Goal: Information Seeking & Learning: Learn about a topic

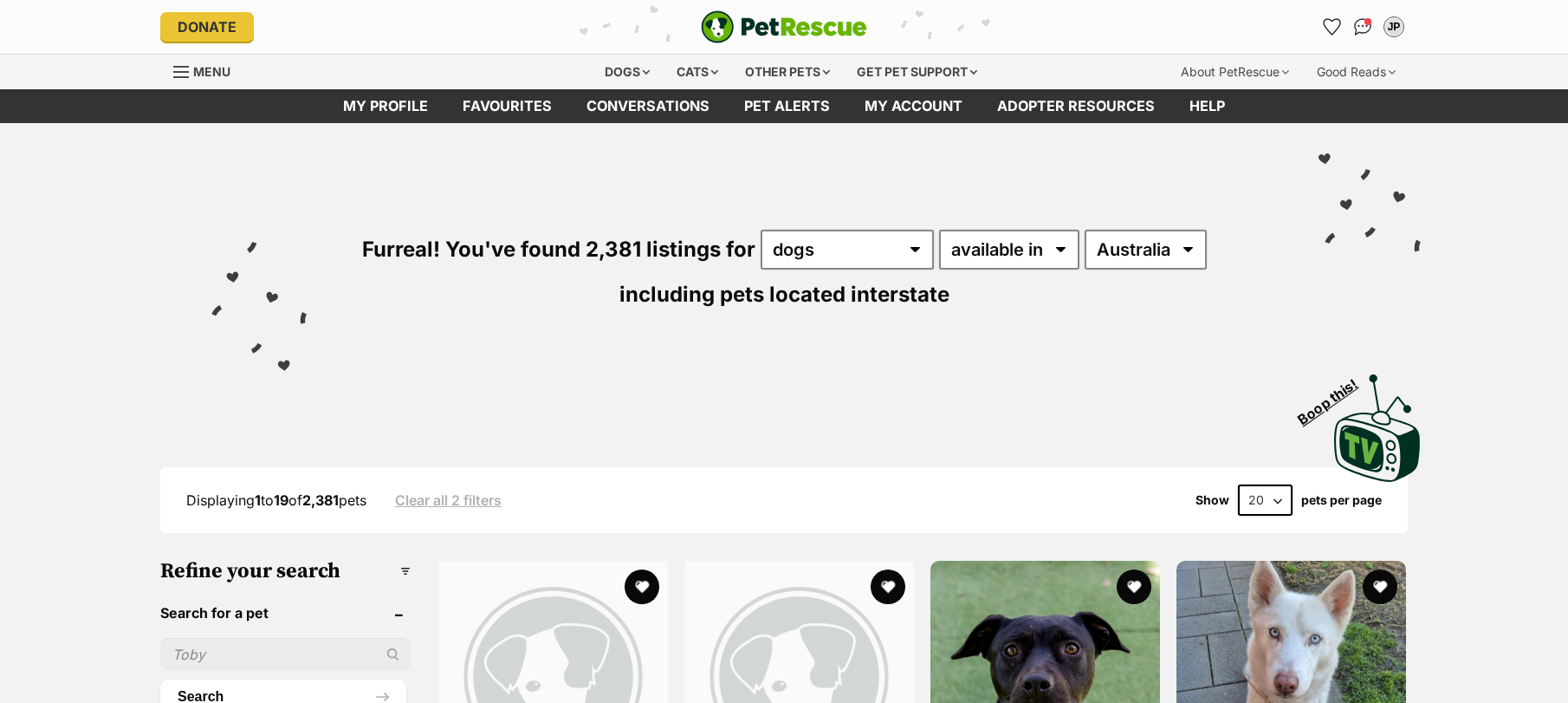
select select "disabled"
click at [939, 230] on select "available in located in" at bounding box center [1010, 249] width 141 height 40
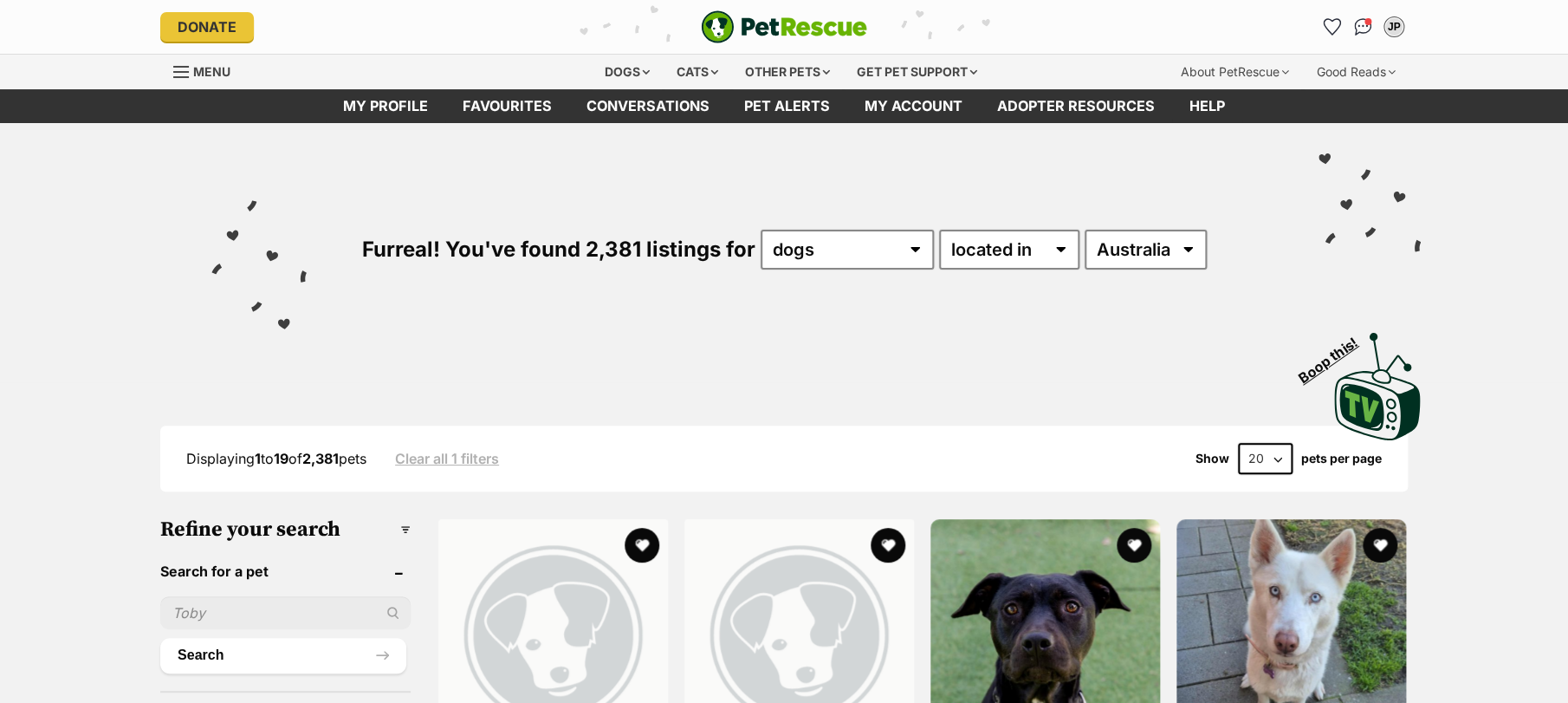
select select "NSW"
click at [1085, 230] on select "Australia ACT NSW NT QLD SA TAS VIC WA" at bounding box center [1146, 249] width 122 height 40
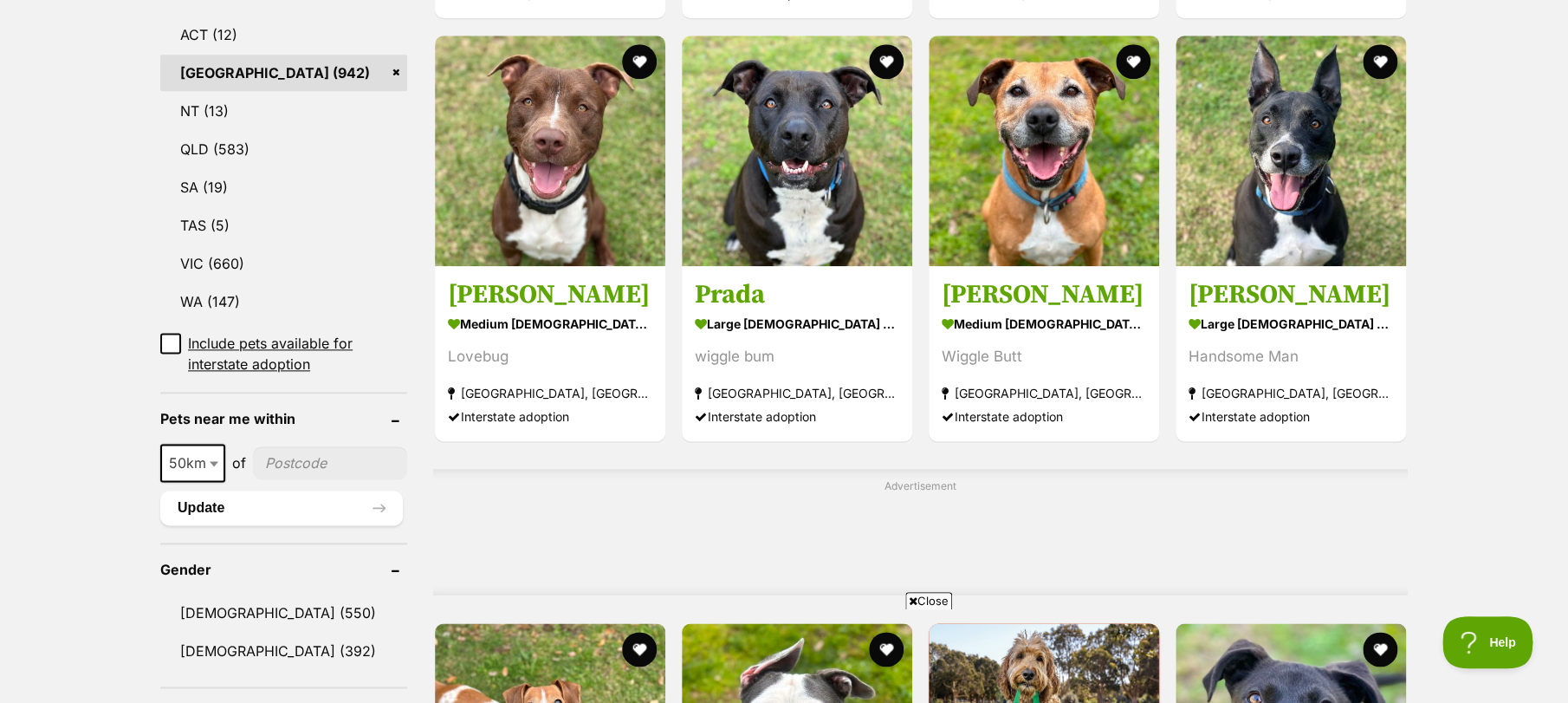
scroll to position [924, 0]
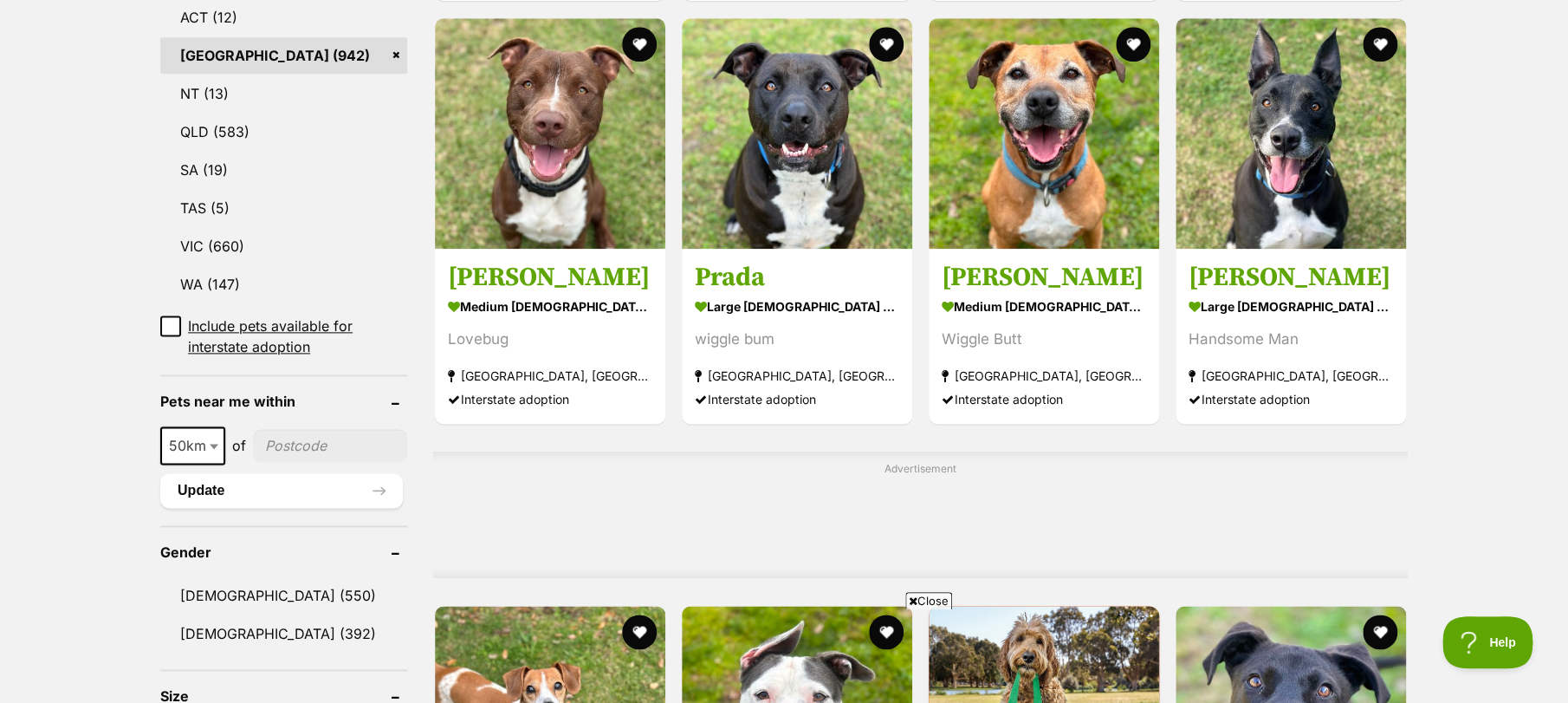
click at [307, 453] on input"] "postcode" at bounding box center [330, 445] width 155 height 33
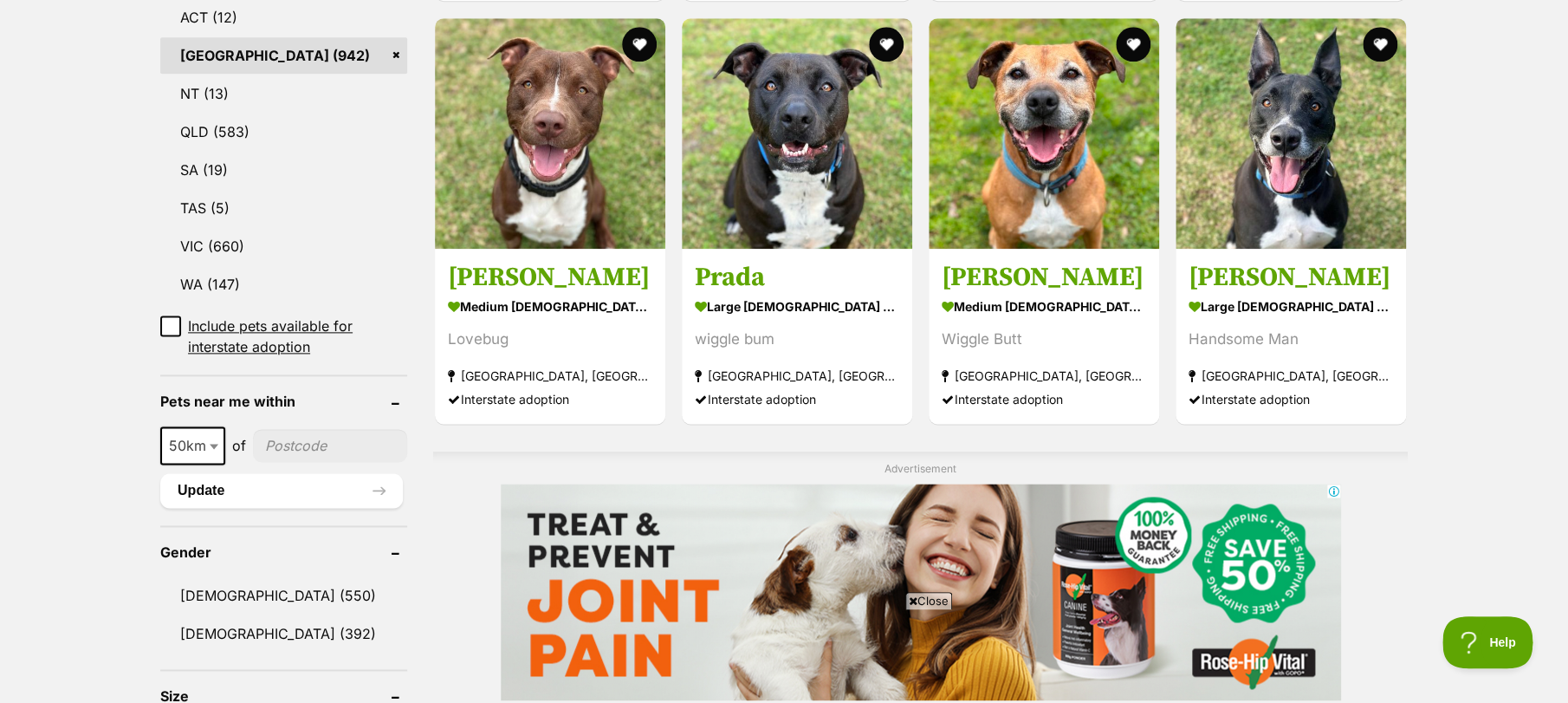
scroll to position [0, 0]
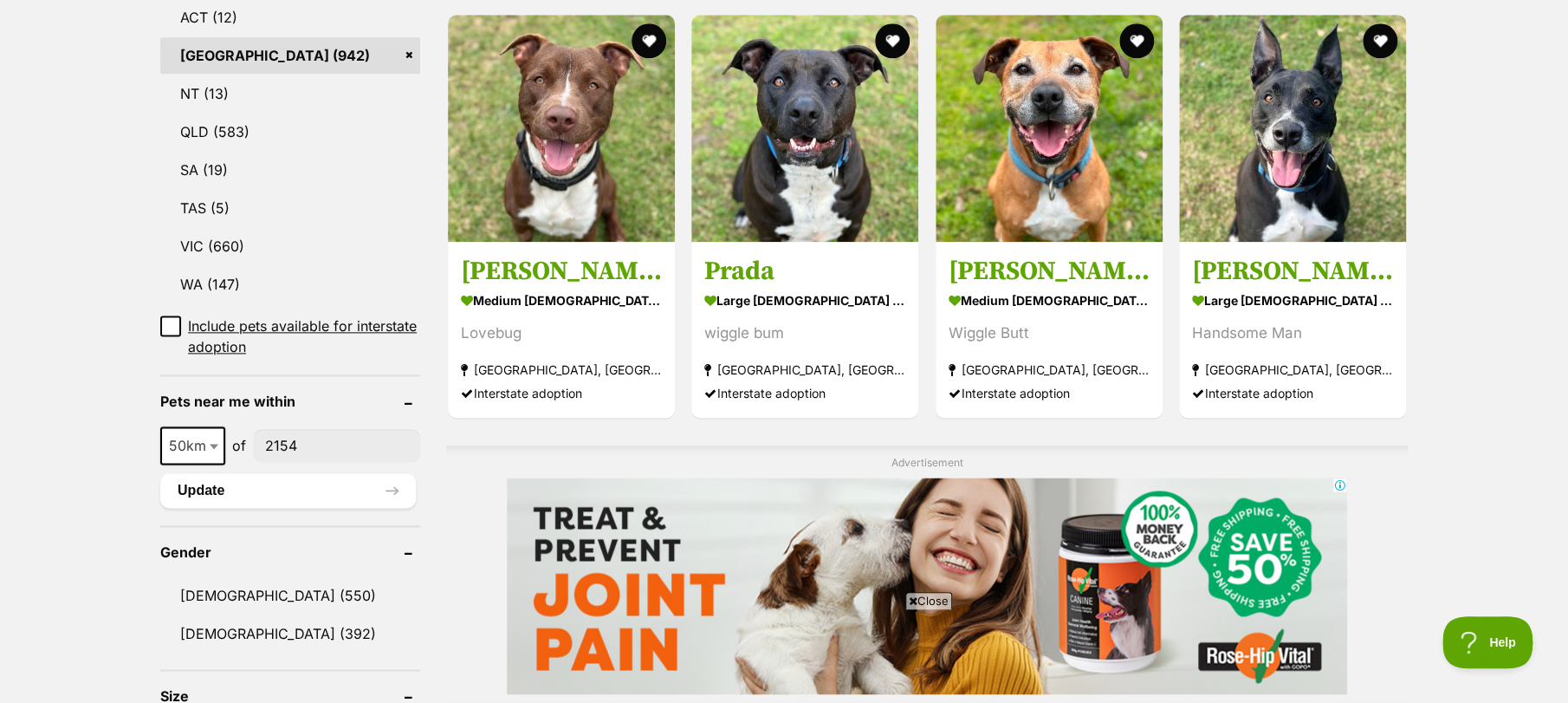
type input"] "2154"
click at [308, 500] on button "Update" at bounding box center [288, 490] width 256 height 35
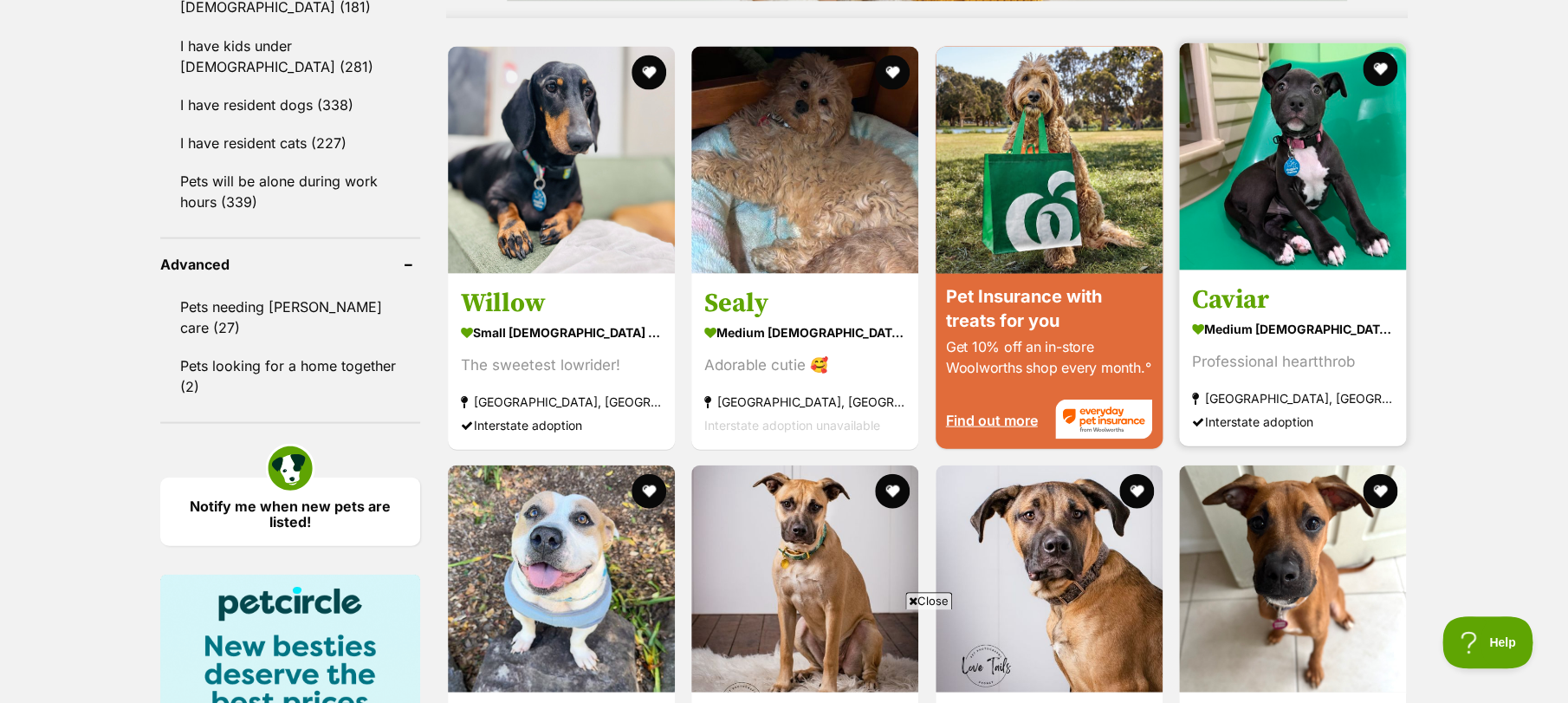
click at [1310, 217] on img at bounding box center [1293, 156] width 227 height 227
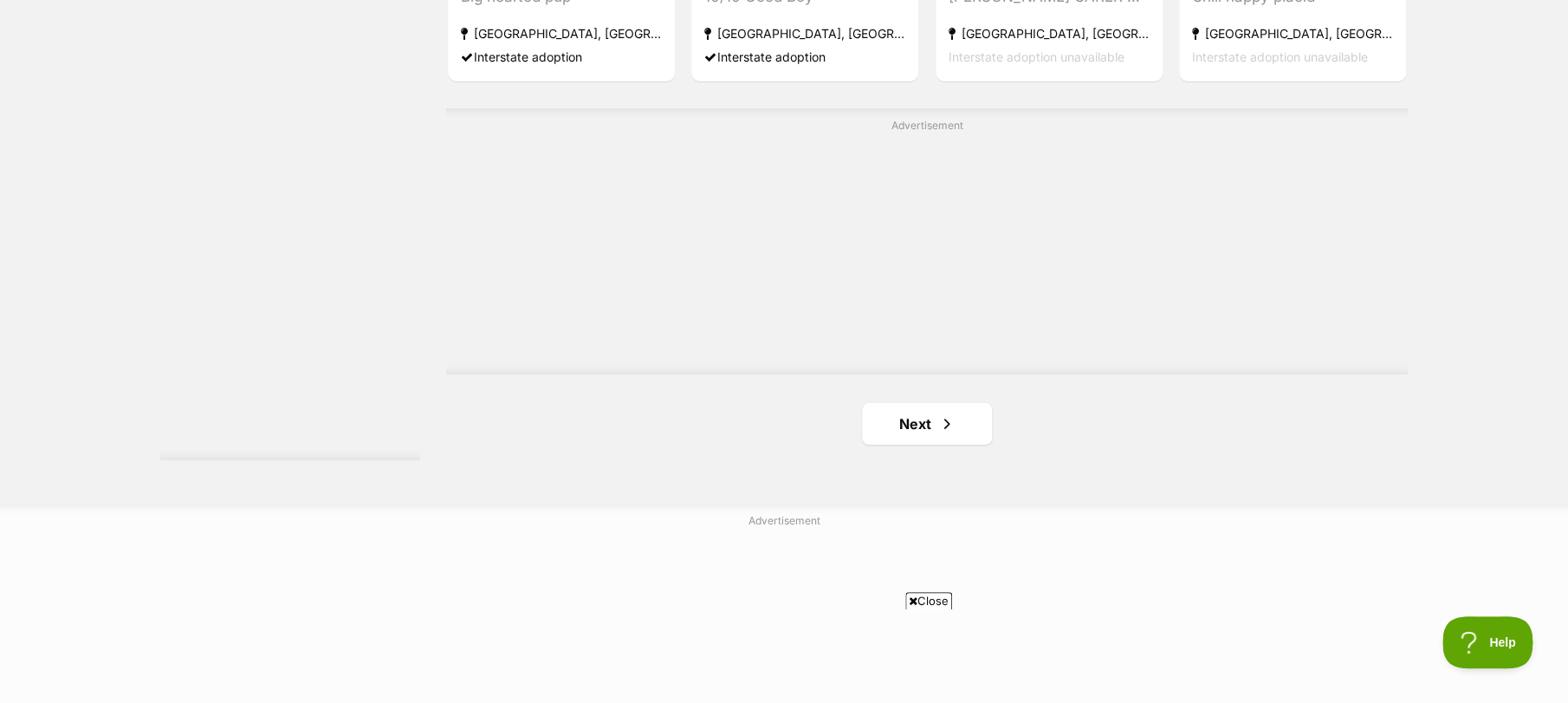
scroll to position [3237, 0]
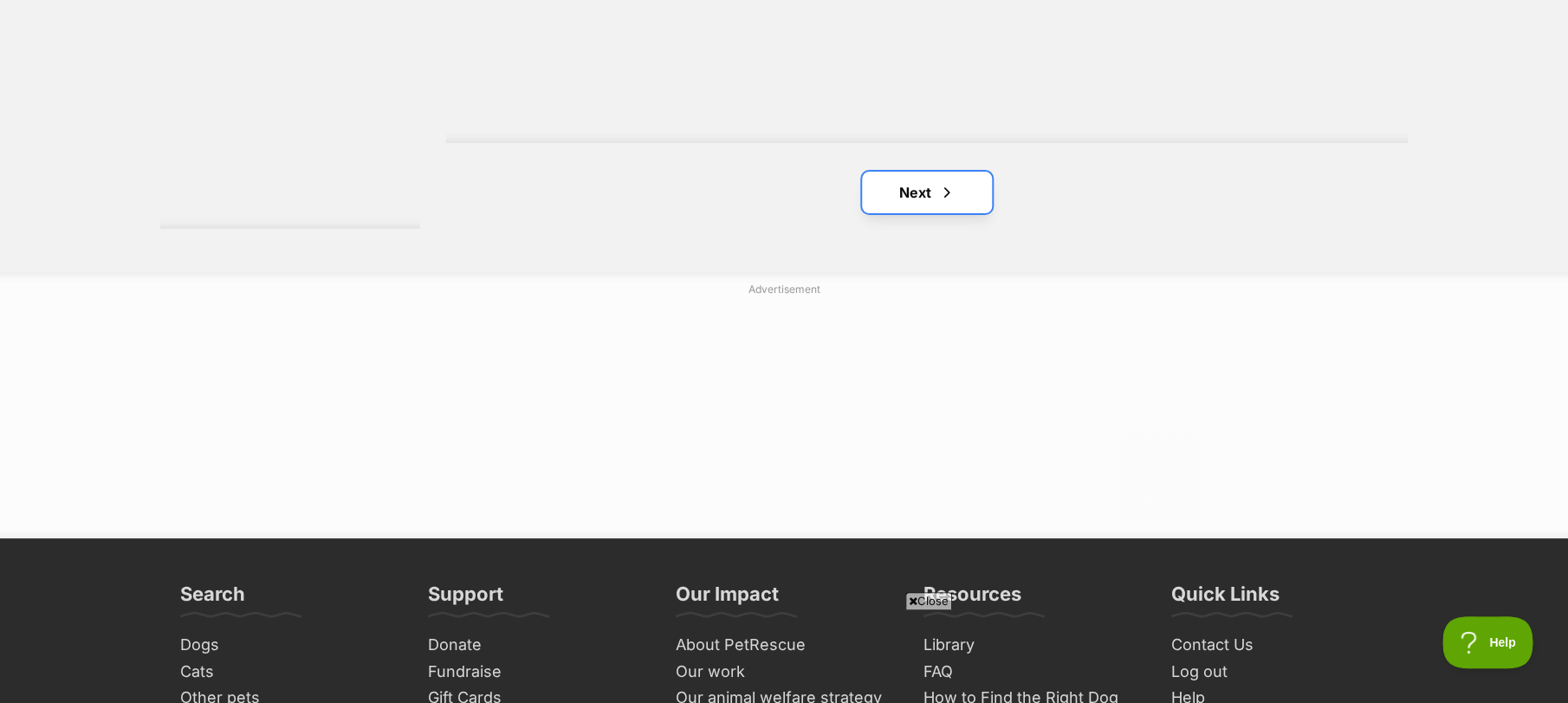
click at [944, 179] on link "Next" at bounding box center [926, 192] width 130 height 41
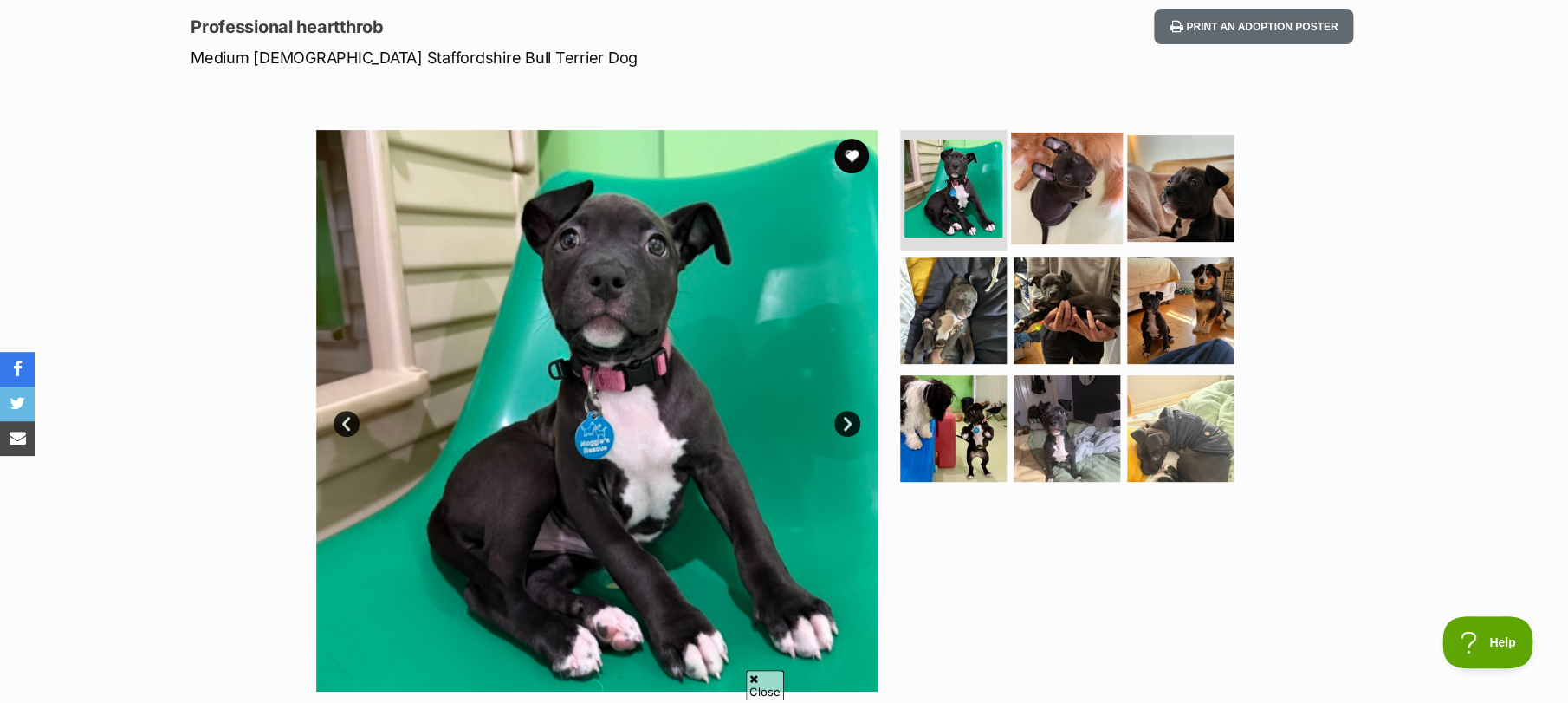
click at [1094, 194] on img at bounding box center [1066, 187] width 111 height 112
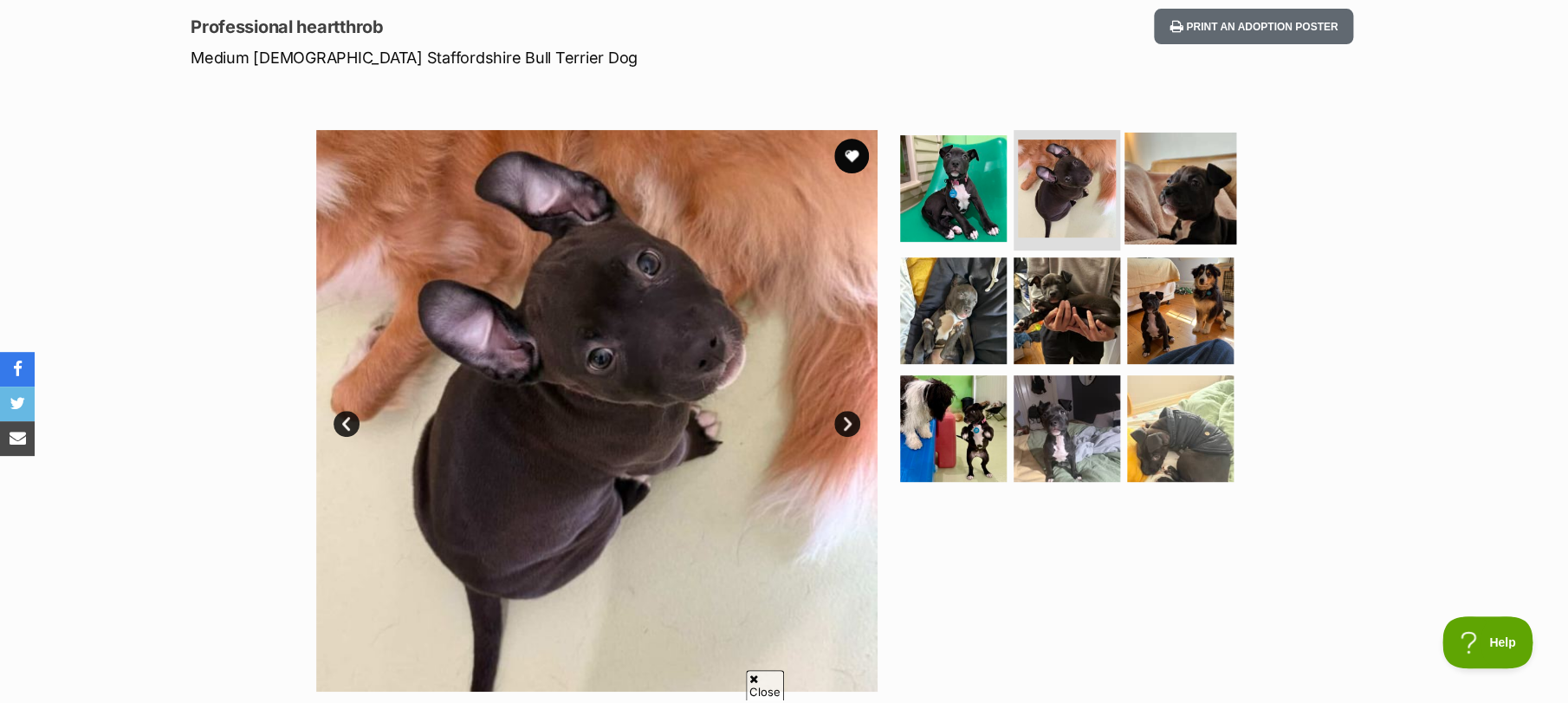
click at [1165, 217] on img at bounding box center [1180, 187] width 111 height 112
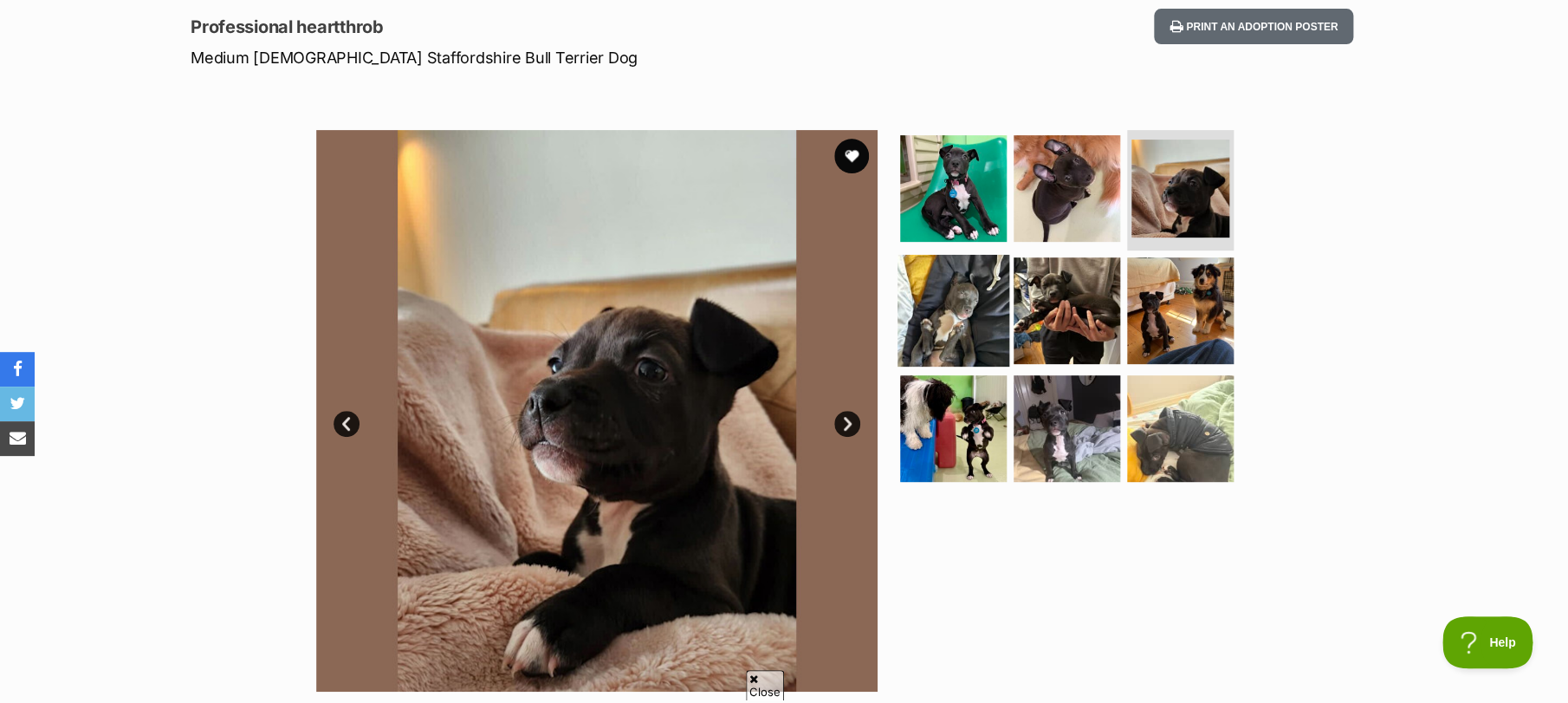
click at [974, 308] on img at bounding box center [953, 310] width 111 height 112
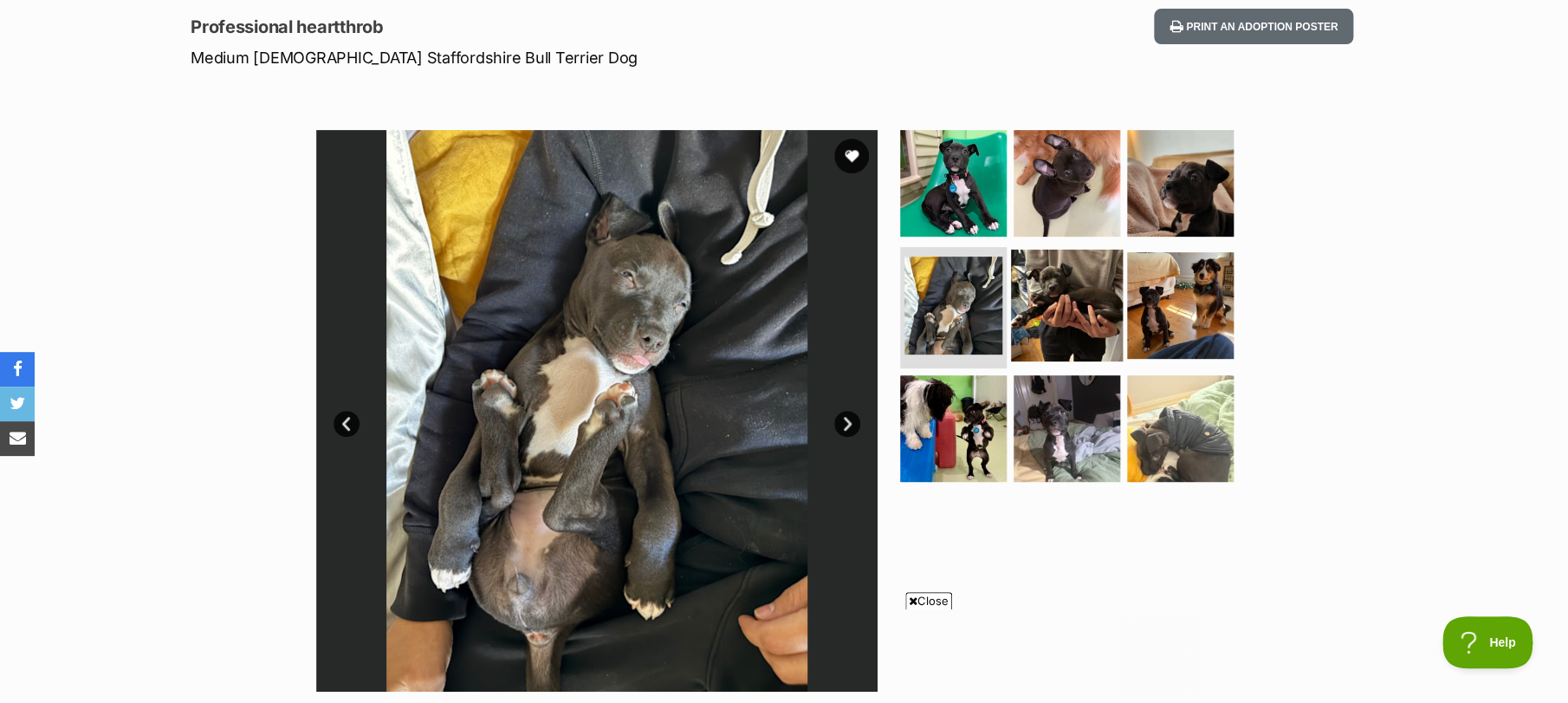
click at [1027, 310] on img at bounding box center [1066, 305] width 111 height 112
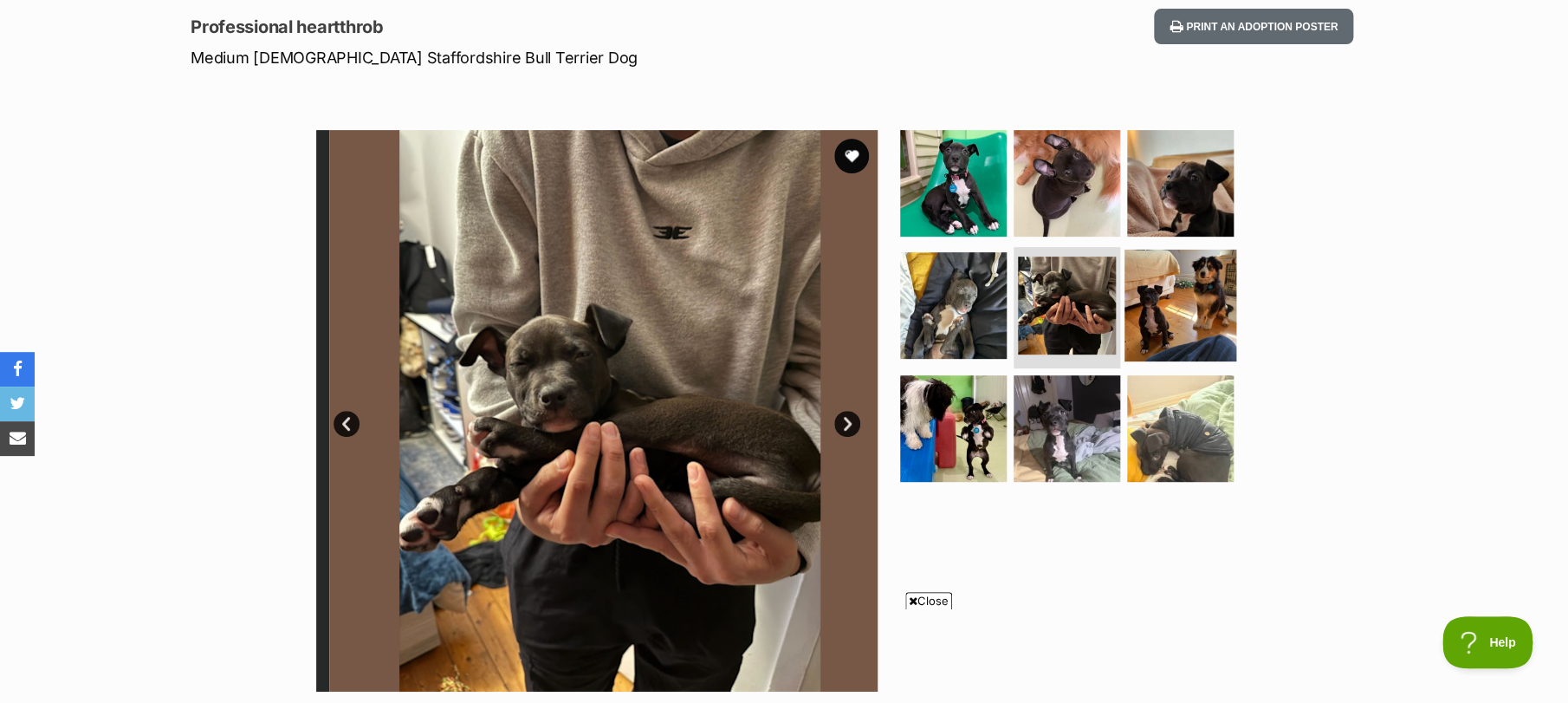
click at [1143, 318] on img at bounding box center [1180, 305] width 111 height 112
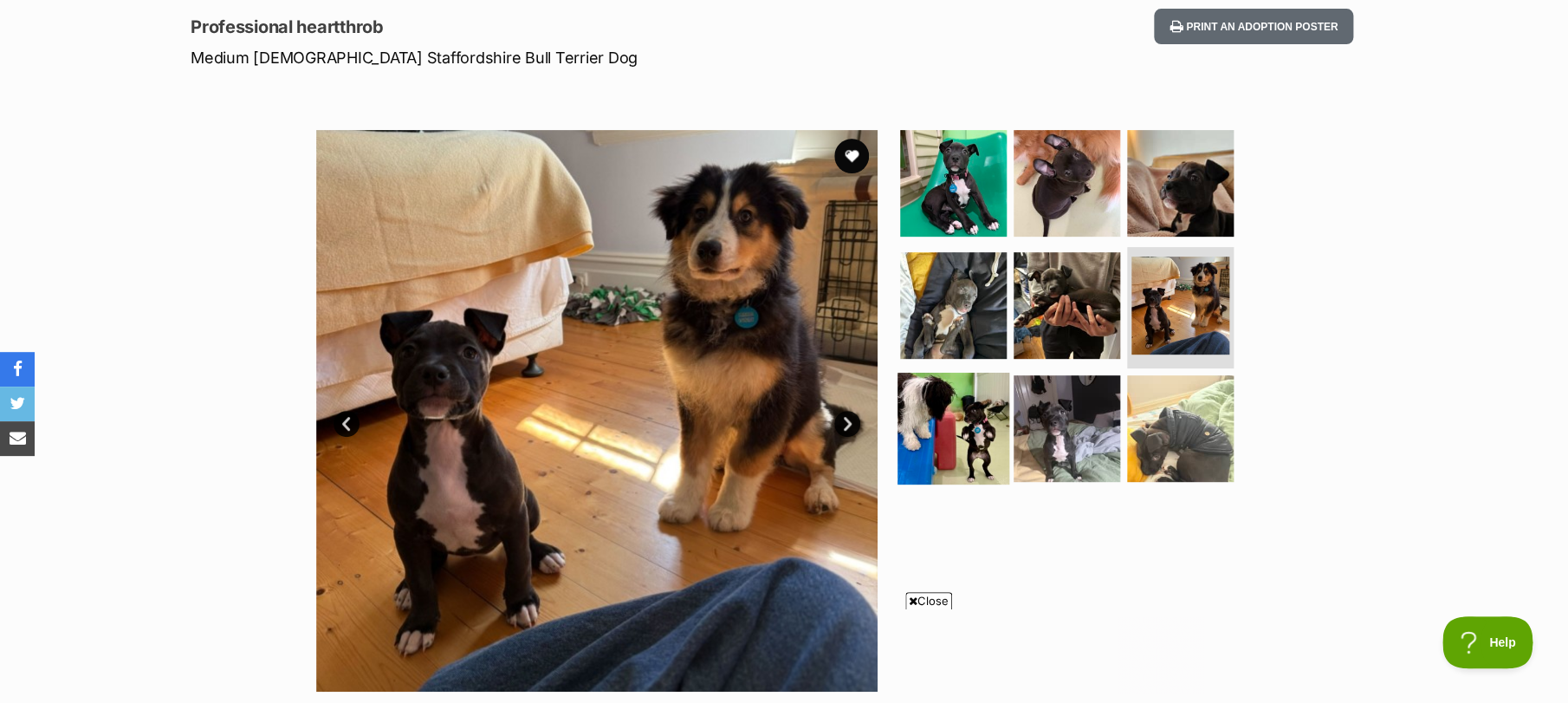
click at [962, 425] on img at bounding box center [953, 428] width 111 height 112
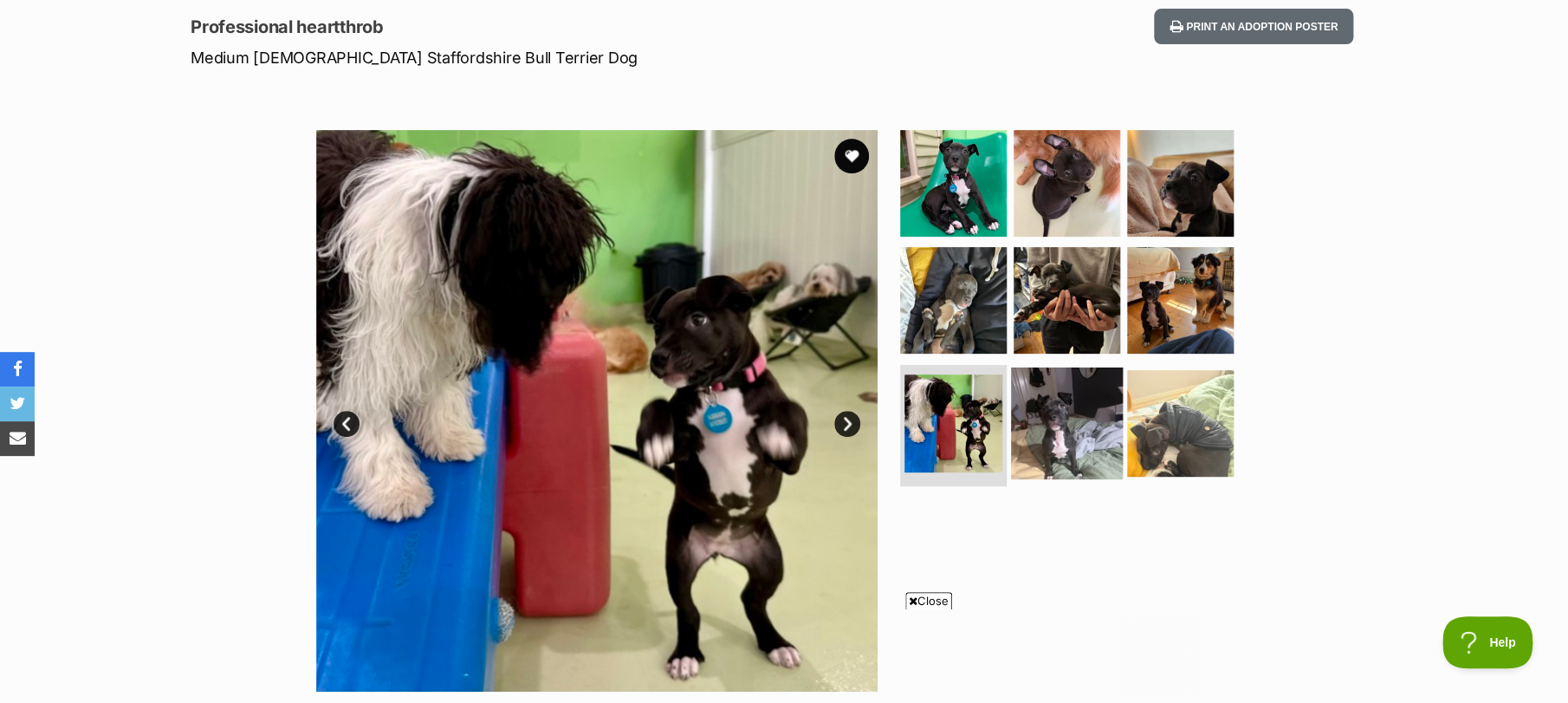
click at [1034, 428] on img at bounding box center [1066, 423] width 111 height 112
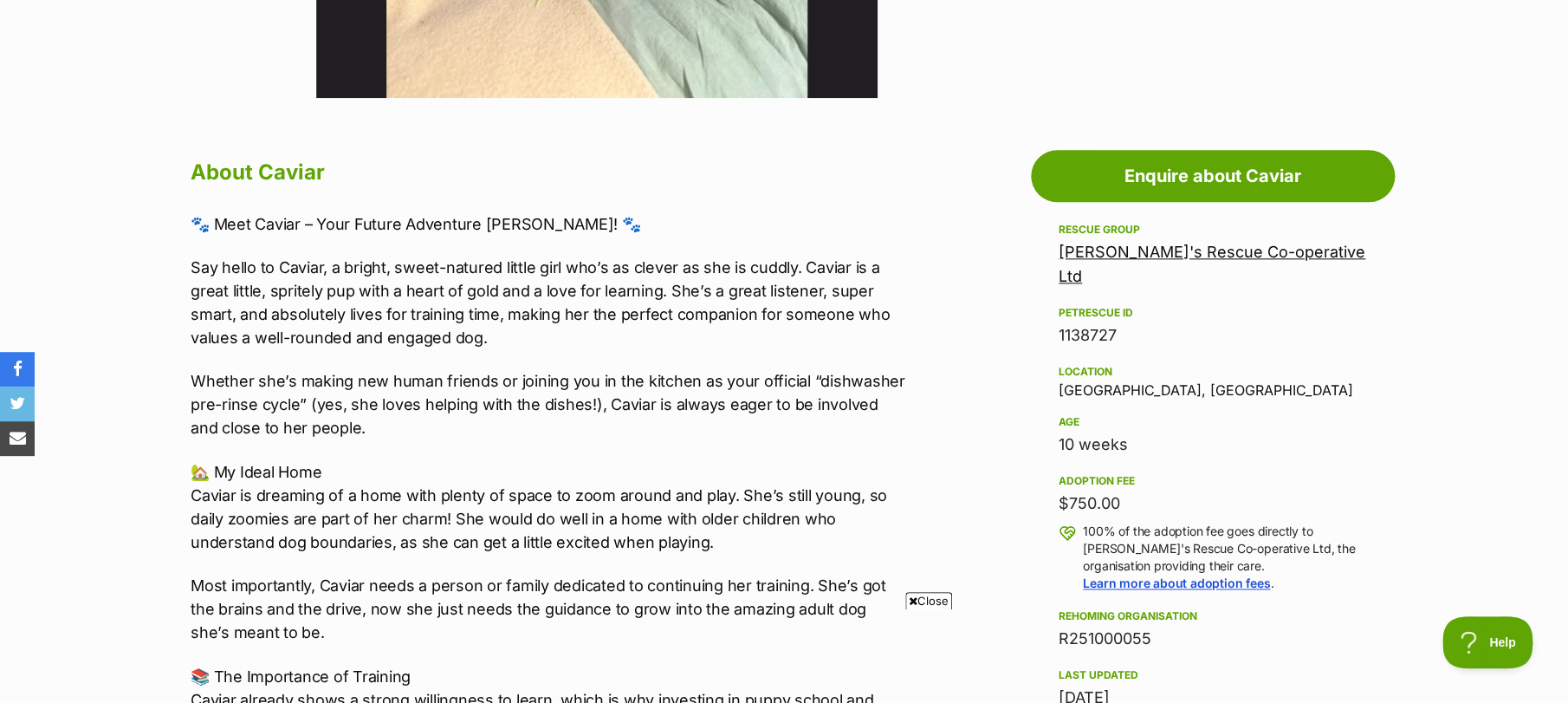
scroll to position [924, 0]
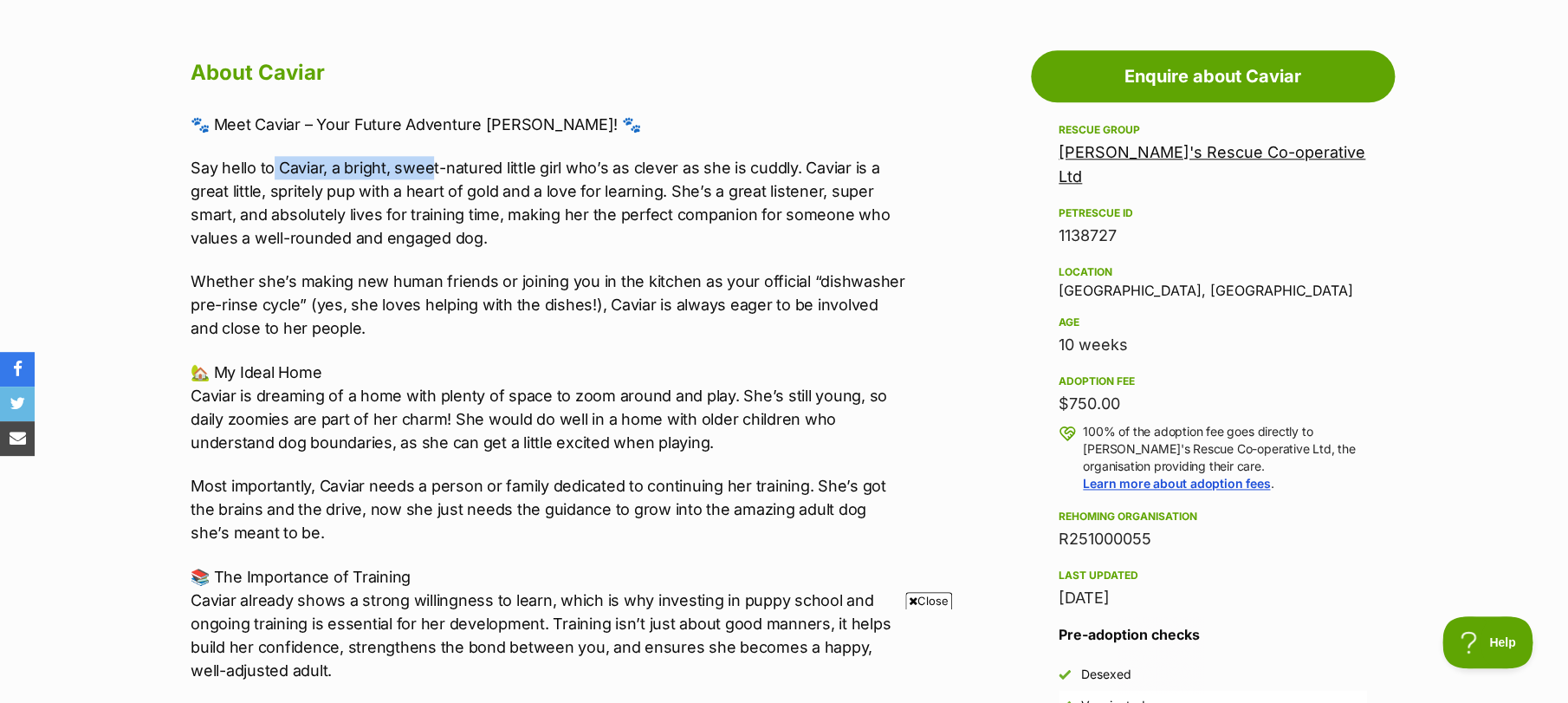
drag, startPoint x: 273, startPoint y: 156, endPoint x: 505, endPoint y: 171, distance: 232.5
click at [476, 172] on p "Say hello to Caviar, a bright, sweet-natured little girl who’s as clever as she…" at bounding box center [549, 203] width 716 height 94
click at [506, 171] on p "Say hello to Caviar, a bright, sweet-natured little girl who’s as clever as she…" at bounding box center [549, 203] width 716 height 94
drag, startPoint x: 448, startPoint y: 168, endPoint x: 610, endPoint y: 165, distance: 162.0
click at [607, 165] on p "Say hello to Caviar, a bright, sweet-natured little girl who’s as clever as she…" at bounding box center [549, 203] width 716 height 94
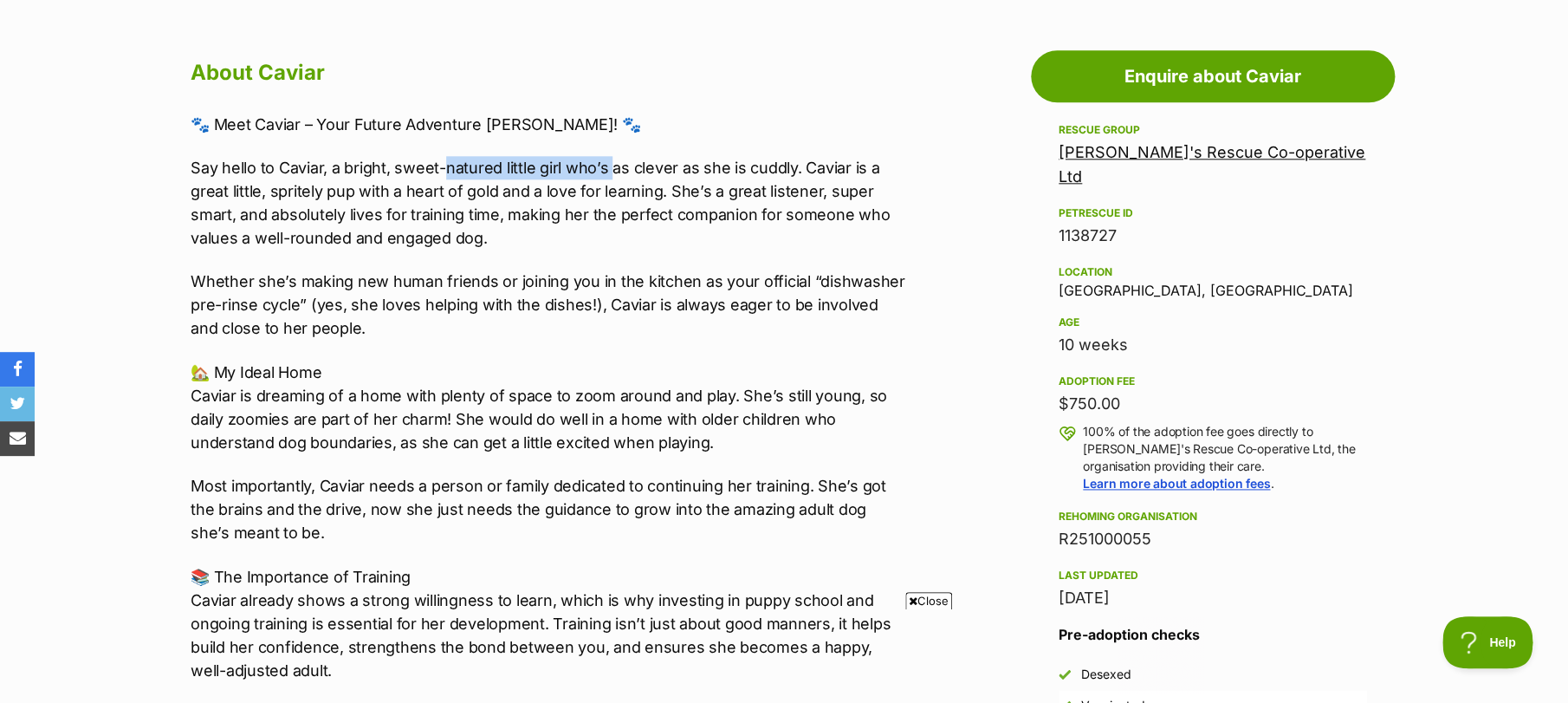
click at [611, 165] on p "Say hello to Caviar, a bright, sweet-natured little girl who’s as clever as she…" at bounding box center [549, 203] width 716 height 94
drag, startPoint x: 582, startPoint y: 157, endPoint x: 709, endPoint y: 165, distance: 127.3
click at [709, 165] on p "Say hello to Caviar, a bright, sweet-natured little girl who’s as clever as she…" at bounding box center [549, 203] width 716 height 94
drag, startPoint x: 195, startPoint y: 200, endPoint x: 402, endPoint y: 201, distance: 207.0
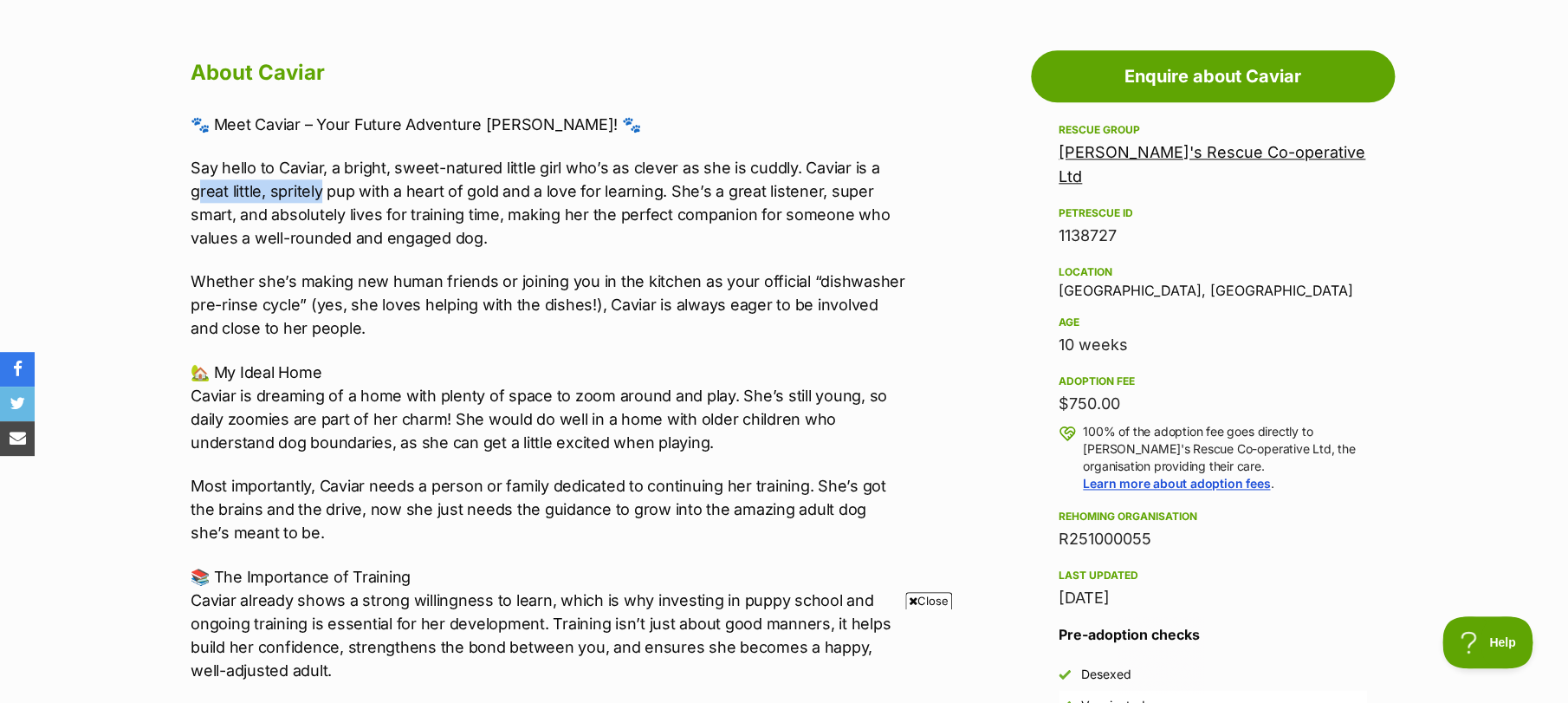
click at [343, 200] on p "Say hello to Caviar, a bright, sweet-natured little girl who’s as clever as she…" at bounding box center [549, 203] width 716 height 94
click at [402, 201] on p "Say hello to Caviar, a bright, sweet-natured little girl who’s as clever as she…" at bounding box center [549, 203] width 716 height 94
drag, startPoint x: 327, startPoint y: 277, endPoint x: 529, endPoint y: 277, distance: 202.0
click at [503, 277] on p "Whether she’s making new human friends or joining you in the kitchen as your of…" at bounding box center [549, 305] width 716 height 70
click at [531, 277] on p "Whether she’s making new human friends or joining you in the kitchen as your of…" at bounding box center [549, 305] width 716 height 70
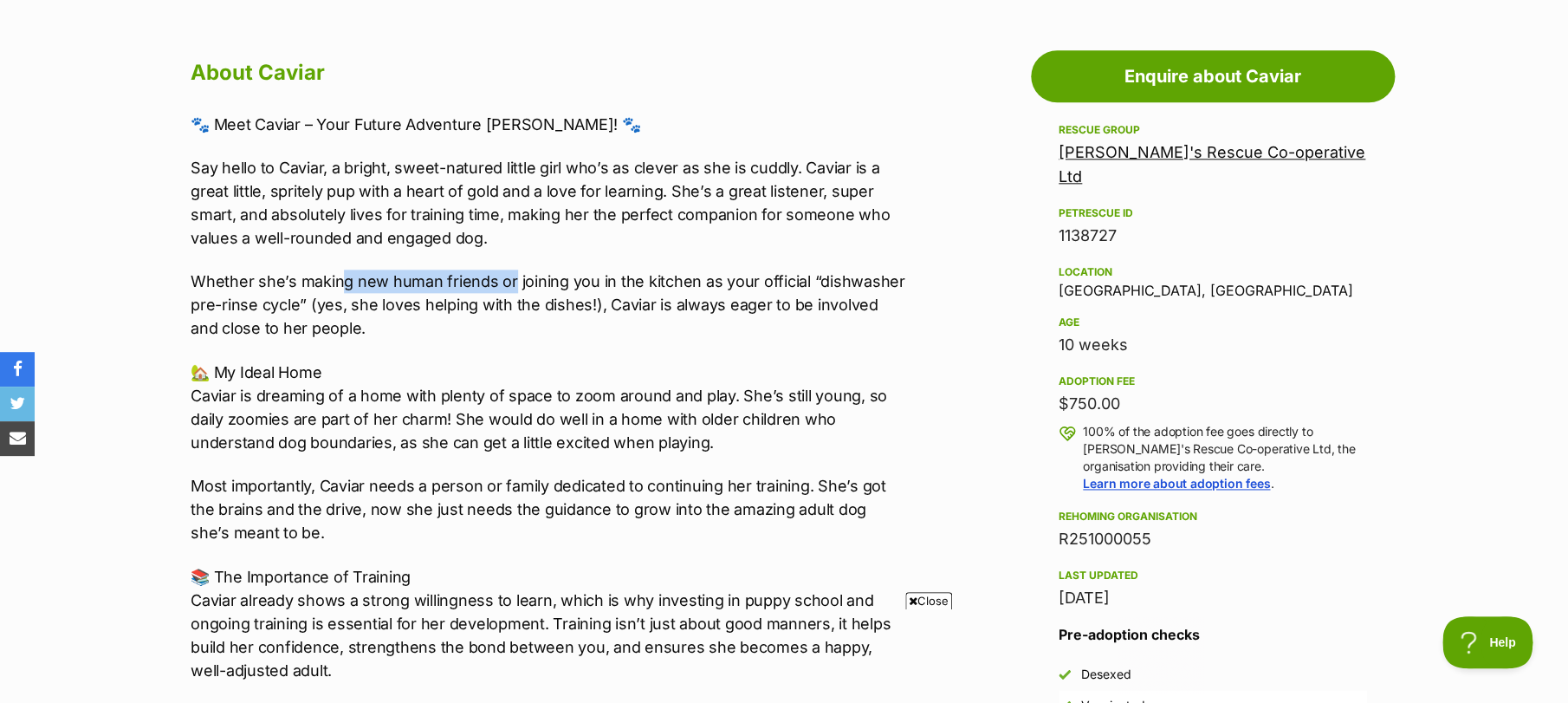
drag, startPoint x: 334, startPoint y: 286, endPoint x: 533, endPoint y: 286, distance: 199.0
click at [530, 286] on p "Whether she’s making new human friends or joining you in the kitchen as your of…" at bounding box center [549, 305] width 716 height 70
click at [402, 304] on p "Whether she’s making new human friends or joining you in the kitchen as your of…" at bounding box center [549, 305] width 716 height 70
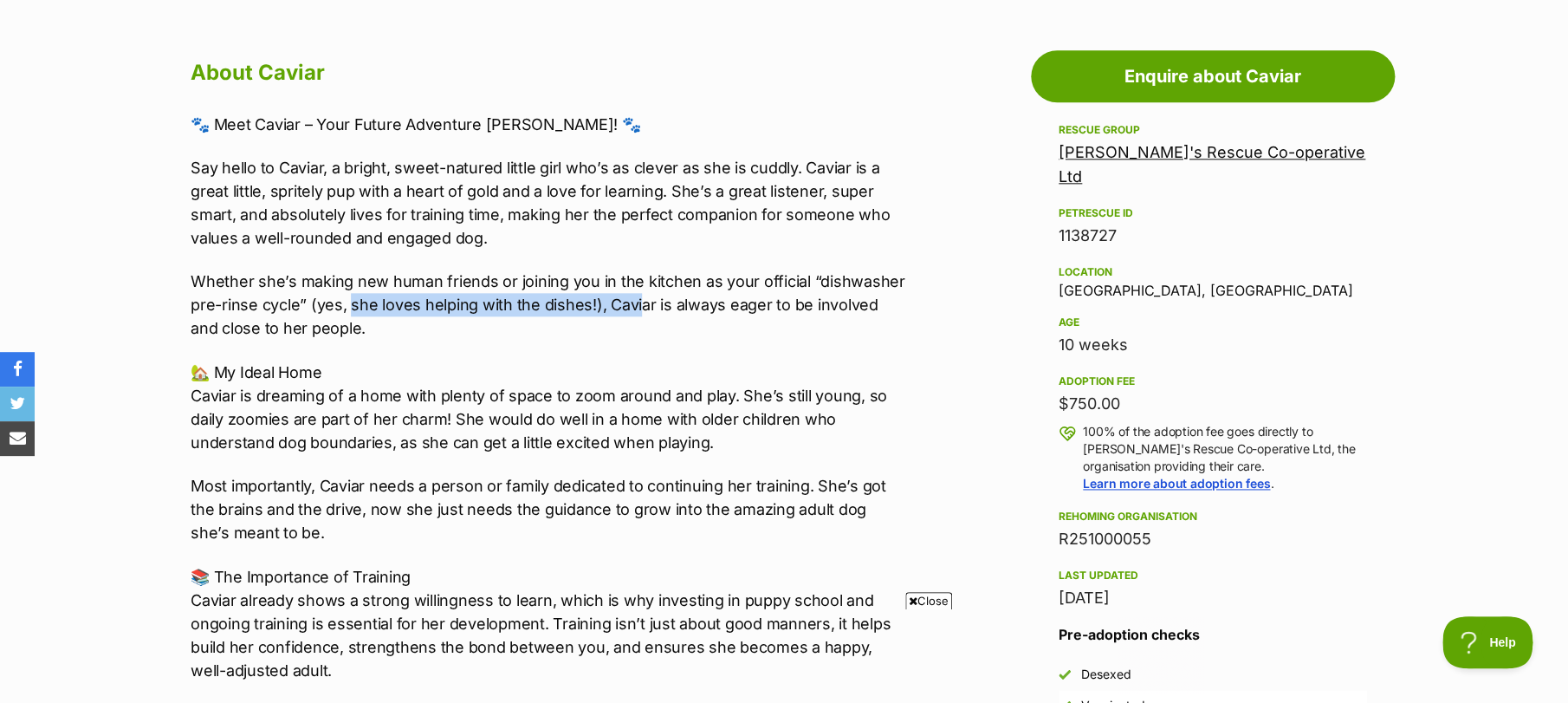
drag, startPoint x: 346, startPoint y: 312, endPoint x: 639, endPoint y: 311, distance: 293.0
click at [639, 311] on p "Whether she’s making new human friends or joining you in the kitchen as your of…" at bounding box center [549, 305] width 716 height 70
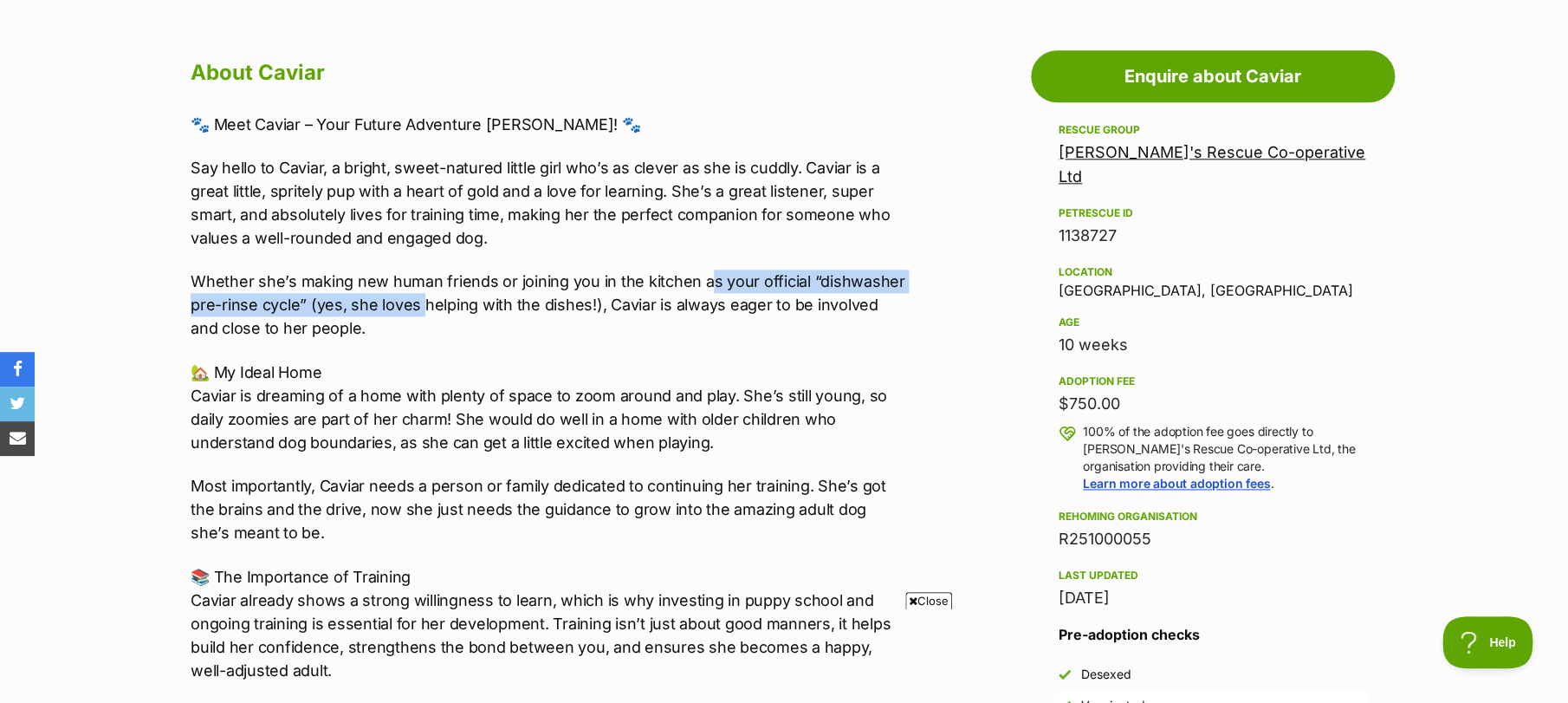
drag, startPoint x: 422, startPoint y: 297, endPoint x: 705, endPoint y: 292, distance: 283.0
click at [705, 292] on p "Whether she’s making new human friends or joining you in the kitchen as your of…" at bounding box center [549, 305] width 716 height 70
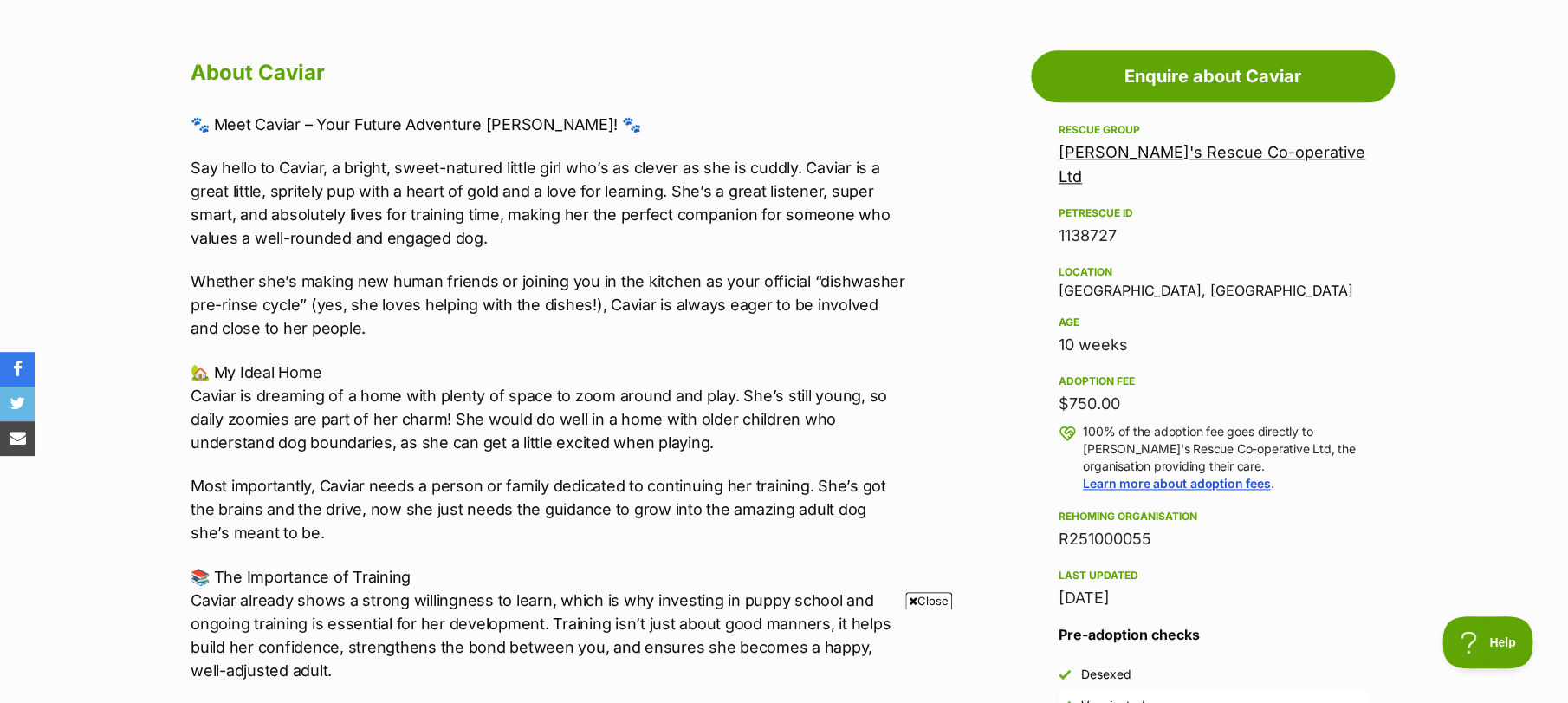
click at [559, 300] on p "Whether she’s making new human friends or joining you in the kitchen as your of…" at bounding box center [549, 305] width 716 height 70
drag, startPoint x: 256, startPoint y: 306, endPoint x: 451, endPoint y: 302, distance: 195.0
click at [451, 302] on p "Whether she’s making new human friends or joining you in the kitchen as your of…" at bounding box center [549, 305] width 716 height 70
drag, startPoint x: 592, startPoint y: 313, endPoint x: 768, endPoint y: 309, distance: 176.0
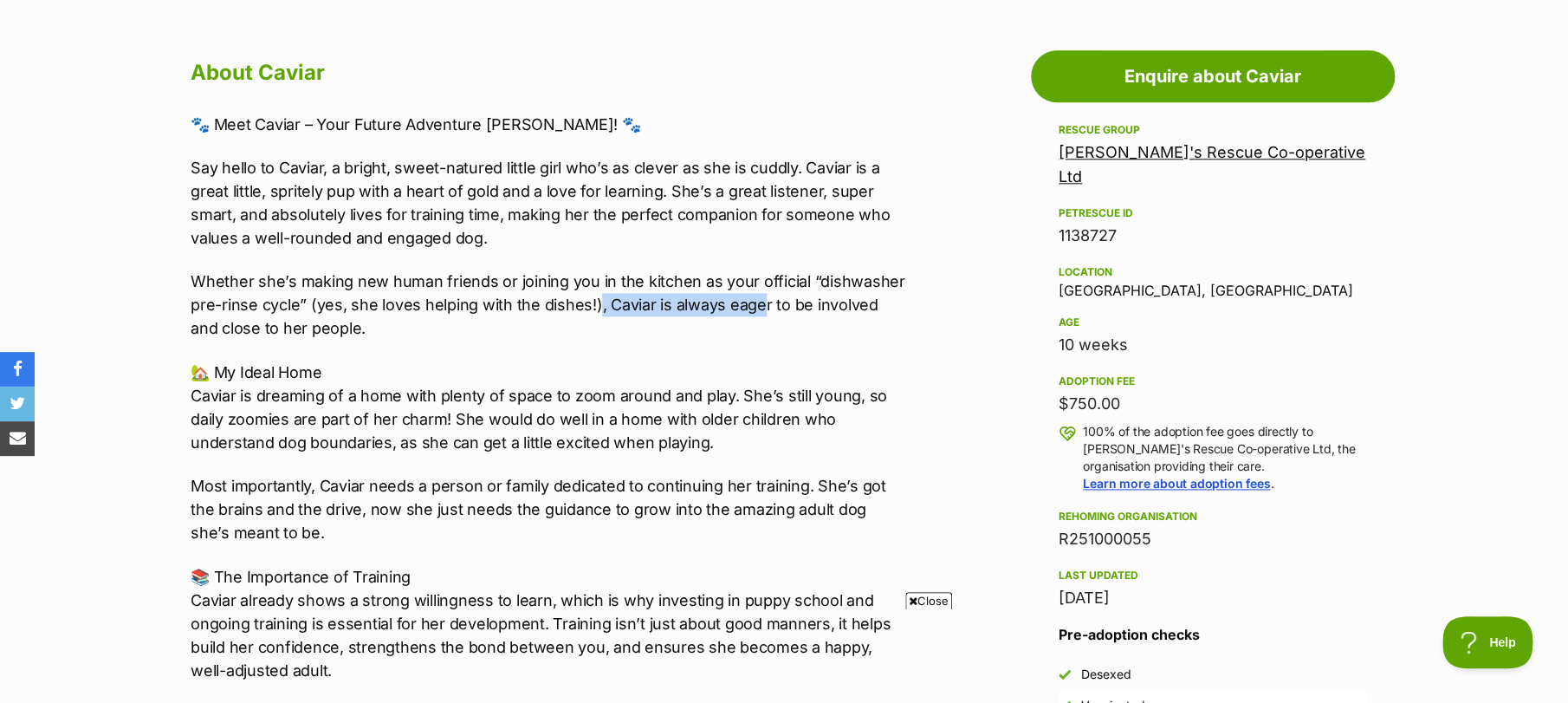
click at [768, 309] on p "Whether she’s making new human friends or joining you in the kitchen as your of…" at bounding box center [549, 305] width 716 height 70
click at [796, 318] on p "Whether she’s making new human friends or joining you in the kitchen as your of…" at bounding box center [549, 305] width 716 height 70
drag, startPoint x: 206, startPoint y: 387, endPoint x: 520, endPoint y: 376, distance: 314.2
click at [520, 376] on p "🏡 My Ideal Home Caviar is dreaming of a home with plenty of space to zoom aroun…" at bounding box center [549, 408] width 716 height 94
click at [364, 394] on p "🏡 My Ideal Home Caviar is dreaming of a home with plenty of space to zoom aroun…" at bounding box center [549, 408] width 716 height 94
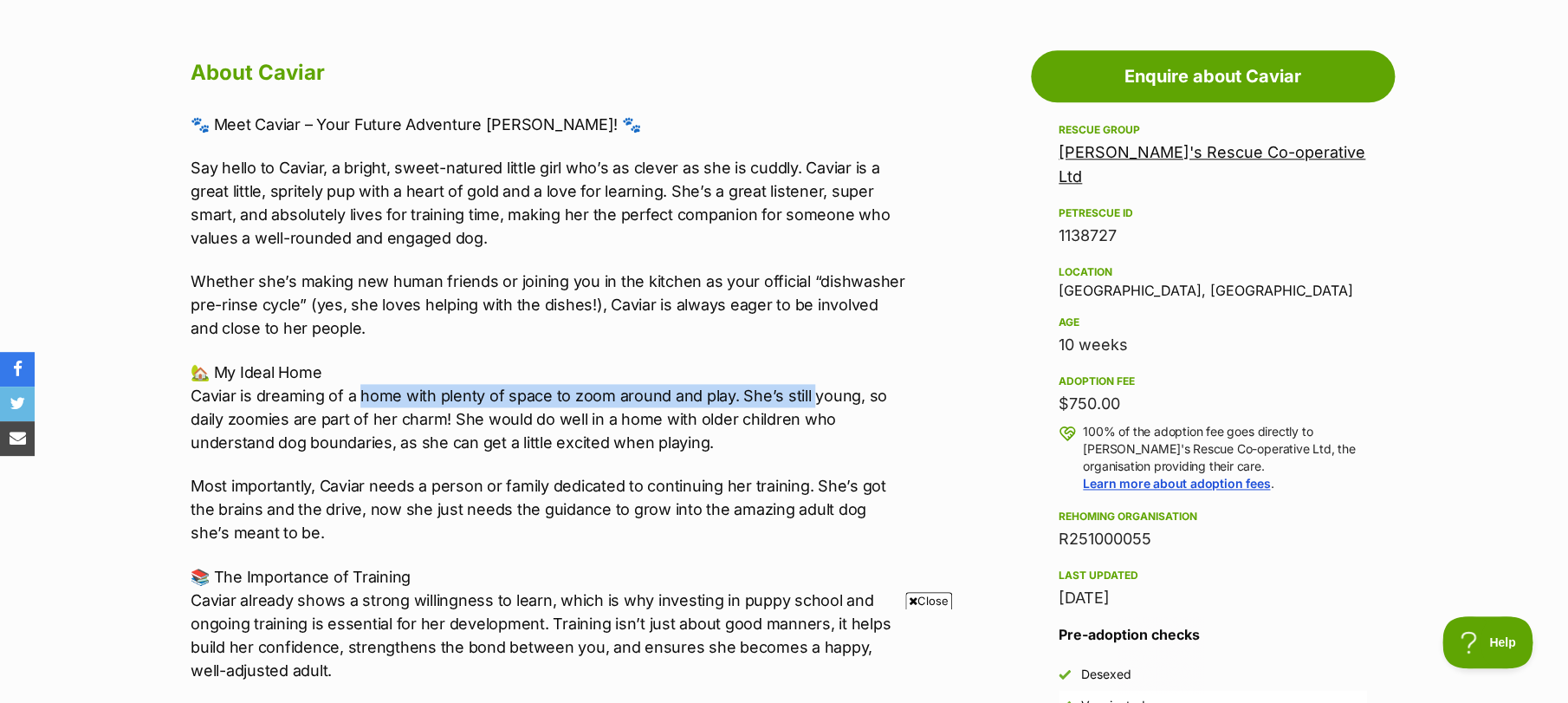
drag, startPoint x: 364, startPoint y: 394, endPoint x: 804, endPoint y: 391, distance: 440.0
click at [804, 391] on p "🏡 My Ideal Home Caviar is dreaming of a home with plenty of space to zoom aroun…" at bounding box center [549, 408] width 716 height 94
click at [664, 390] on p "🏡 My Ideal Home Caviar is dreaming of a home with plenty of space to zoom aroun…" at bounding box center [549, 408] width 716 height 94
click at [789, 391] on p "🏡 My Ideal Home Caviar is dreaming of a home with plenty of space to zoom aroun…" at bounding box center [549, 408] width 716 height 94
click at [345, 397] on p "🏡 My Ideal Home Caviar is dreaming of a home with plenty of space to zoom aroun…" at bounding box center [549, 408] width 716 height 94
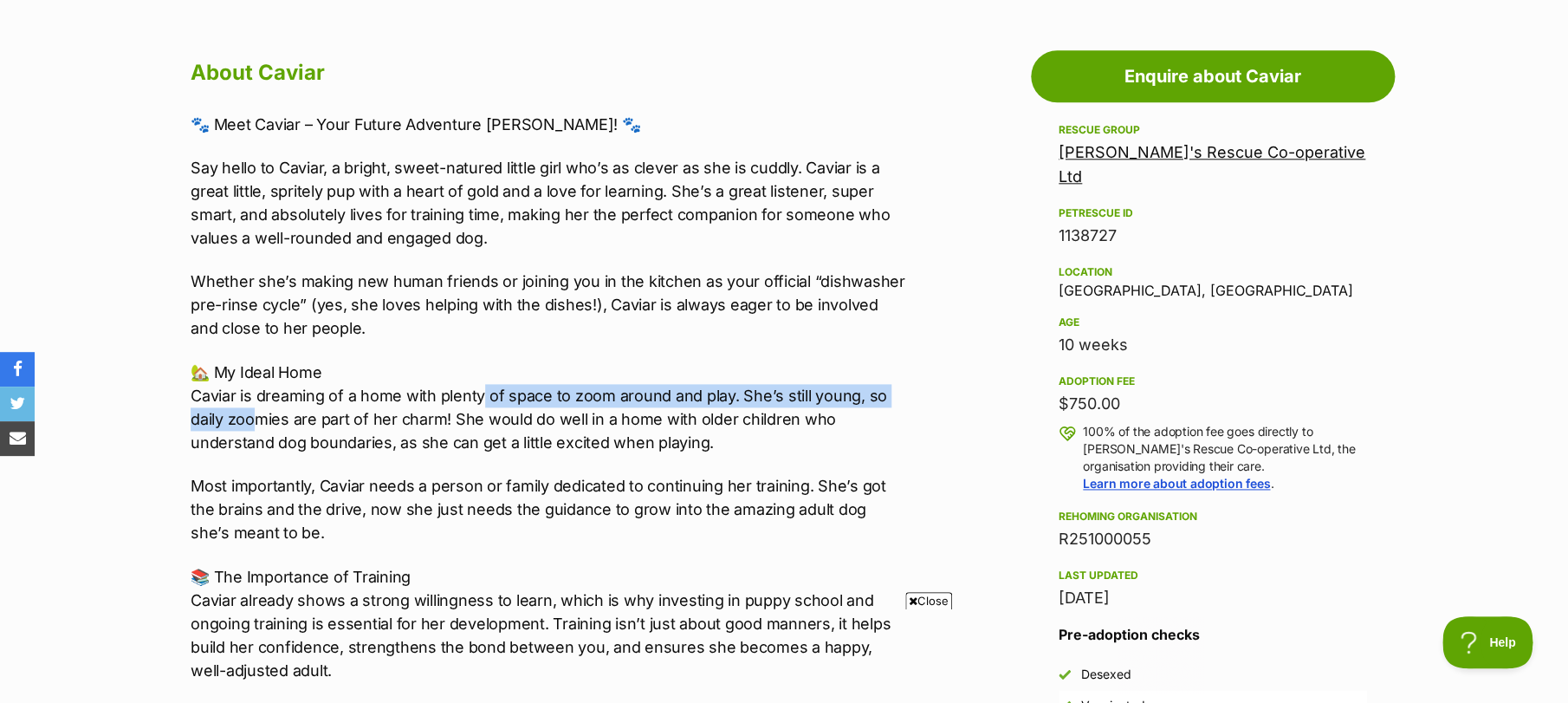
drag, startPoint x: 328, startPoint y: 411, endPoint x: 483, endPoint y: 403, distance: 155.2
click at [483, 403] on p "🏡 My Ideal Home Caviar is dreaming of a home with plenty of space to zoom aroun…" at bounding box center [549, 408] width 716 height 94
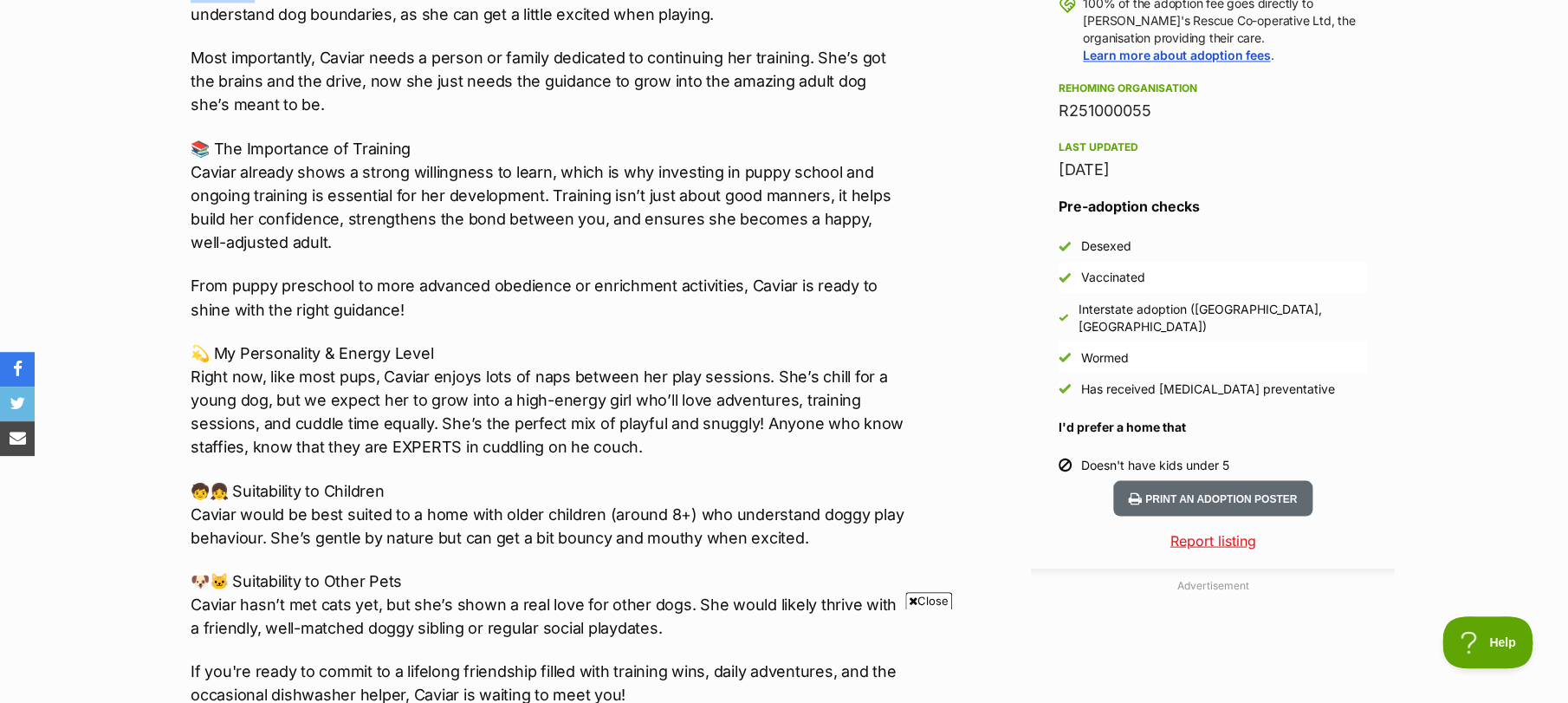
scroll to position [1156, 0]
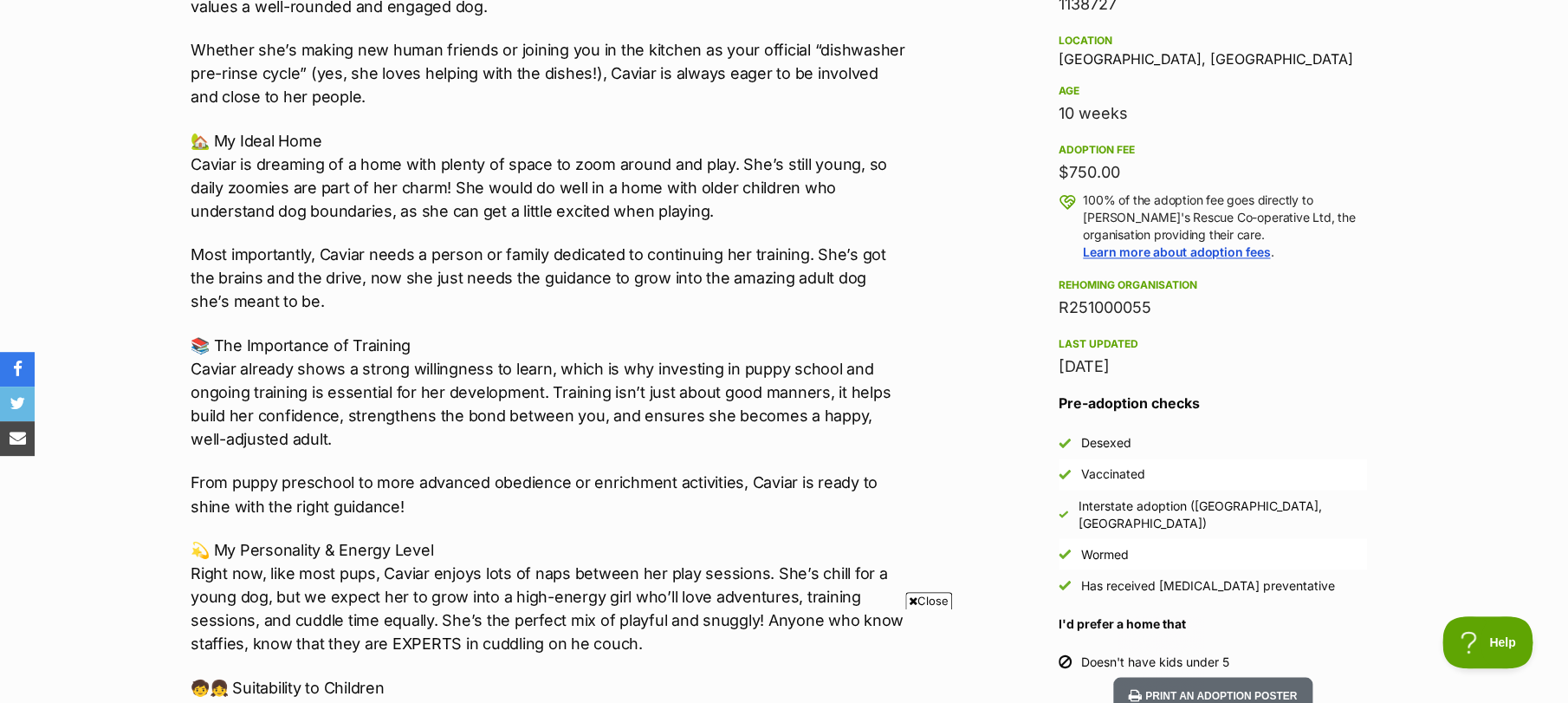
click at [456, 191] on p "🏡 My Ideal Home Caviar is dreaming of a home with plenty of space to zoom aroun…" at bounding box center [549, 176] width 716 height 94
drag, startPoint x: 410, startPoint y: 184, endPoint x: 575, endPoint y: 186, distance: 165.0
click at [575, 186] on p "🏡 My Ideal Home Caviar is dreaming of a home with plenty of space to zoom aroun…" at bounding box center [549, 176] width 716 height 94
click at [575, 187] on p "🏡 My Ideal Home Caviar is dreaming of a home with plenty of space to zoom aroun…" at bounding box center [549, 176] width 716 height 94
drag, startPoint x: 561, startPoint y: 187, endPoint x: 676, endPoint y: 180, distance: 115.2
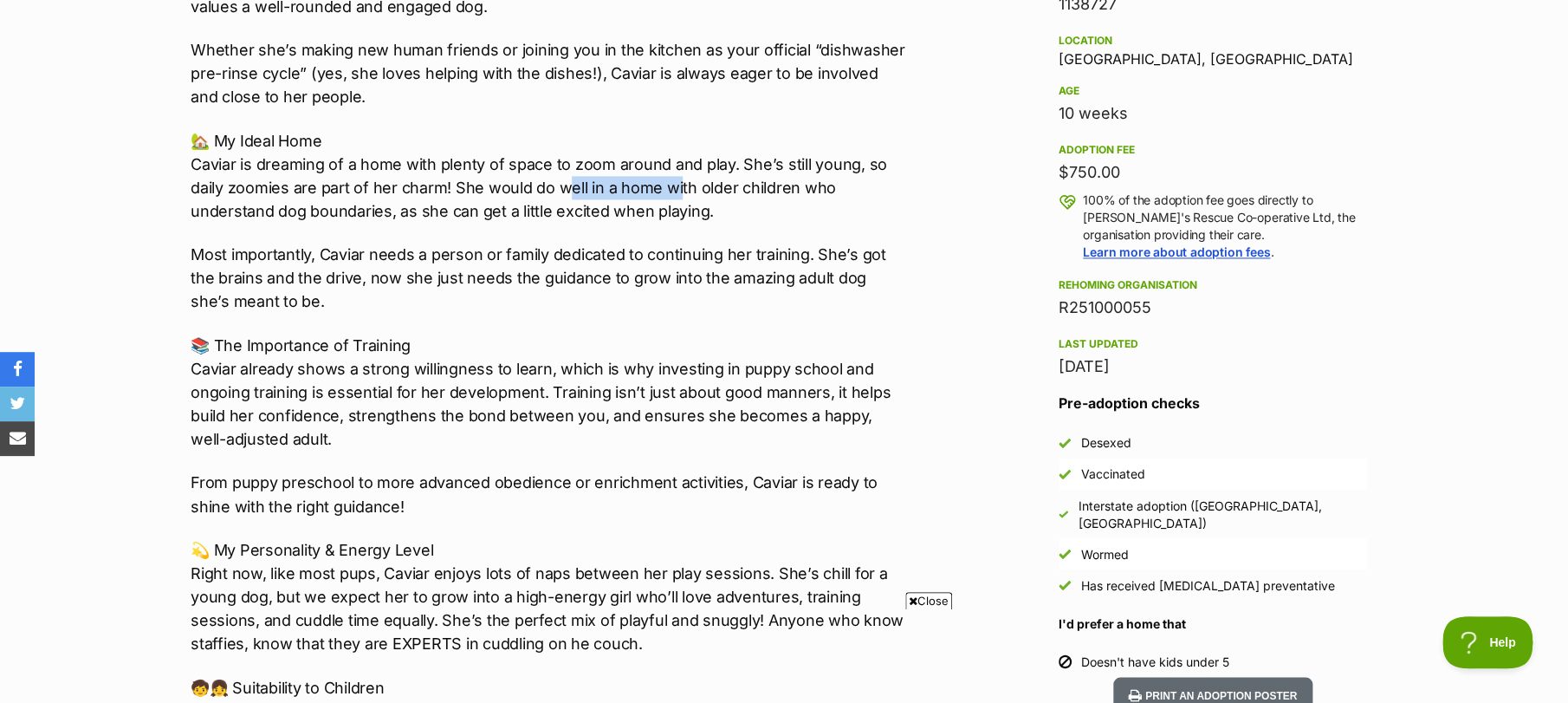
click at [676, 180] on p "🏡 My Ideal Home Caviar is dreaming of a home with plenty of space to zoom aroun…" at bounding box center [549, 176] width 716 height 94
click at [497, 196] on p "🏡 My Ideal Home Caviar is dreaming of a home with plenty of space to zoom aroun…" at bounding box center [549, 176] width 716 height 94
drag, startPoint x: 237, startPoint y: 214, endPoint x: 431, endPoint y: 214, distance: 194.0
click at [431, 214] on p "🏡 My Ideal Home Caviar is dreaming of a home with plenty of space to zoom aroun…" at bounding box center [549, 176] width 716 height 94
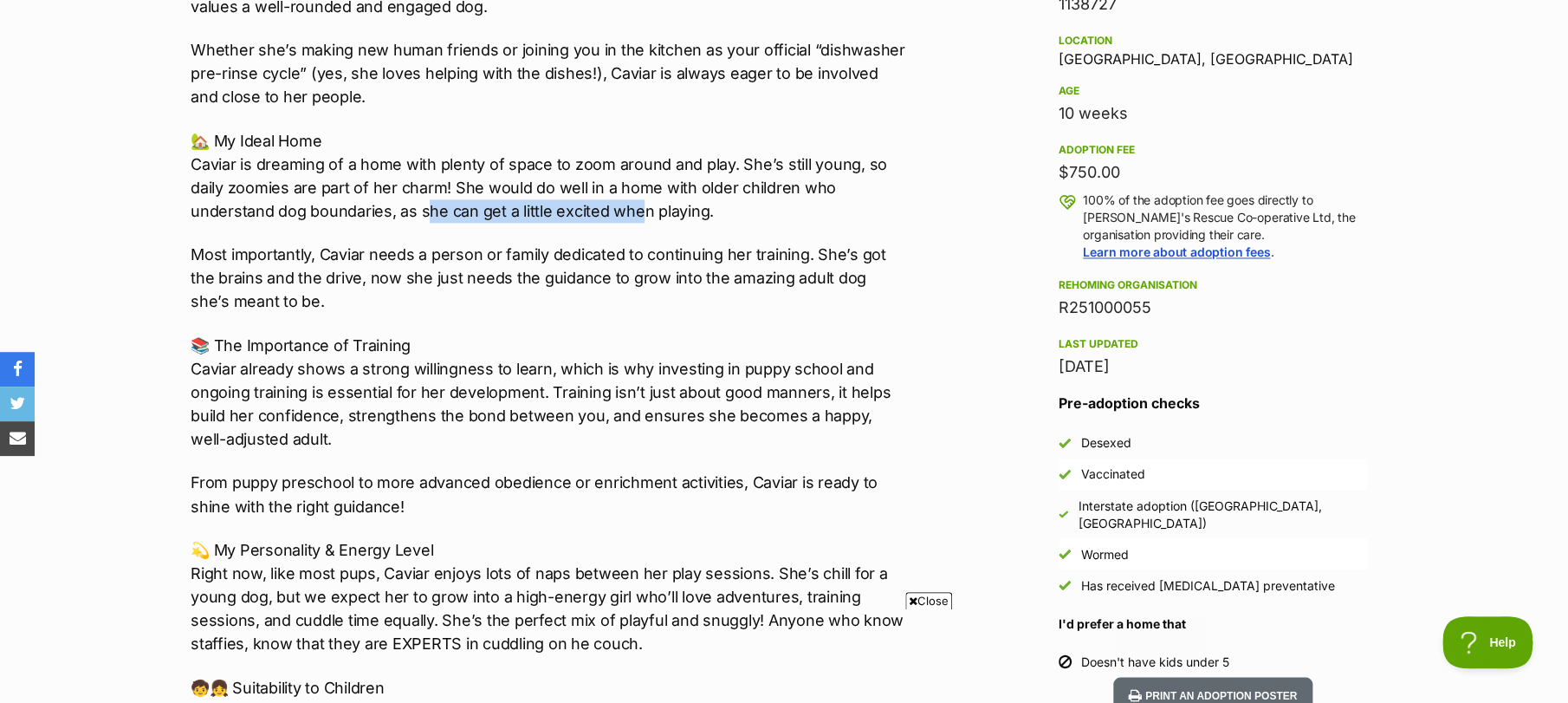
drag, startPoint x: 614, startPoint y: 205, endPoint x: 645, endPoint y: 207, distance: 31.1
click at [645, 207] on p "🏡 My Ideal Home Caviar is dreaming of a home with plenty of space to zoom aroun…" at bounding box center [549, 176] width 716 height 94
click at [274, 262] on p "Most importantly, Caviar needs a person or family dedicated to continuing her t…" at bounding box center [549, 277] width 716 height 70
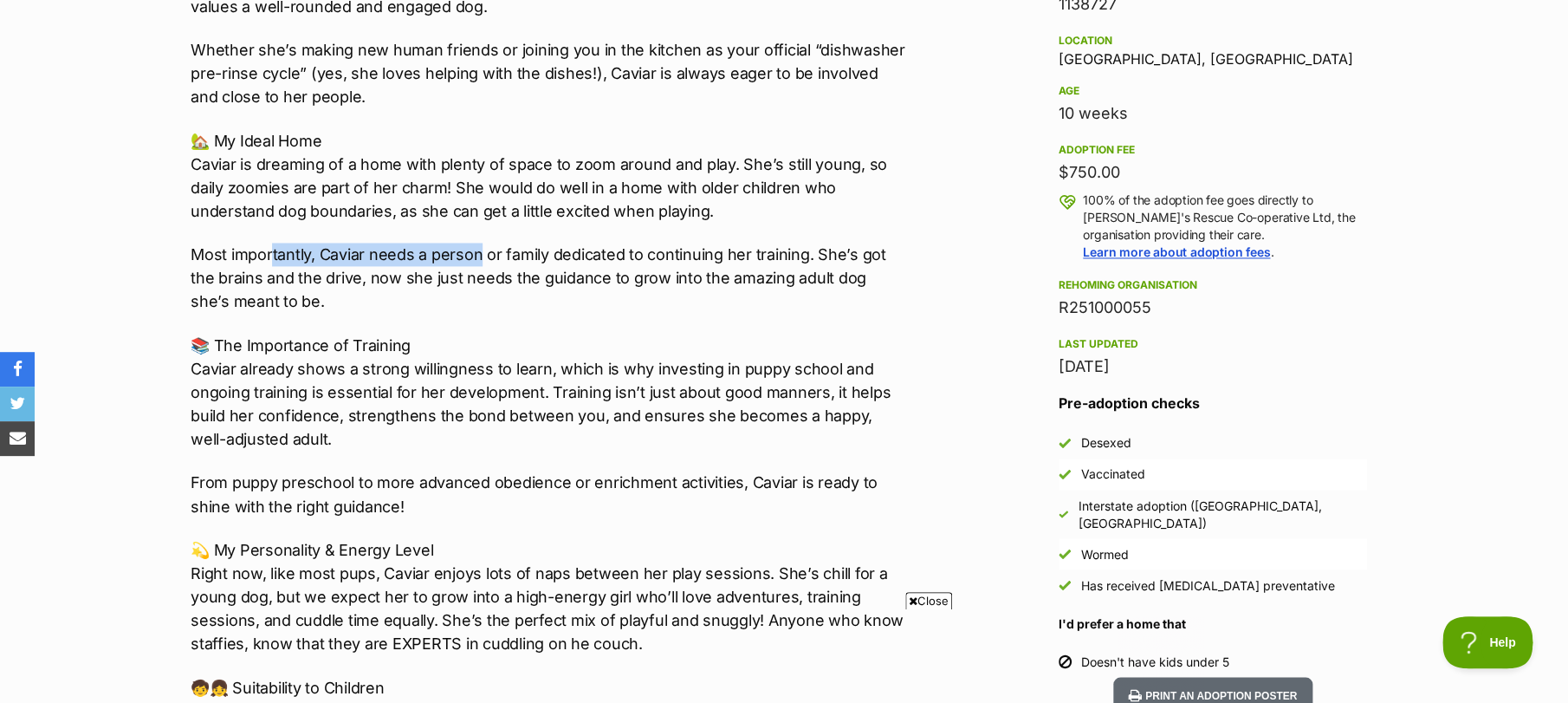
drag, startPoint x: 469, startPoint y: 251, endPoint x: 481, endPoint y: 251, distance: 12.0
click at [481, 251] on p "Most importantly, Caviar needs a person or family dedicated to continuing her t…" at bounding box center [549, 277] width 716 height 70
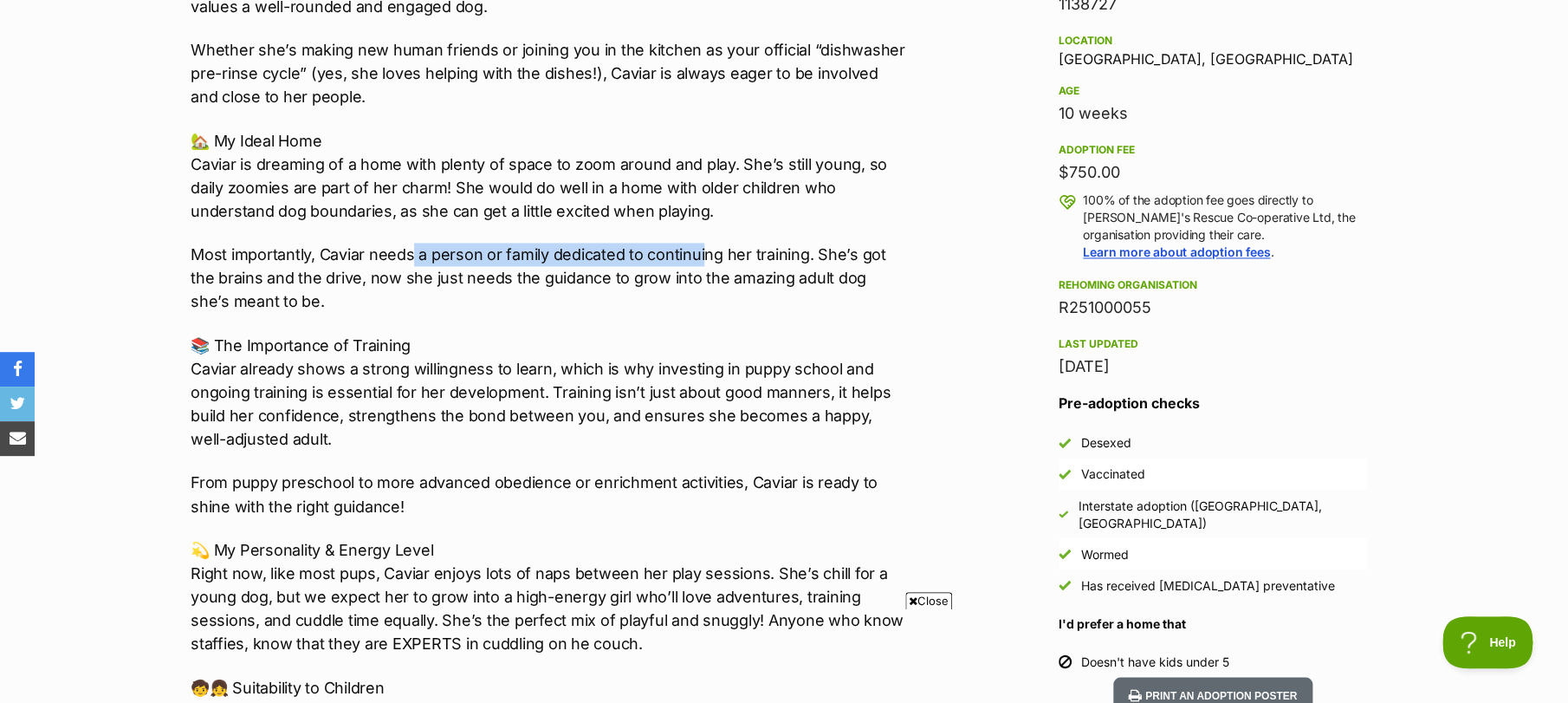
drag, startPoint x: 415, startPoint y: 247, endPoint x: 703, endPoint y: 264, distance: 288.5
click at [703, 264] on p "Most importantly, Caviar needs a person or family dedicated to continuing her t…" at bounding box center [549, 277] width 716 height 70
click at [701, 264] on p "Most importantly, Caviar needs a person or family dedicated to continuing her t…" at bounding box center [549, 277] width 716 height 70
drag, startPoint x: 555, startPoint y: 253, endPoint x: 761, endPoint y: 253, distance: 206.0
click at [761, 253] on p "Most importantly, Caviar needs a person or family dedicated to continuing her t…" at bounding box center [549, 277] width 716 height 70
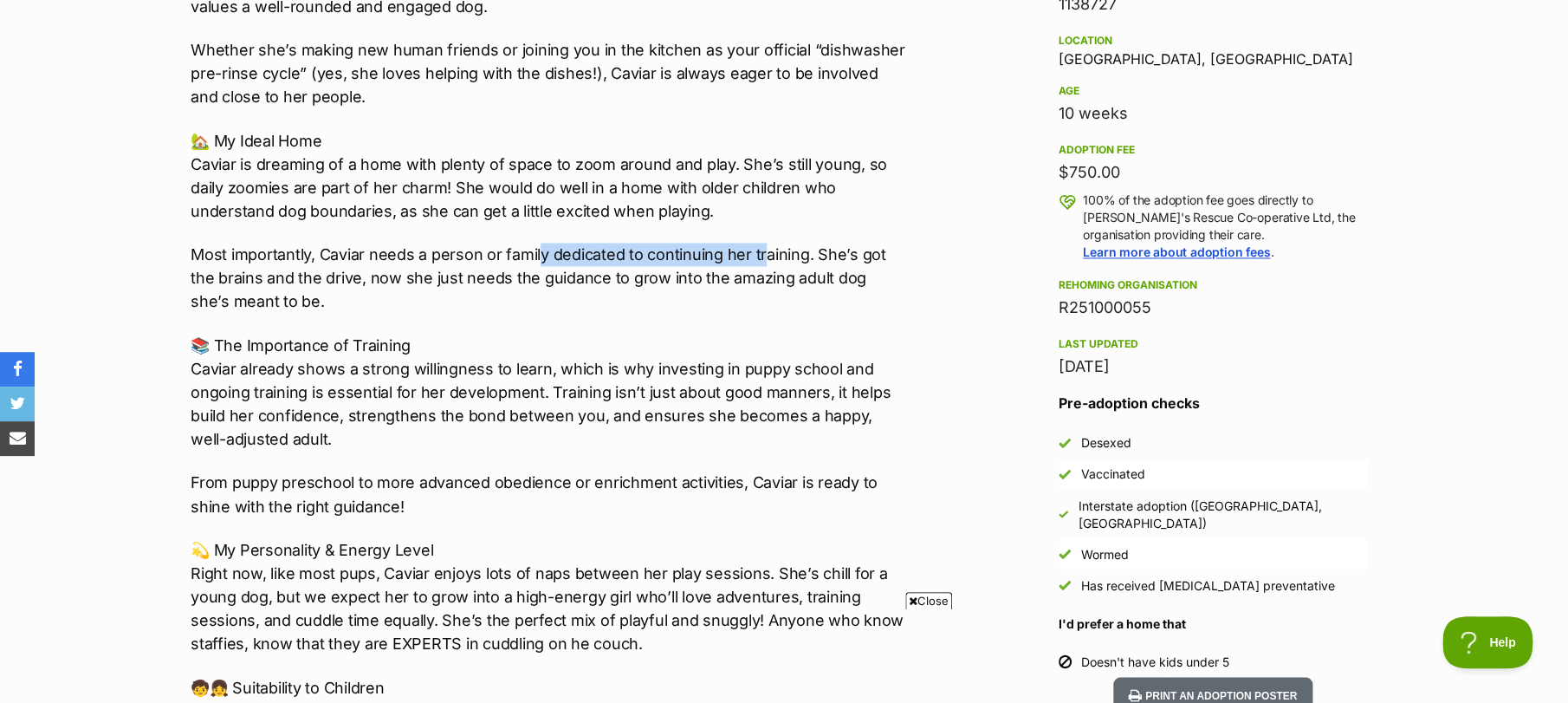
click at [761, 253] on p "Most importantly, Caviar needs a person or family dedicated to continuing her t…" at bounding box center [549, 277] width 716 height 70
drag, startPoint x: 761, startPoint y: 253, endPoint x: 821, endPoint y: 253, distance: 60.0
click at [821, 253] on p "Most importantly, Caviar needs a person or family dedicated to continuing her t…" at bounding box center [549, 277] width 716 height 70
click at [618, 264] on p "Most importantly, Caviar needs a person or family dedicated to continuing her t…" at bounding box center [549, 277] width 716 height 70
click at [238, 275] on p "Most importantly, Caviar needs a person or family dedicated to continuing her t…" at bounding box center [549, 277] width 716 height 70
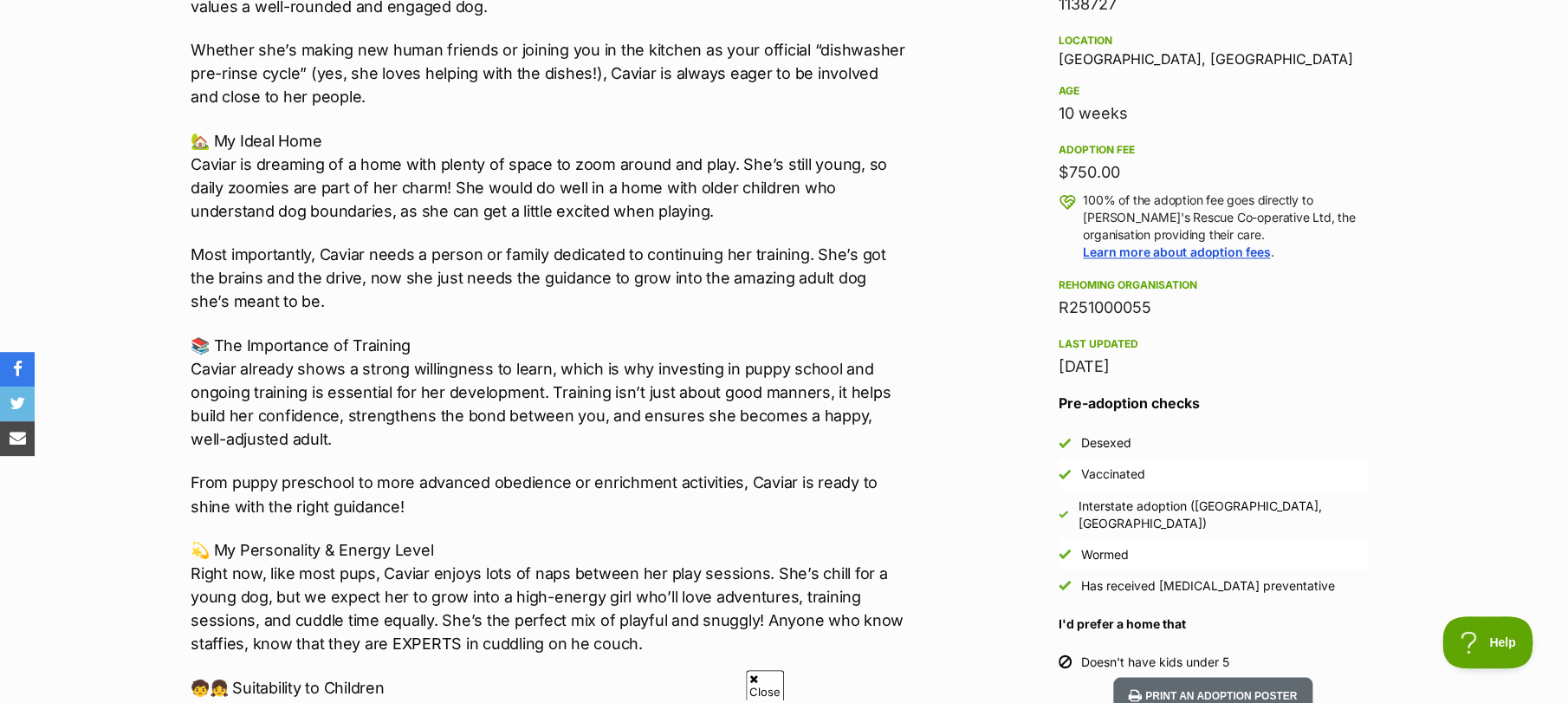
click at [364, 277] on p "Most importantly, Caviar needs a person or family dedicated to continuing her t…" at bounding box center [549, 277] width 716 height 70
drag, startPoint x: 430, startPoint y: 276, endPoint x: 555, endPoint y: 276, distance: 125.0
click at [555, 276] on p "Most importantly, Caviar needs a person or family dedicated to continuing her t…" at bounding box center [549, 277] width 716 height 70
click at [565, 277] on p "Most importantly, Caviar needs a person or family dedicated to continuing her t…" at bounding box center [549, 277] width 716 height 70
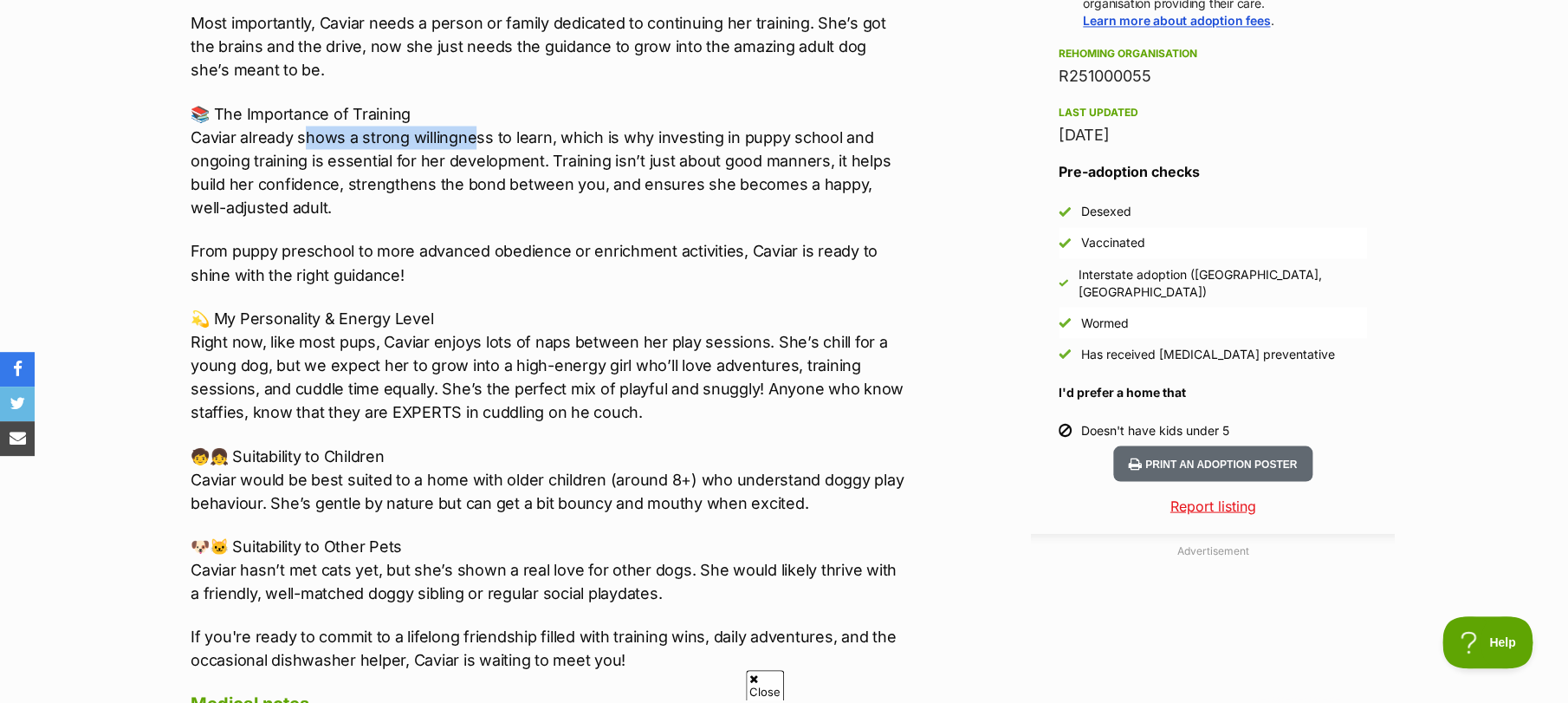
scroll to position [0, 0]
drag, startPoint x: 322, startPoint y: 132, endPoint x: 571, endPoint y: 132, distance: 249.0
click at [571, 132] on p "📚 The Importance of Training Caviar already shows a strong willingness to learn…" at bounding box center [549, 160] width 716 height 117
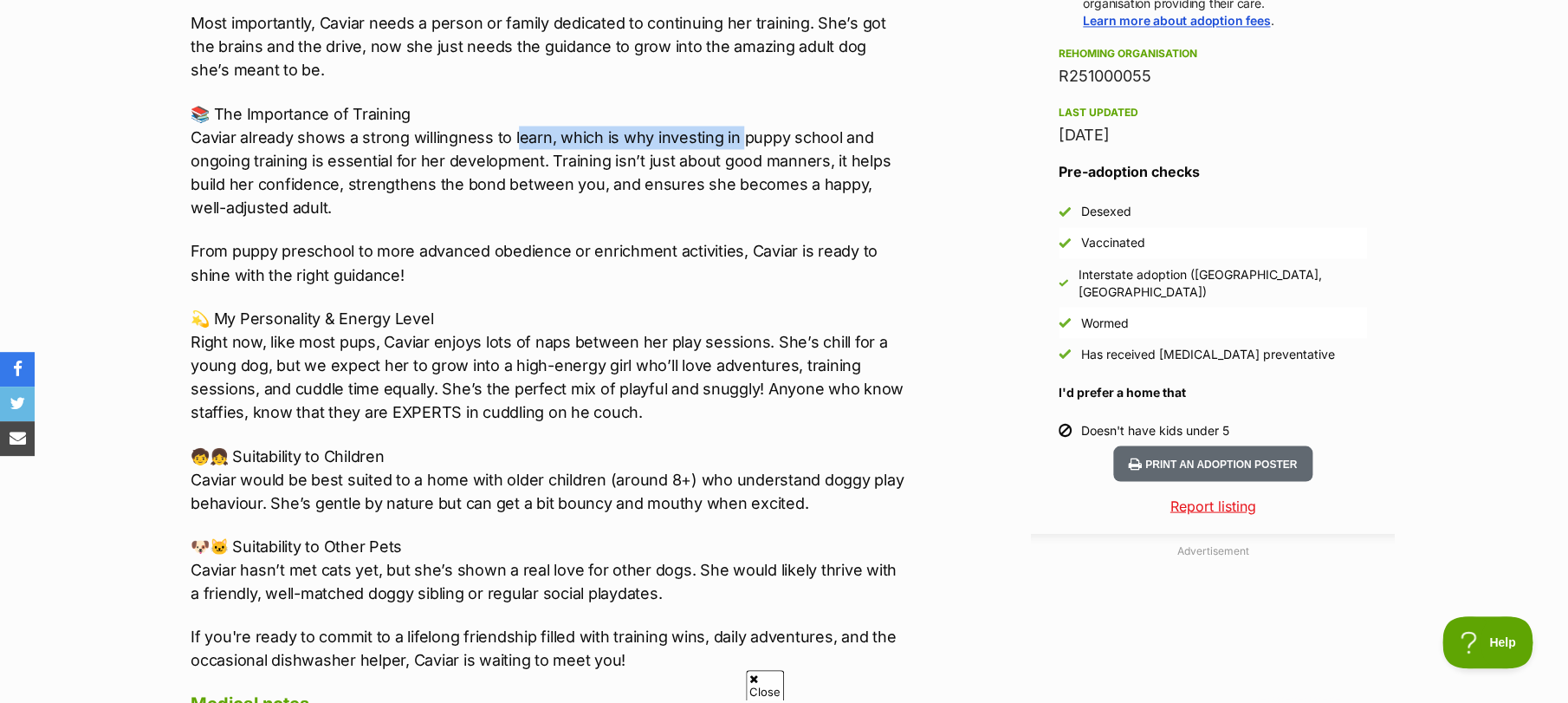
drag, startPoint x: 519, startPoint y: 133, endPoint x: 741, endPoint y: 142, distance: 222.2
click at [741, 142] on p "📚 The Importance of Training Caviar already shows a strong willingness to learn…" at bounding box center [549, 160] width 716 height 117
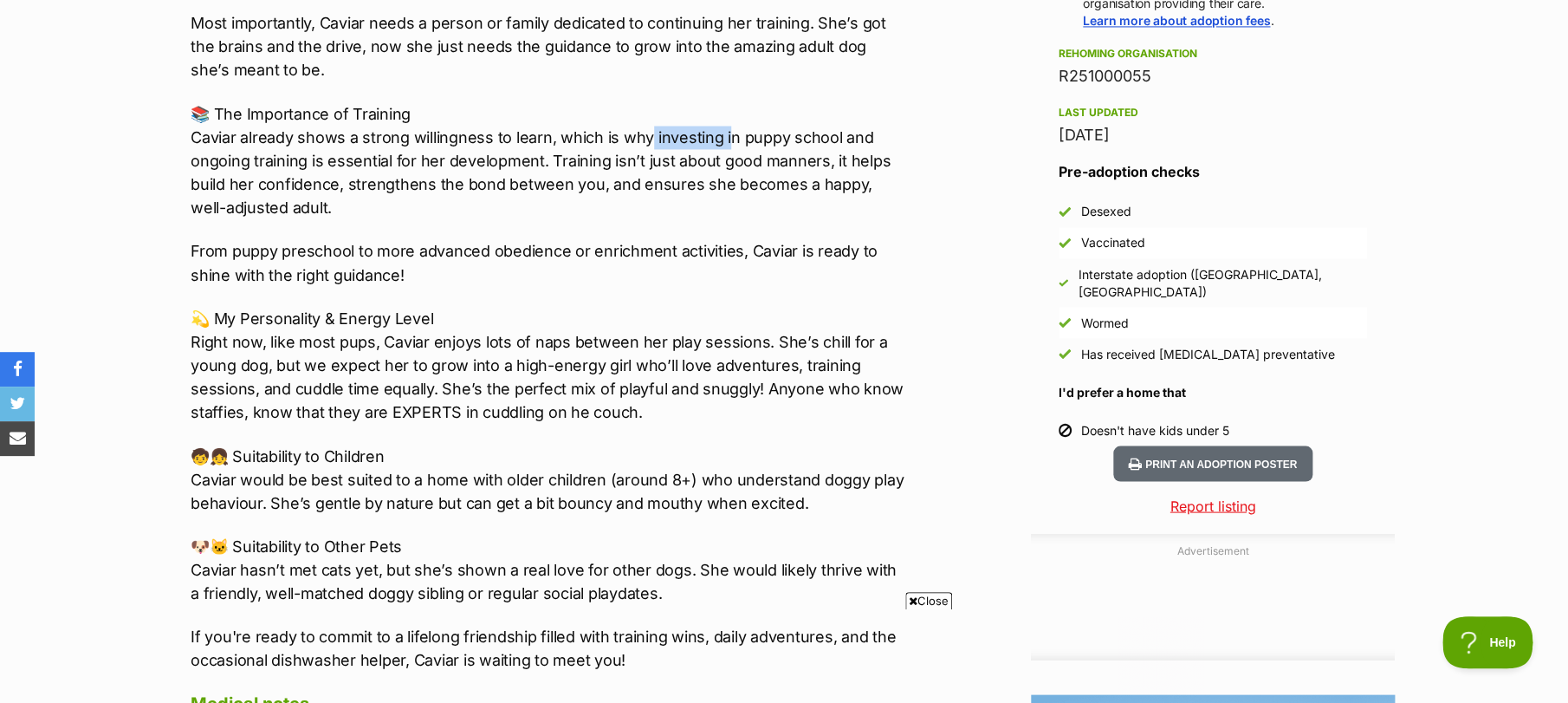
drag, startPoint x: 649, startPoint y: 142, endPoint x: 765, endPoint y: 154, distance: 116.6
click at [758, 152] on p "📚 The Importance of Training Caviar already shows a strong willingness to learn…" at bounding box center [549, 160] width 716 height 117
click at [742, 188] on p "📚 The Importance of Training Caviar already shows a strong willingness to learn…" at bounding box center [549, 160] width 716 height 117
click at [272, 167] on p "📚 The Importance of Training Caviar already shows a strong willingness to learn…" at bounding box center [549, 160] width 716 height 117
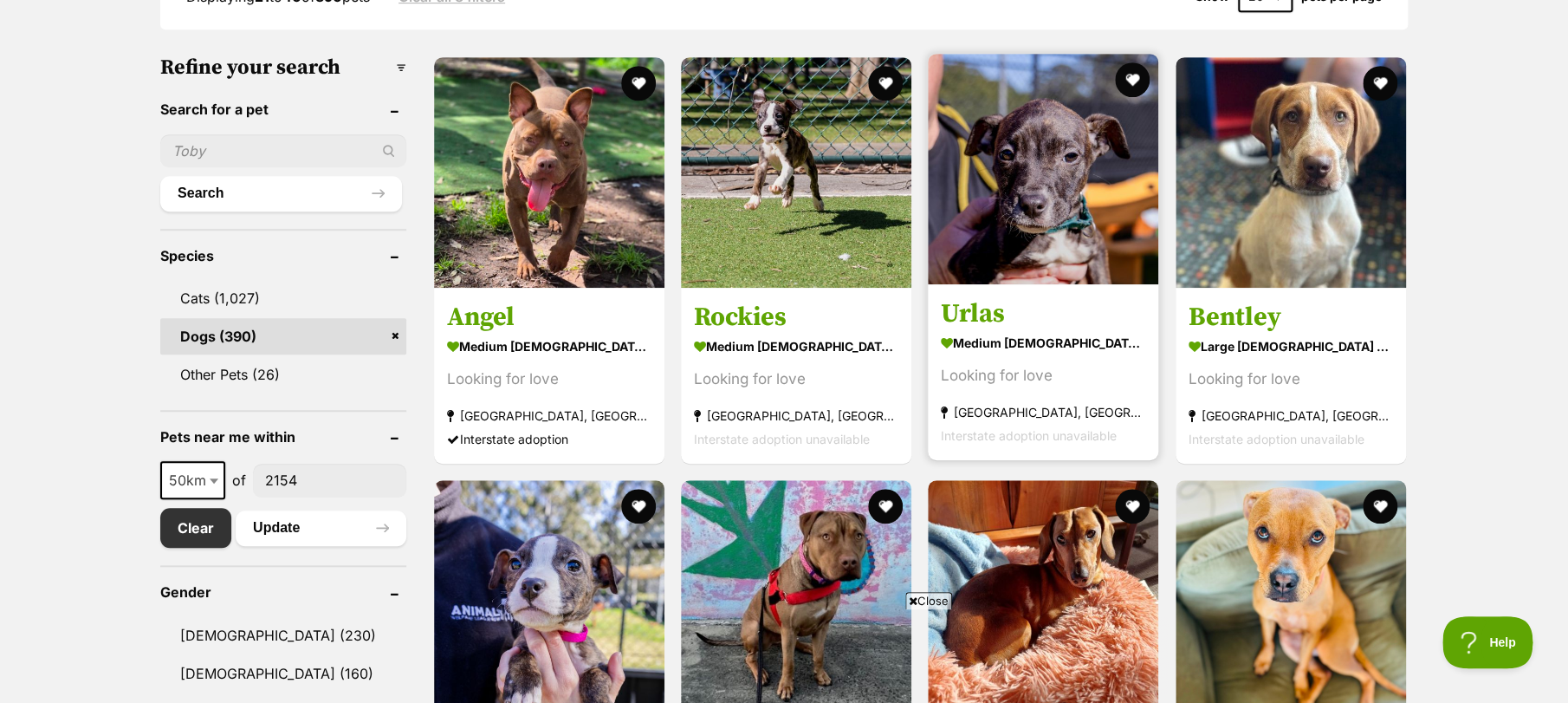
click at [1058, 236] on img at bounding box center [1043, 169] width 230 height 231
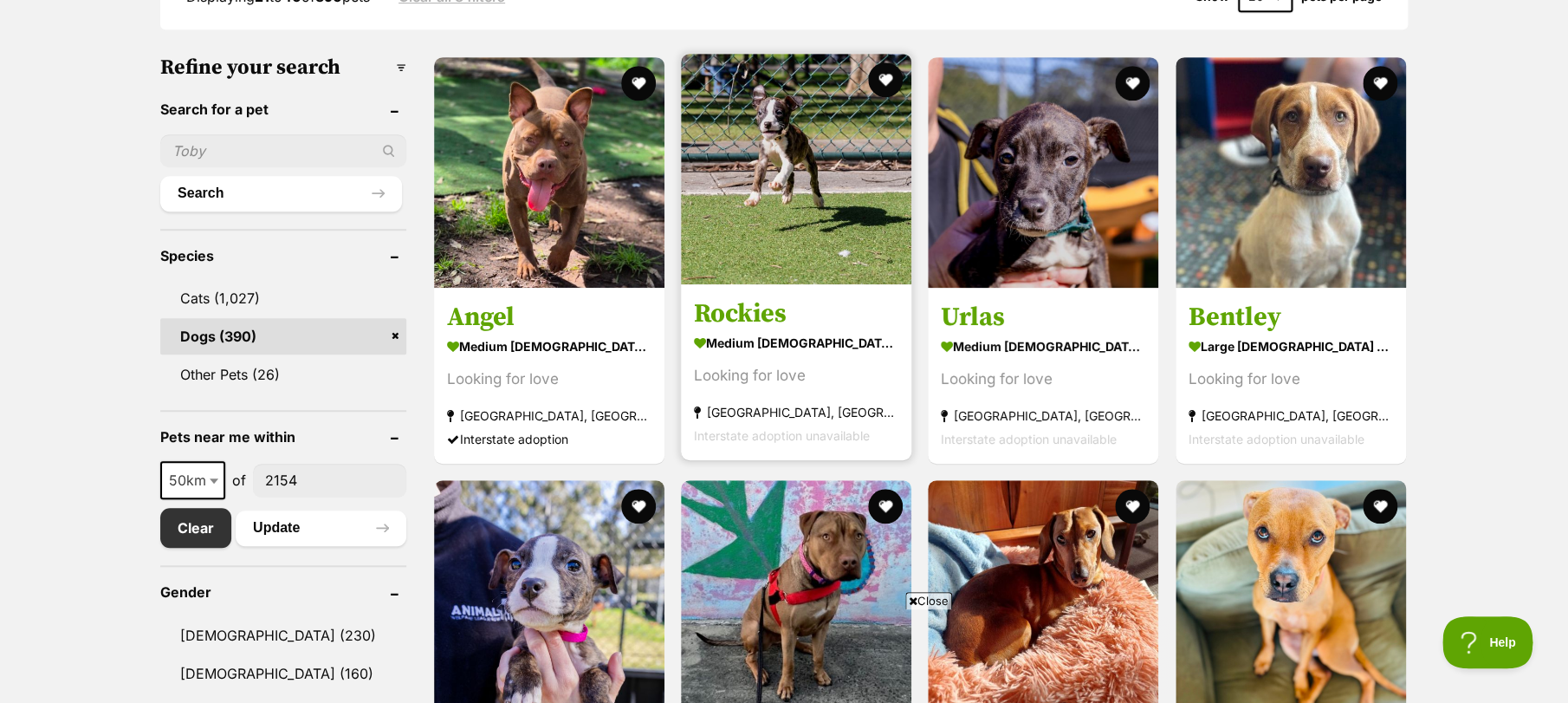
click at [770, 171] on img at bounding box center [796, 169] width 230 height 231
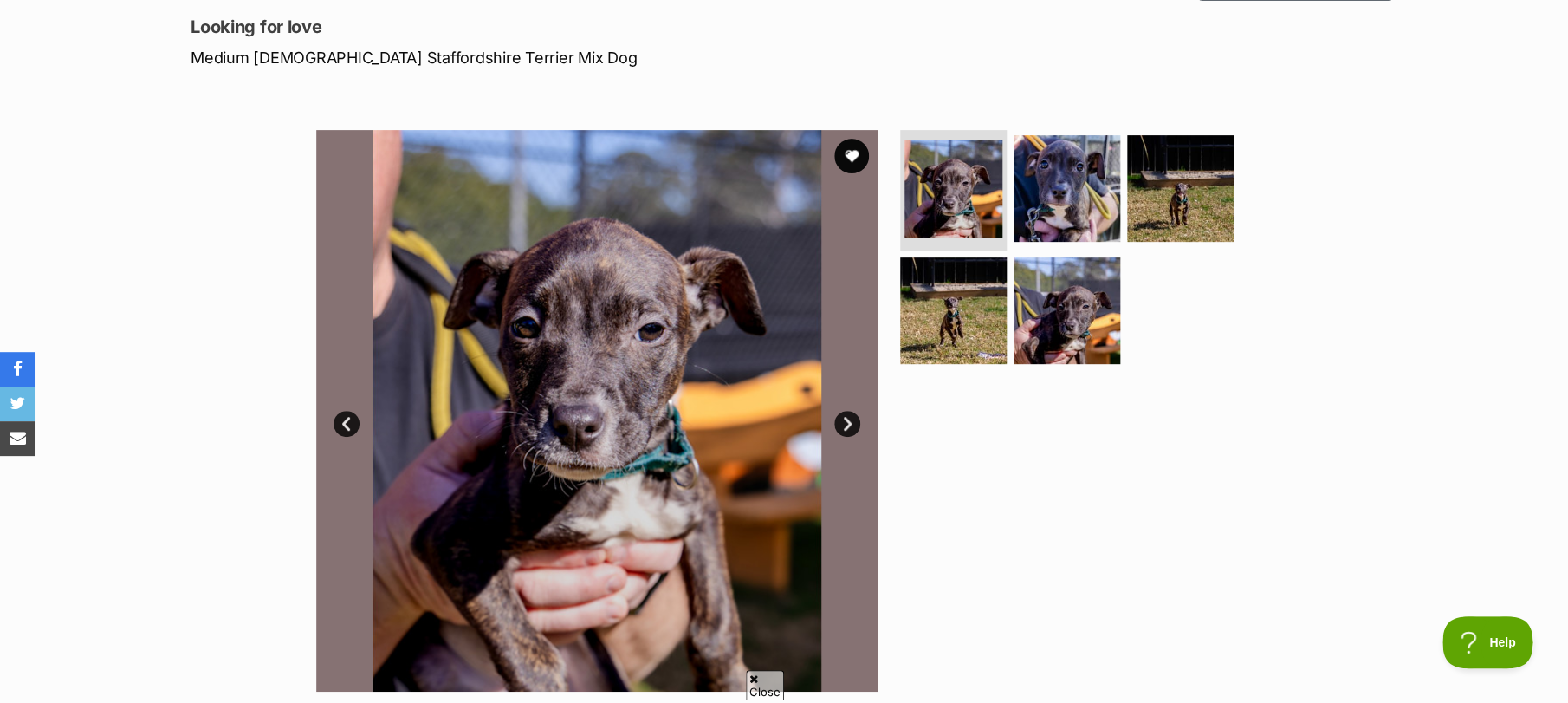
click at [845, 423] on link "Next" at bounding box center [848, 424] width 26 height 26
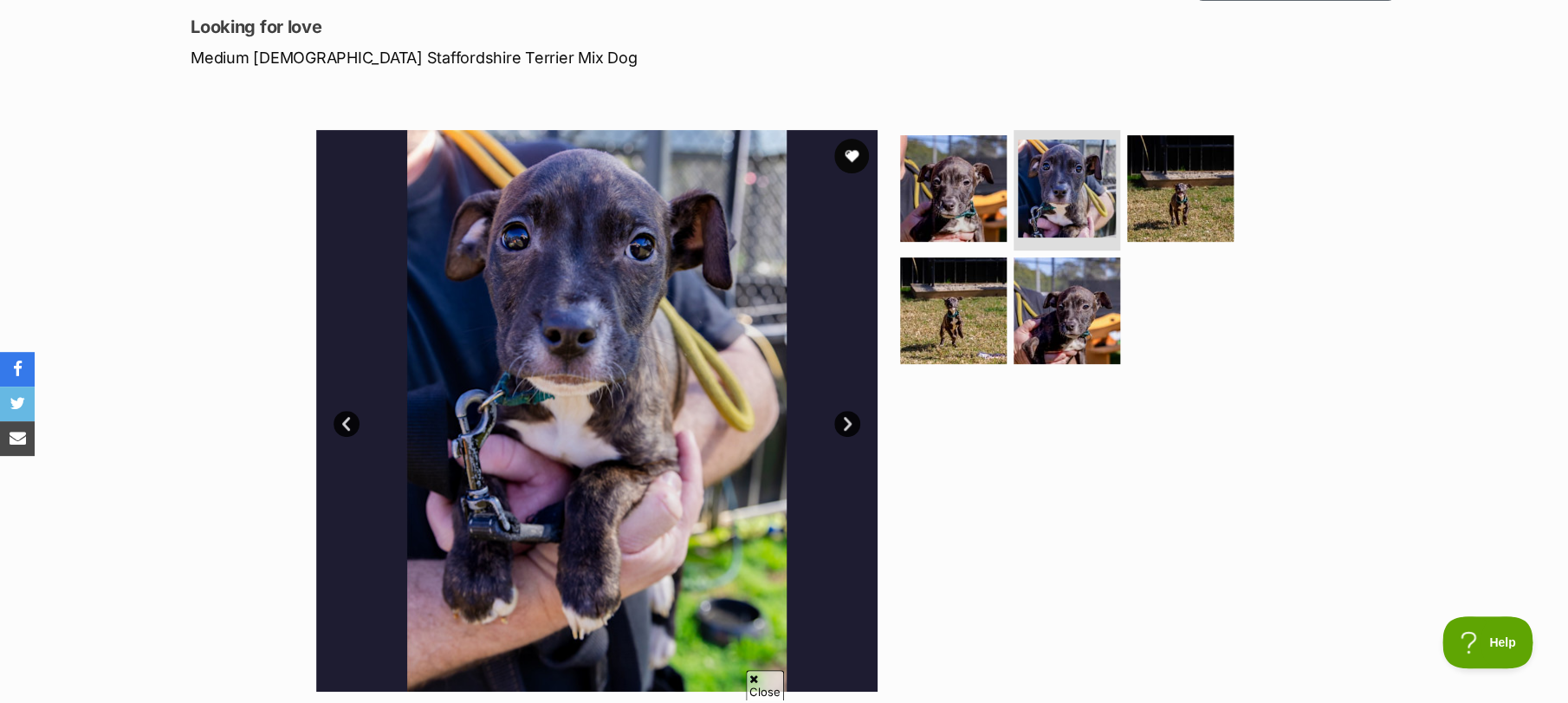
click at [845, 423] on link "Next" at bounding box center [848, 424] width 26 height 26
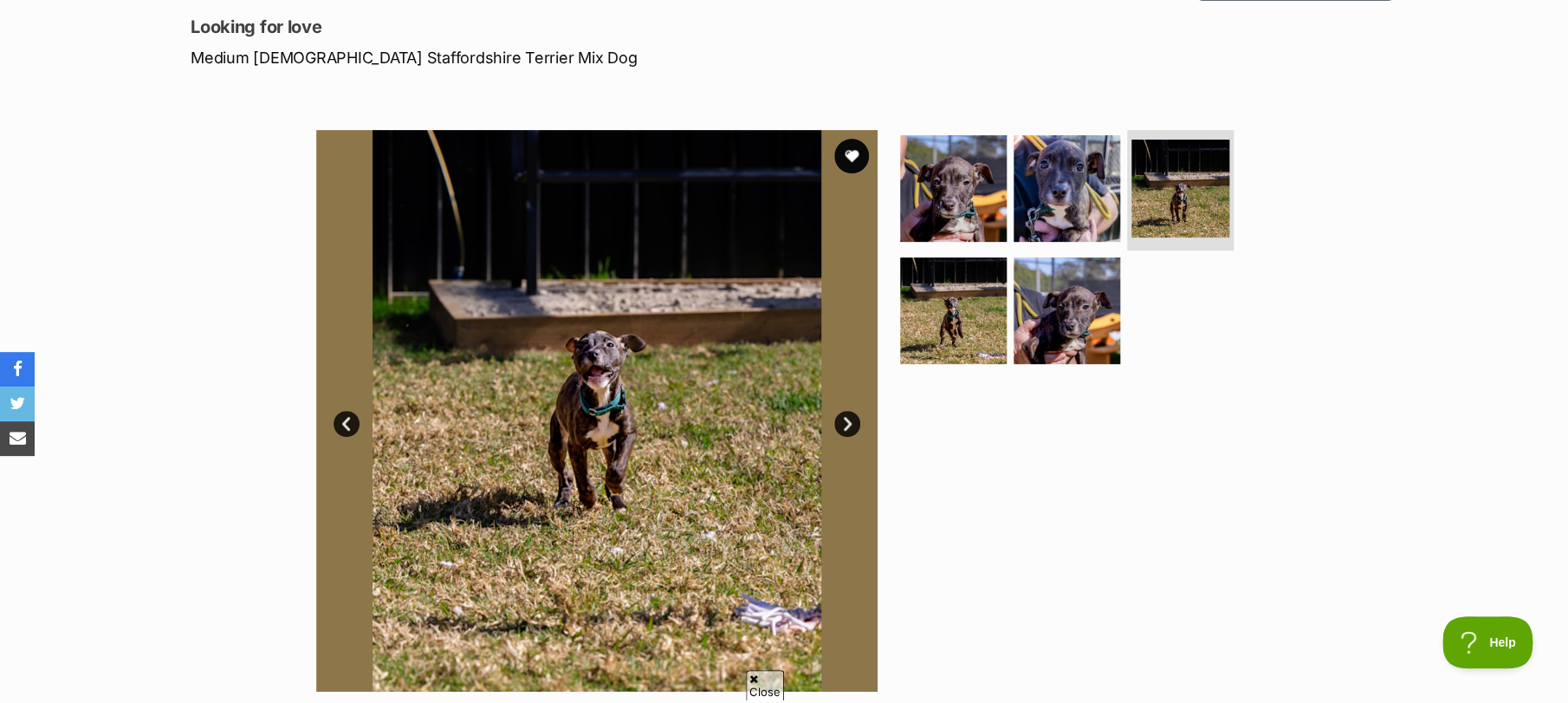
click at [845, 423] on link "Next" at bounding box center [848, 424] width 26 height 26
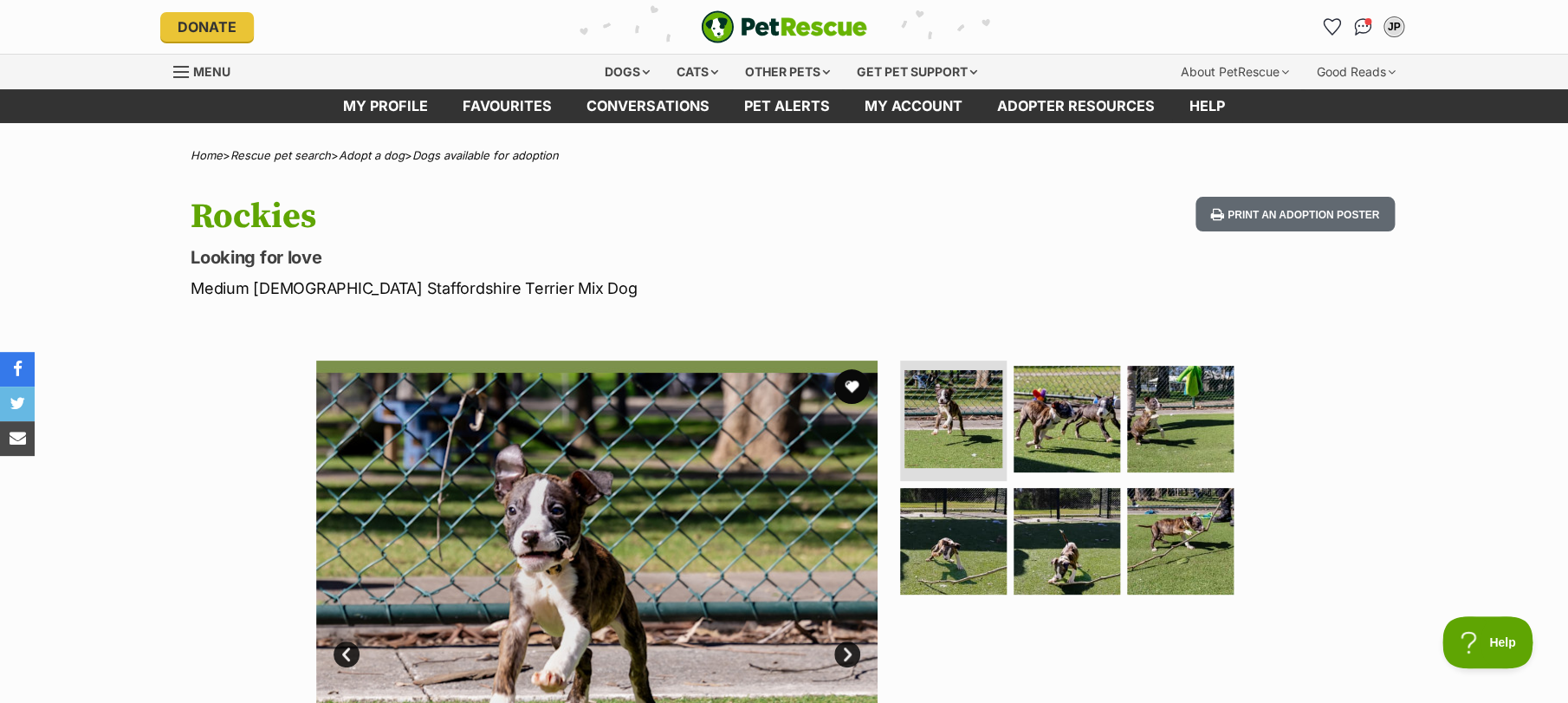
scroll to position [231, 0]
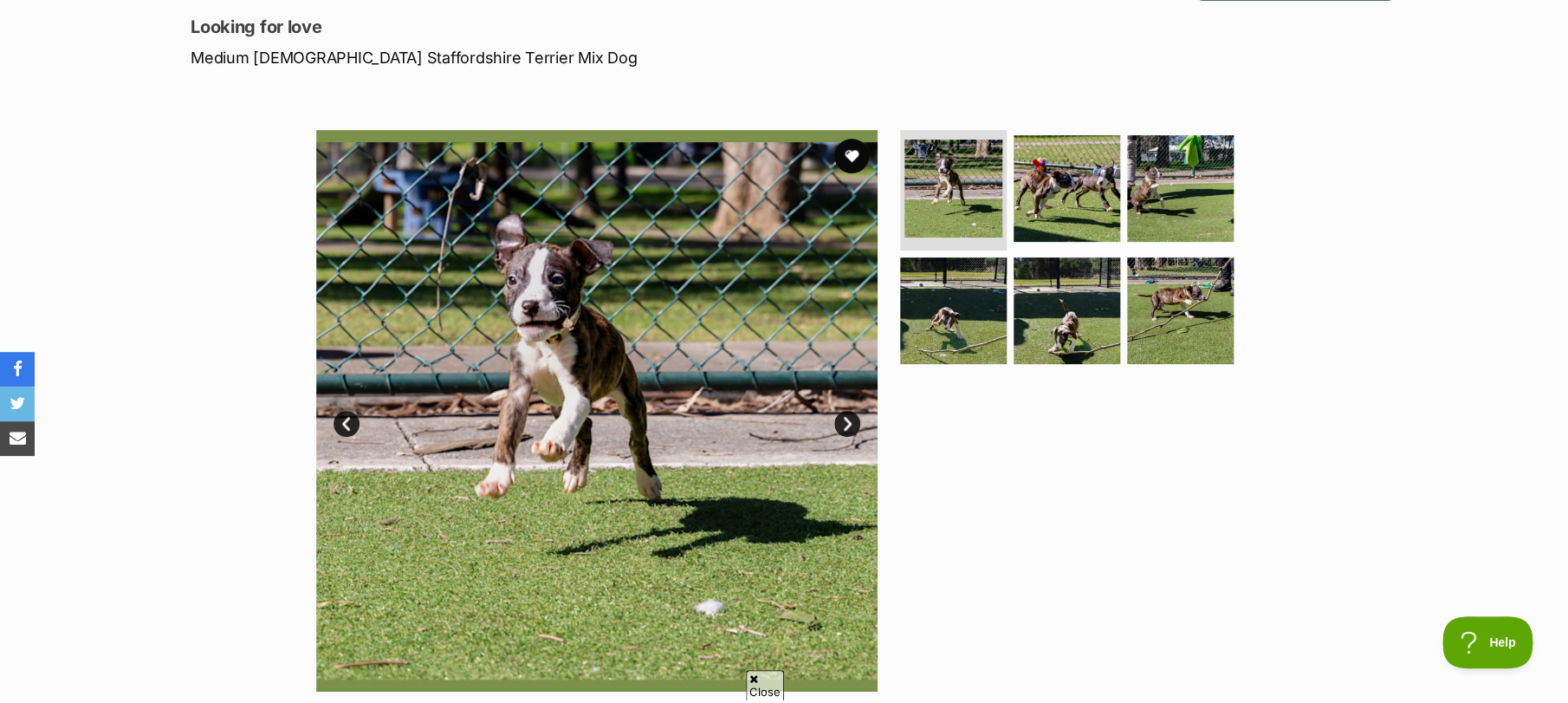
click at [849, 422] on link "Next" at bounding box center [848, 424] width 26 height 26
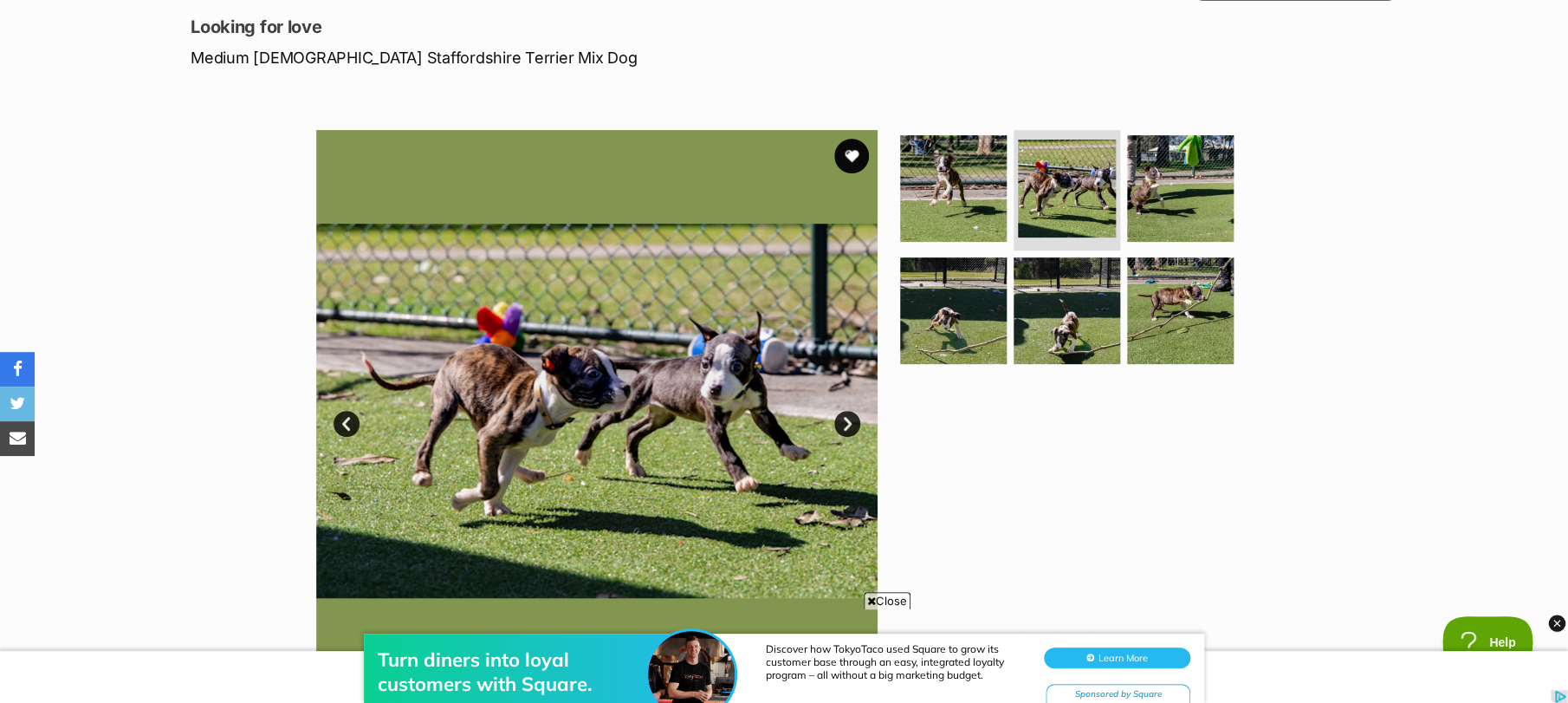
scroll to position [0, 0]
click at [849, 422] on link "Next" at bounding box center [848, 424] width 26 height 26
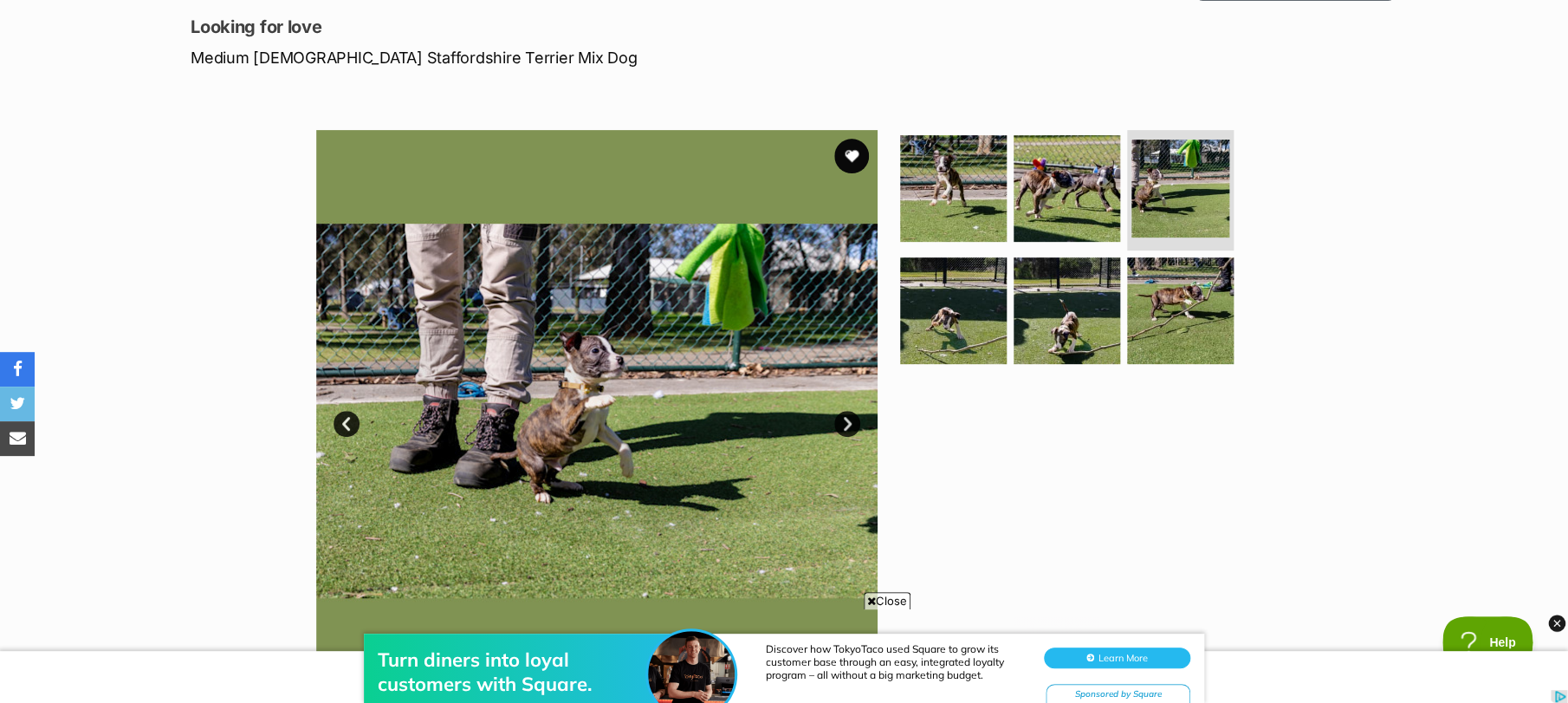
click at [849, 422] on link "Next" at bounding box center [848, 424] width 26 height 26
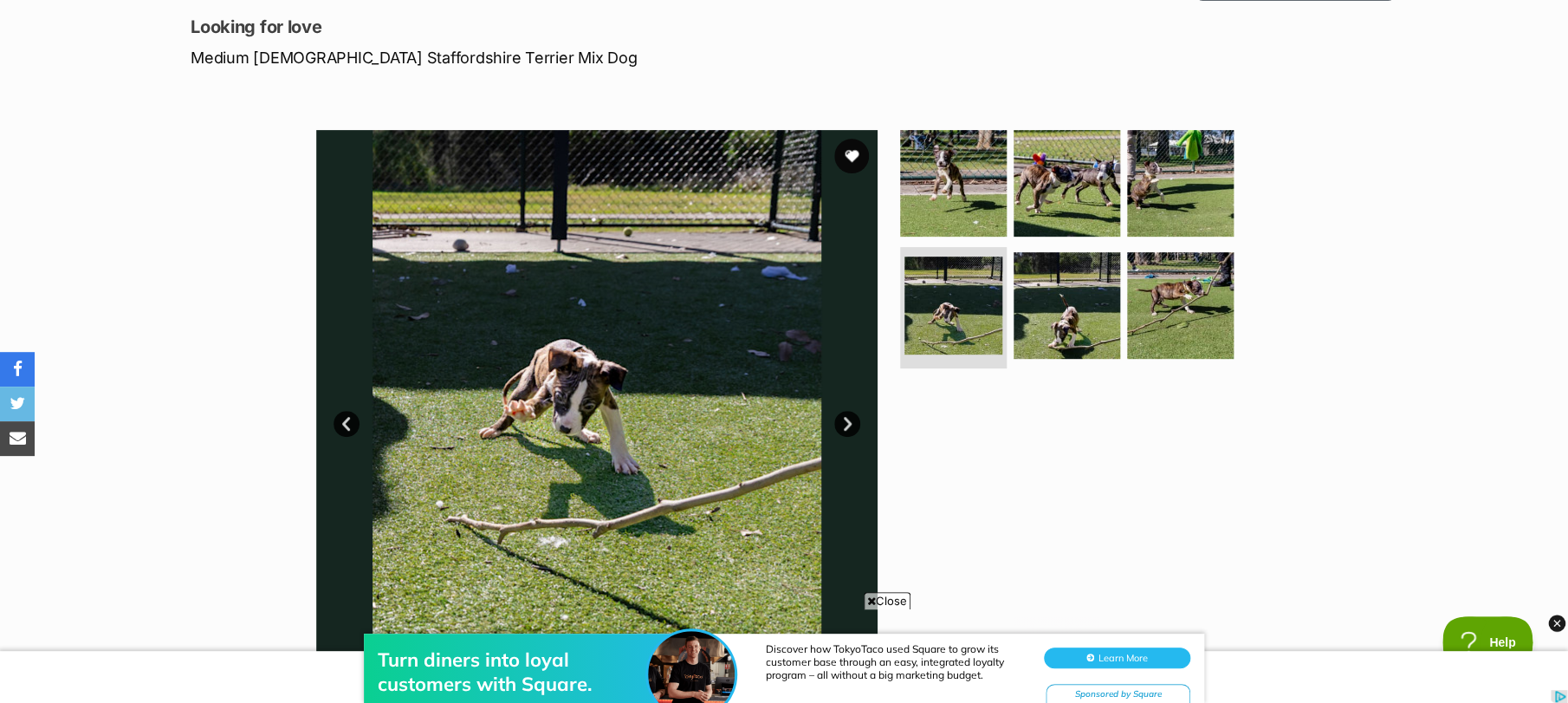
click at [849, 422] on link "Next" at bounding box center [848, 424] width 26 height 26
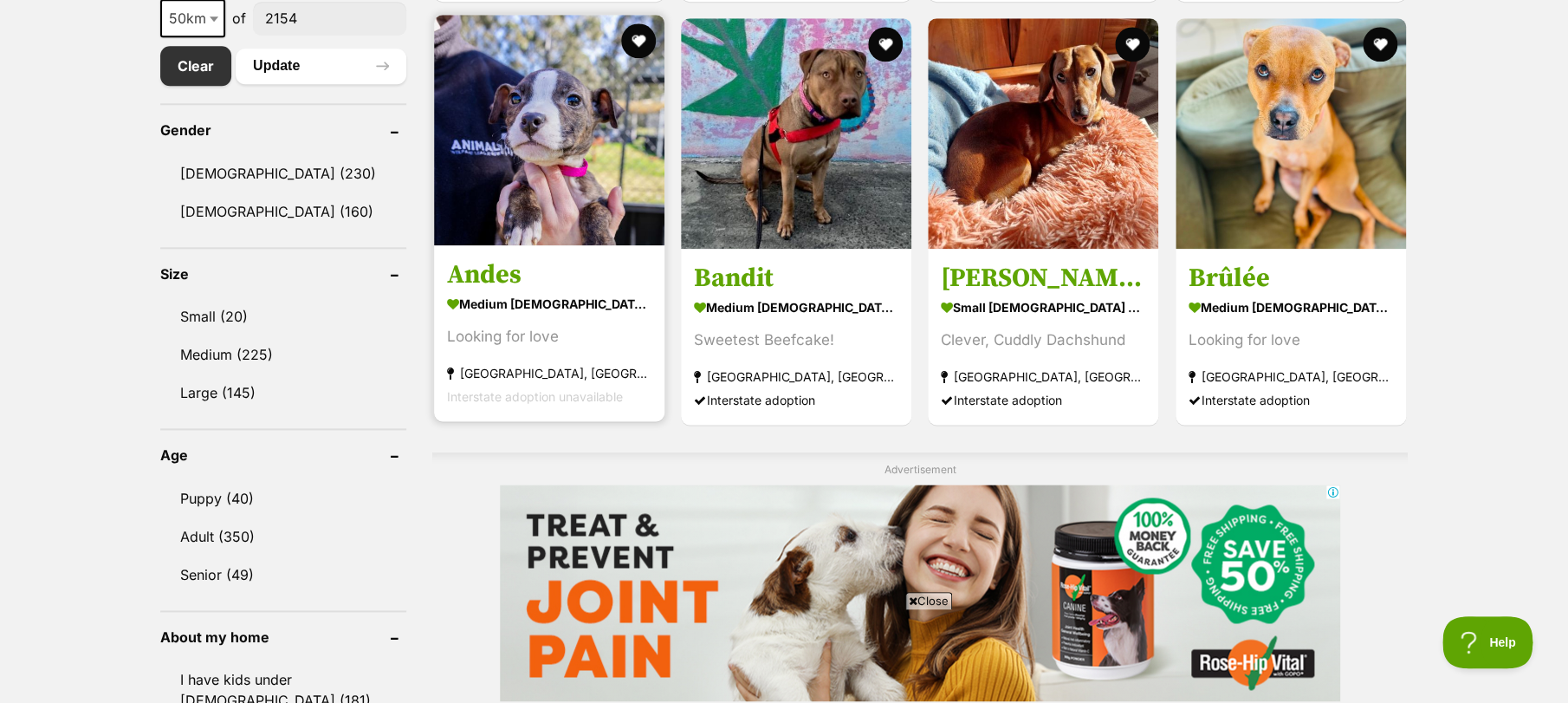
click at [531, 182] on img at bounding box center [549, 130] width 230 height 231
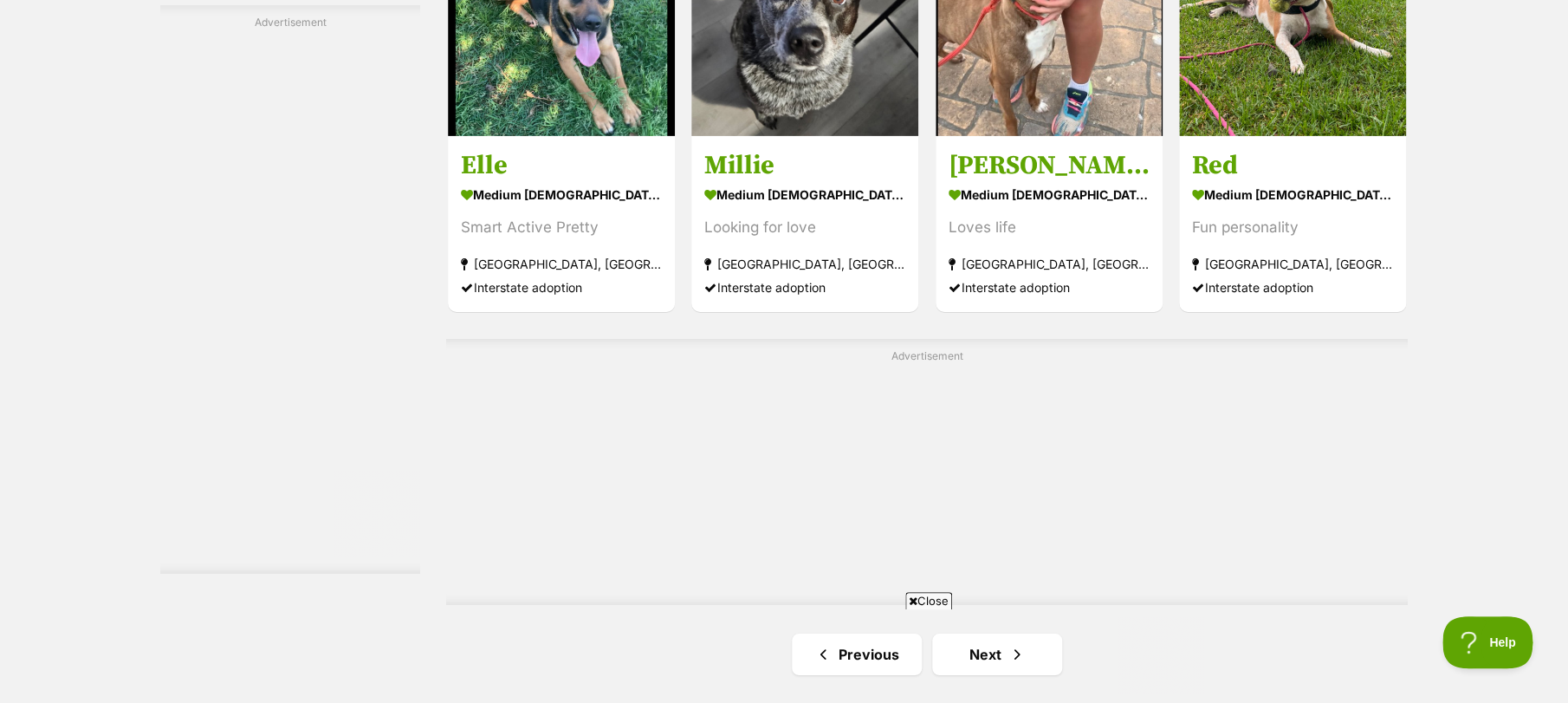
scroll to position [3005, 0]
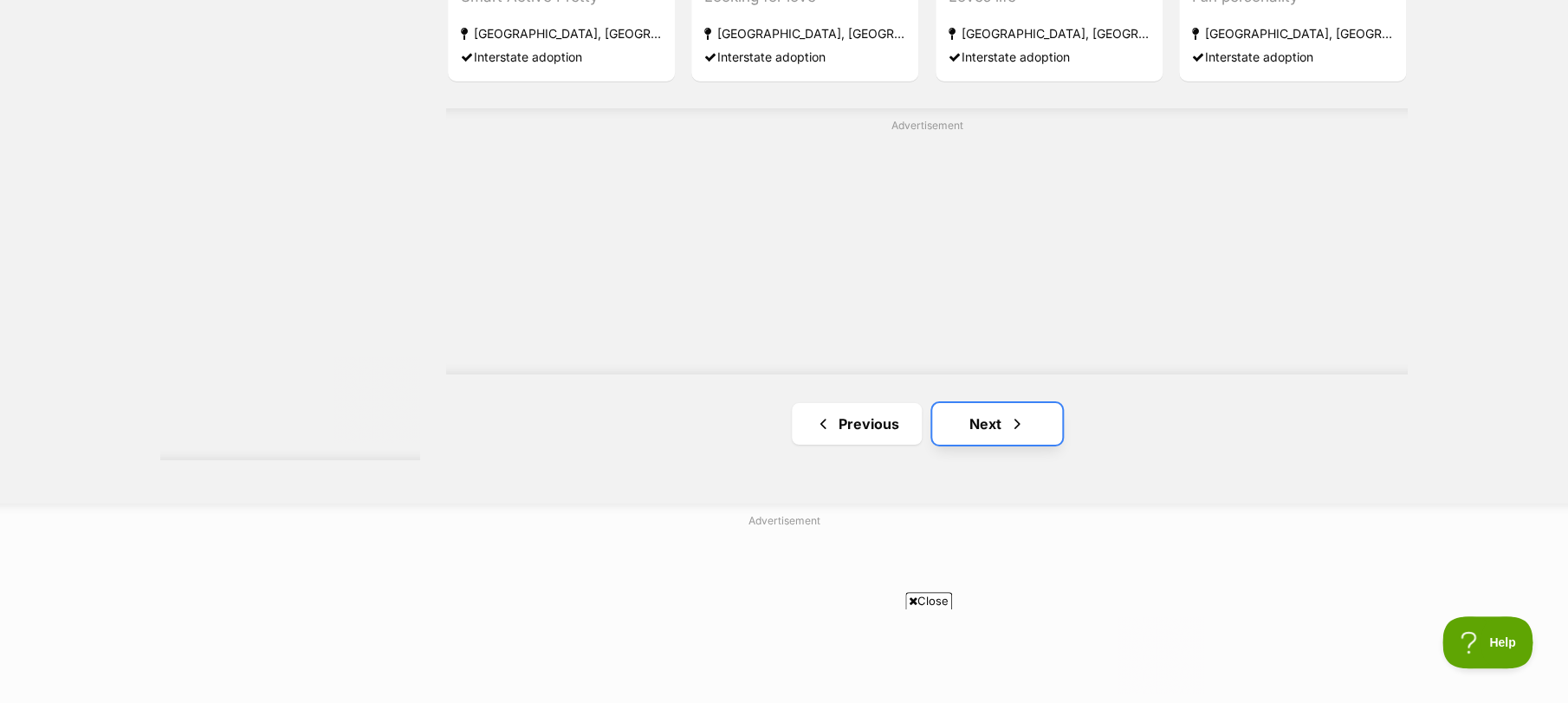
click at [988, 426] on link "Next" at bounding box center [997, 424] width 130 height 41
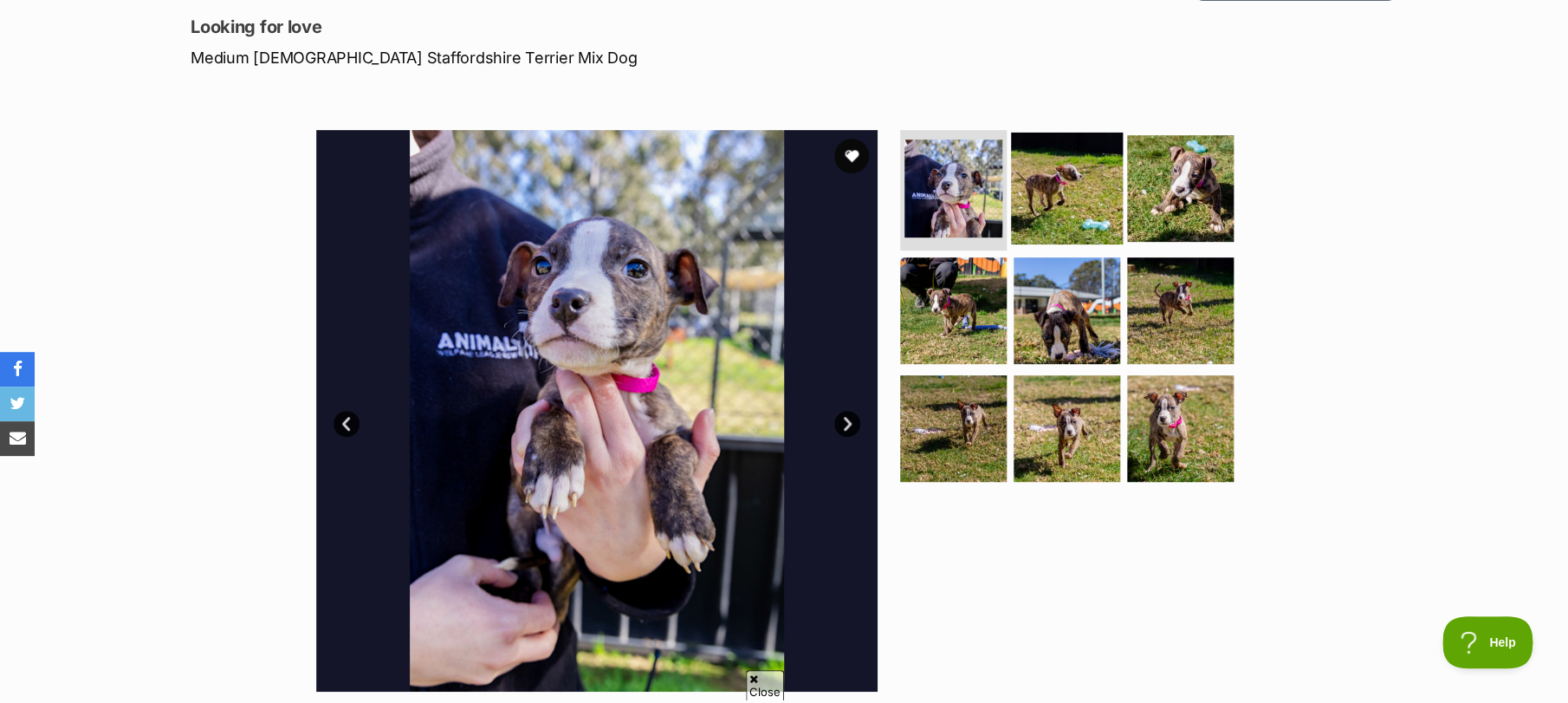
click at [1051, 205] on img at bounding box center [1066, 187] width 111 height 112
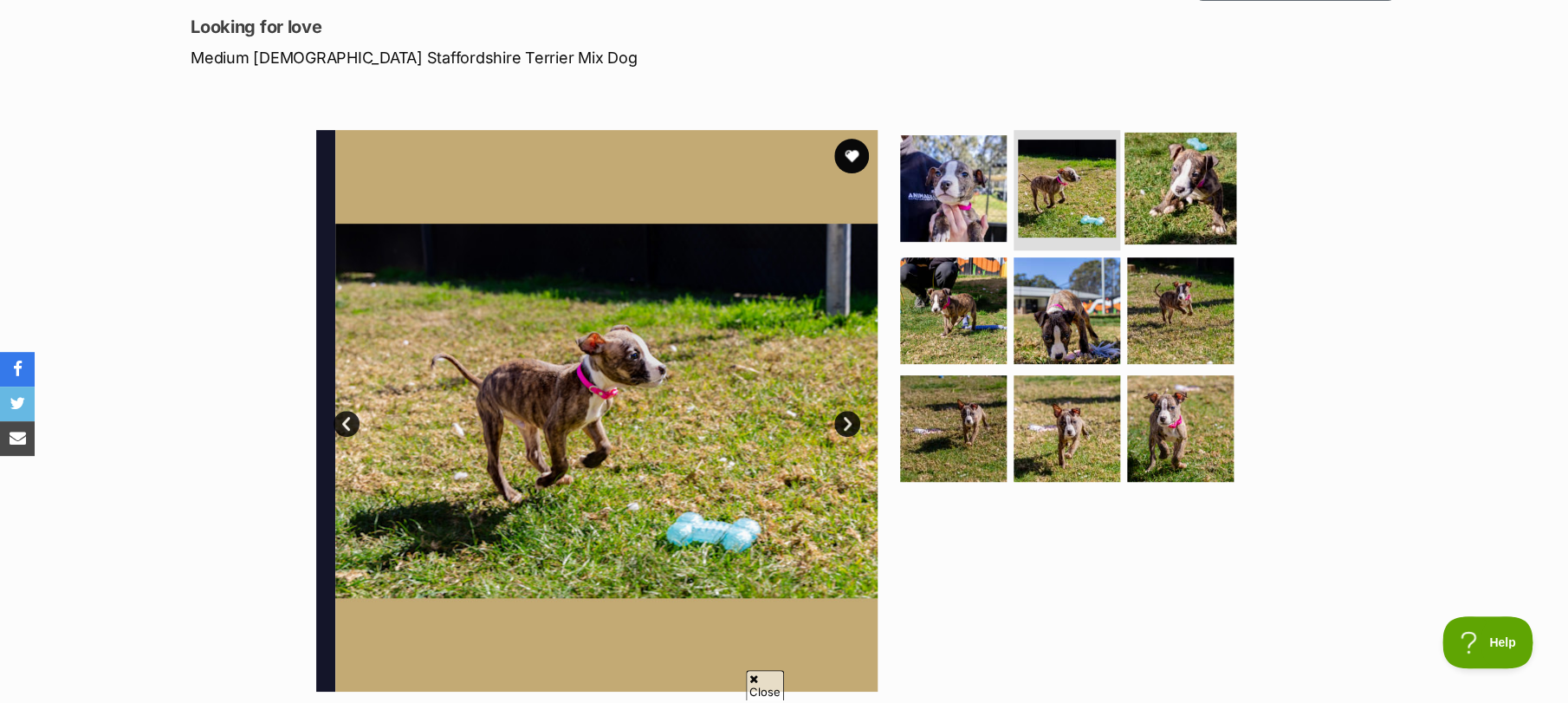
click at [1165, 205] on img at bounding box center [1180, 187] width 111 height 112
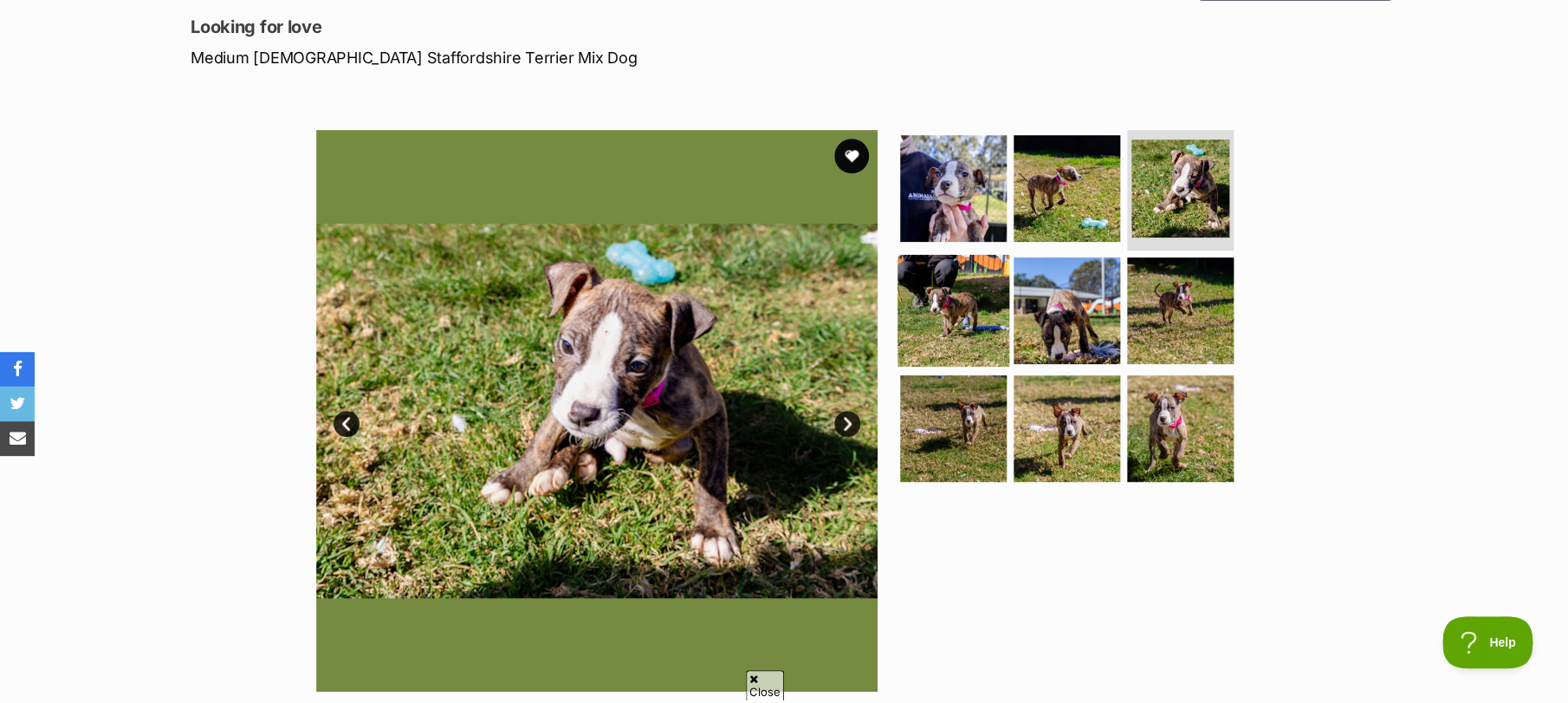
click at [916, 322] on img at bounding box center [953, 310] width 111 height 112
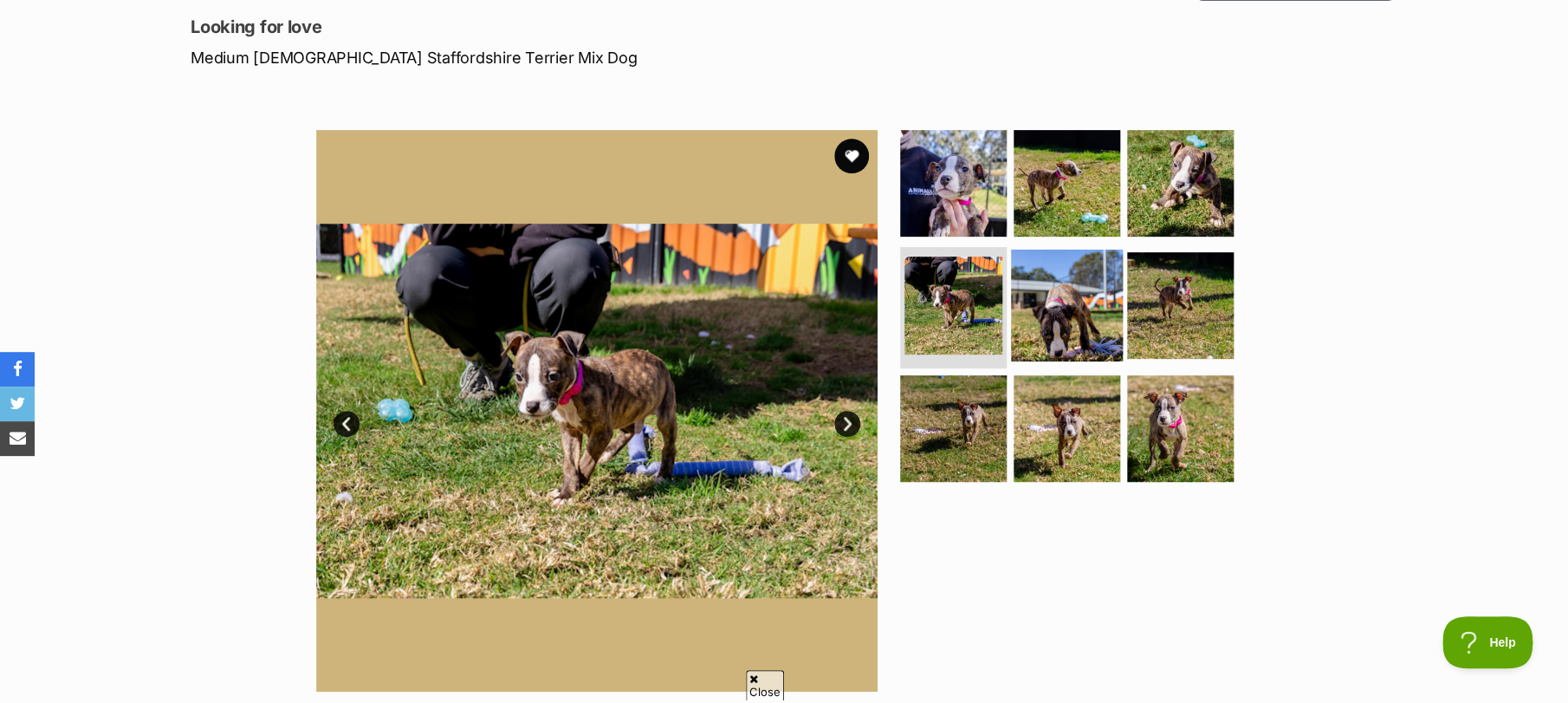
click at [1043, 324] on img at bounding box center [1066, 305] width 111 height 112
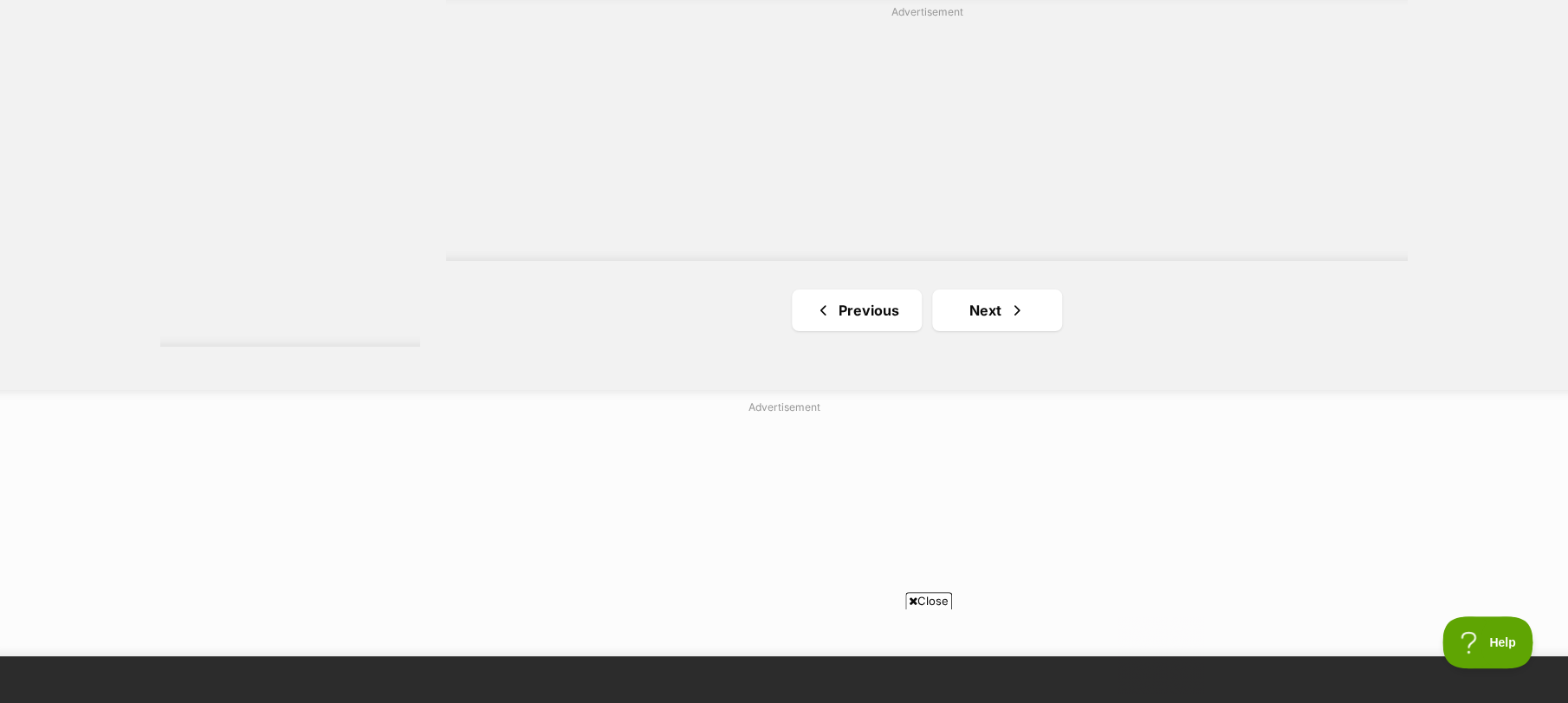
scroll to position [3237, 0]
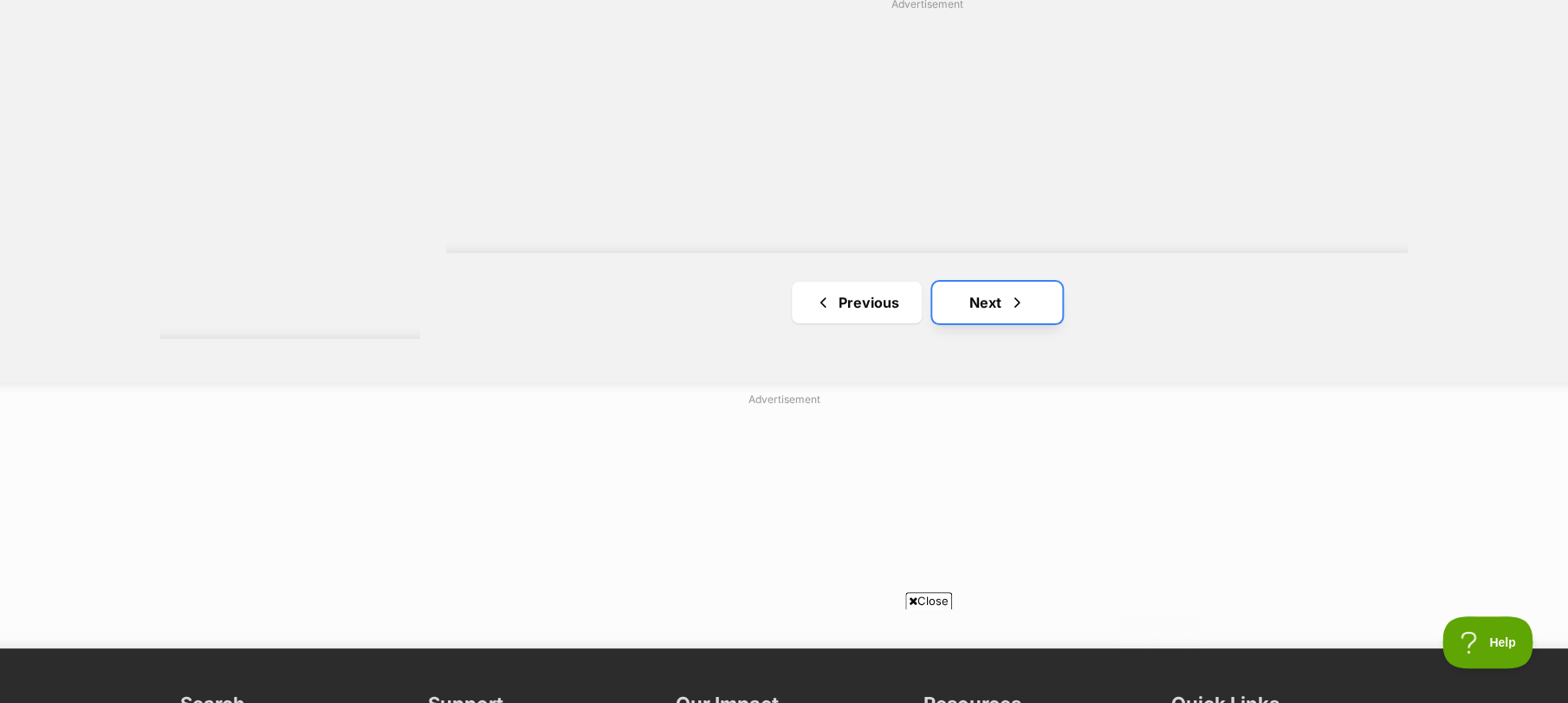
click at [990, 316] on link "Next" at bounding box center [997, 303] width 130 height 41
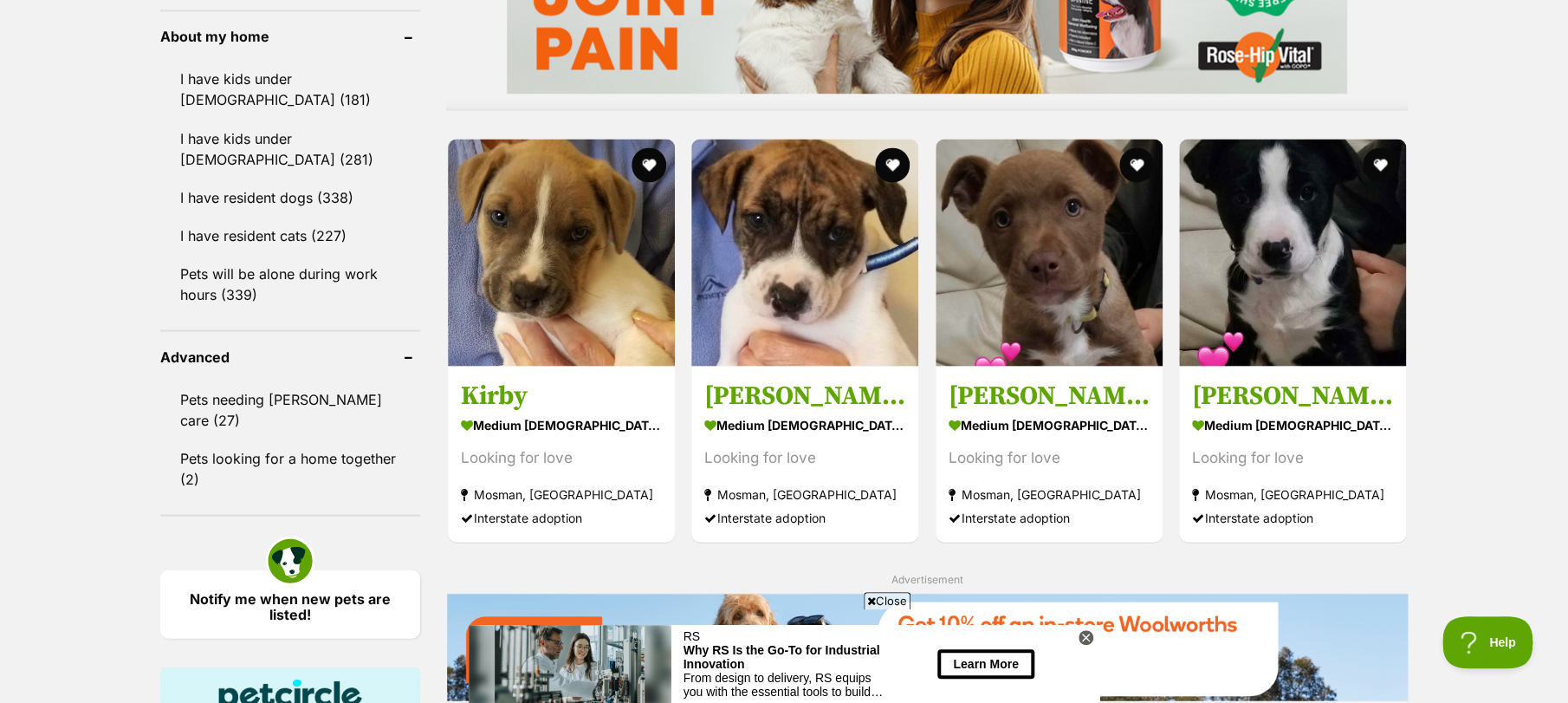
scroll to position [1618, 0]
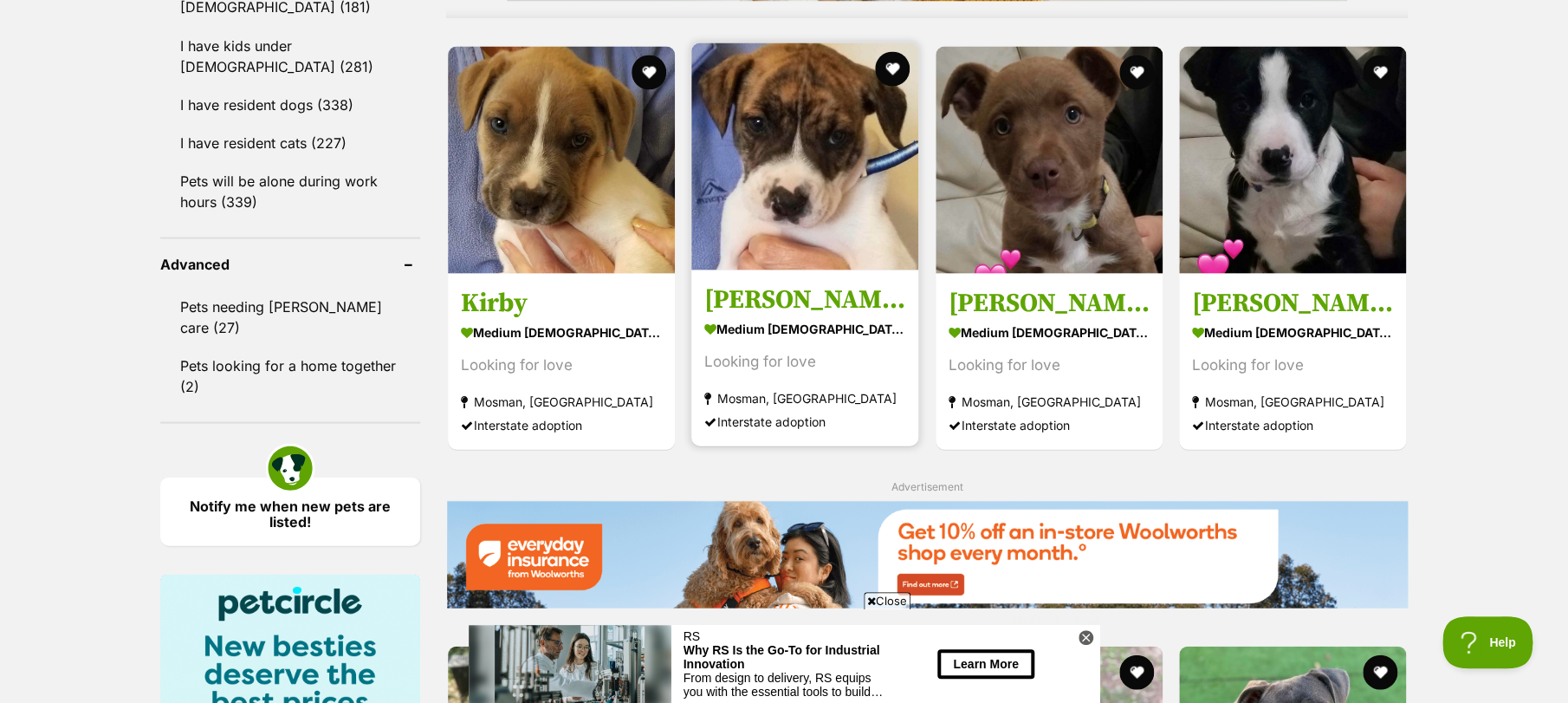
click at [822, 208] on img at bounding box center [805, 156] width 227 height 227
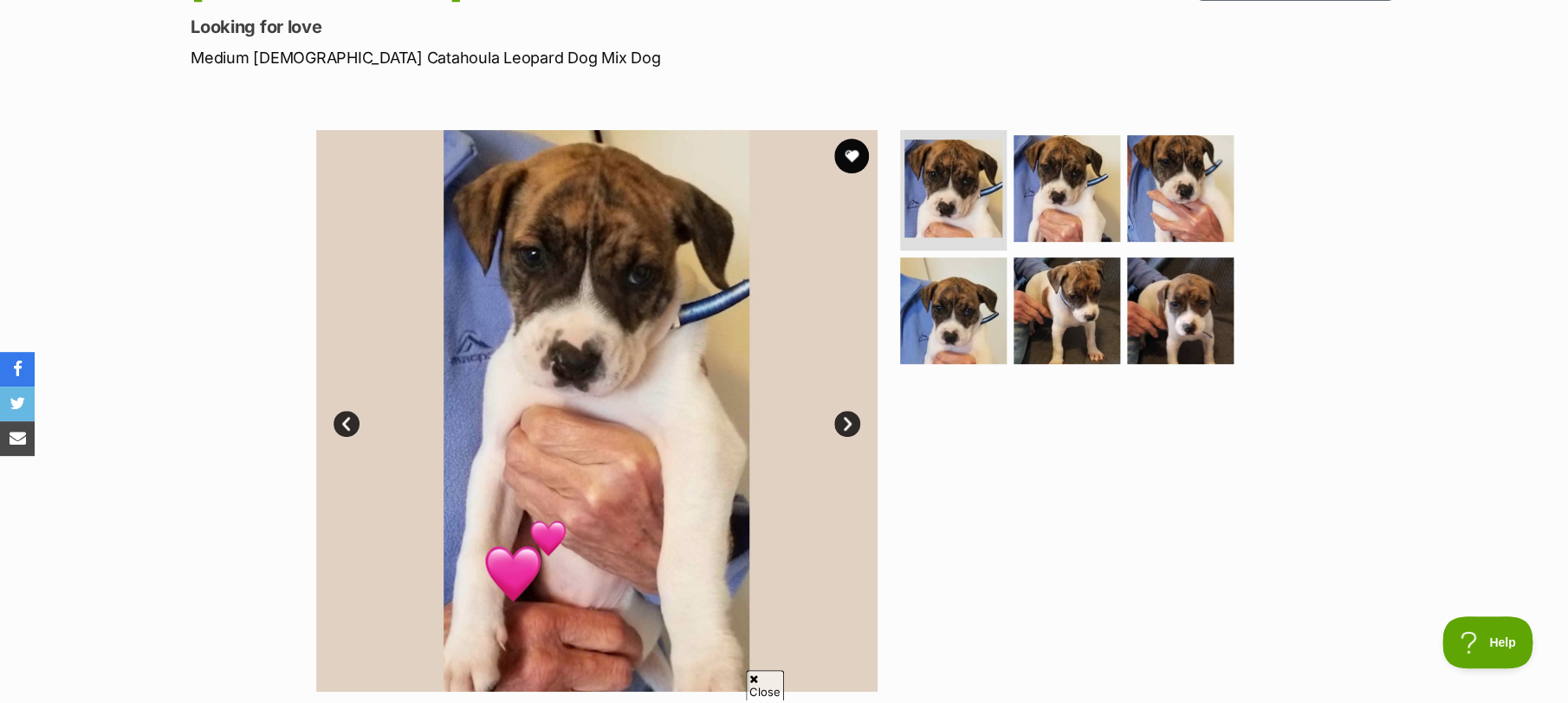
click at [851, 415] on link "Next" at bounding box center [848, 424] width 26 height 26
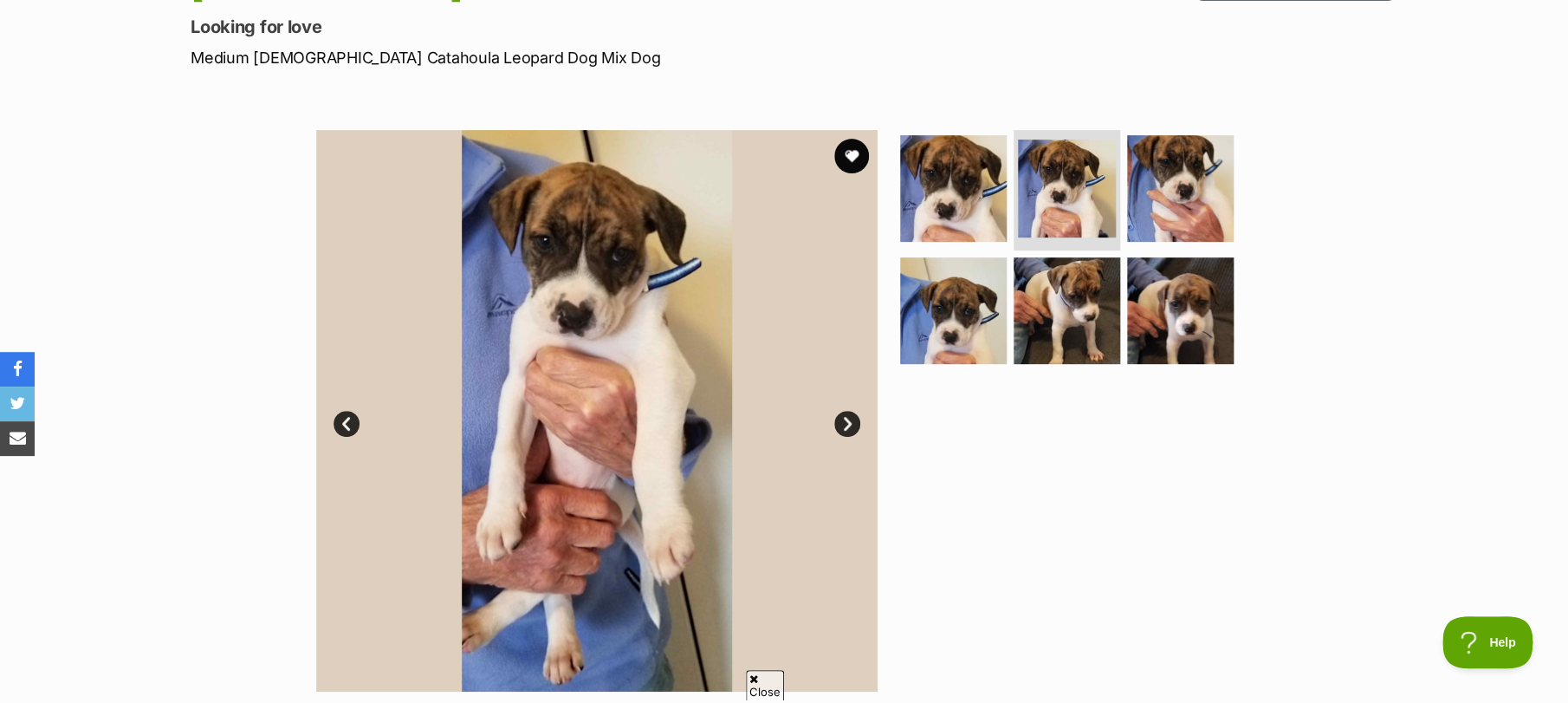
click at [851, 415] on link "Next" at bounding box center [848, 424] width 26 height 26
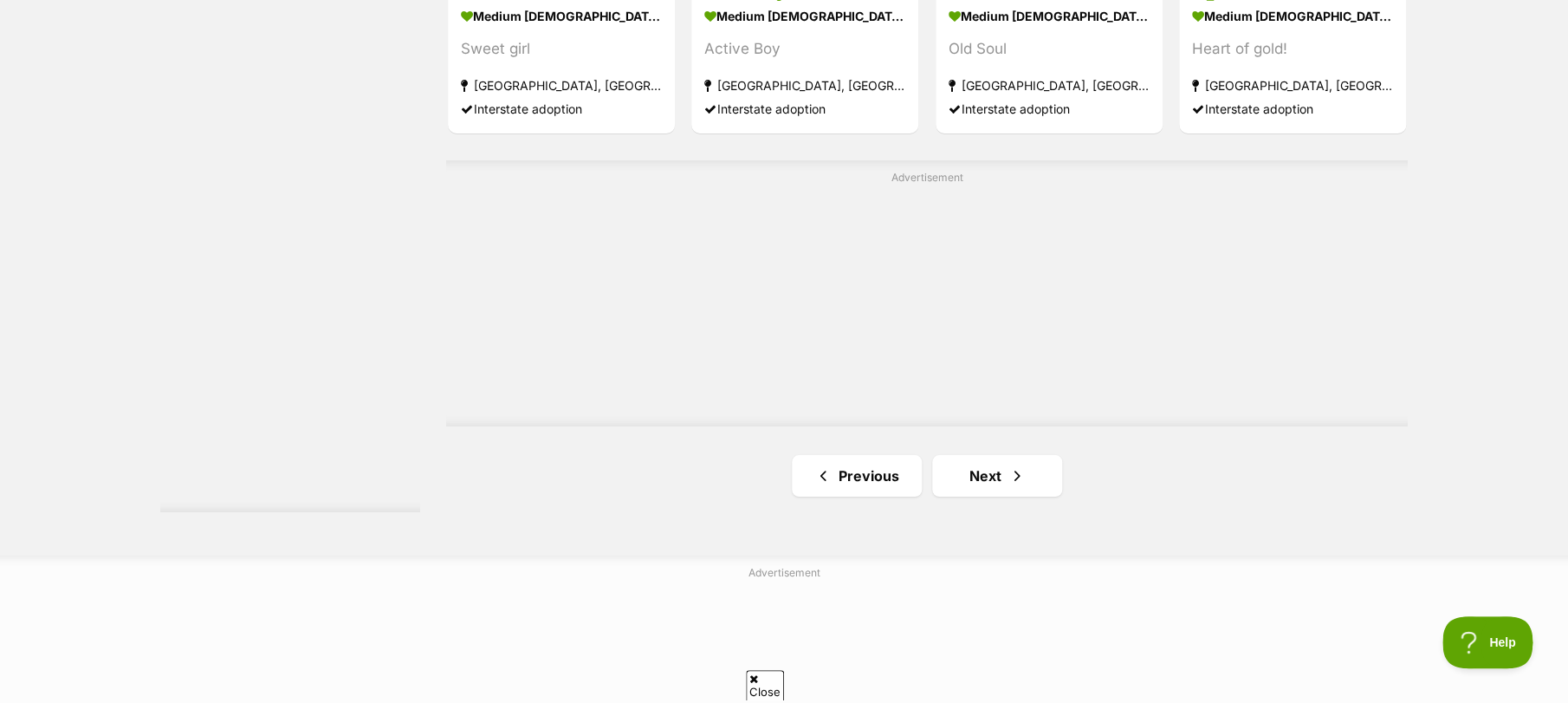
scroll to position [2997, 0]
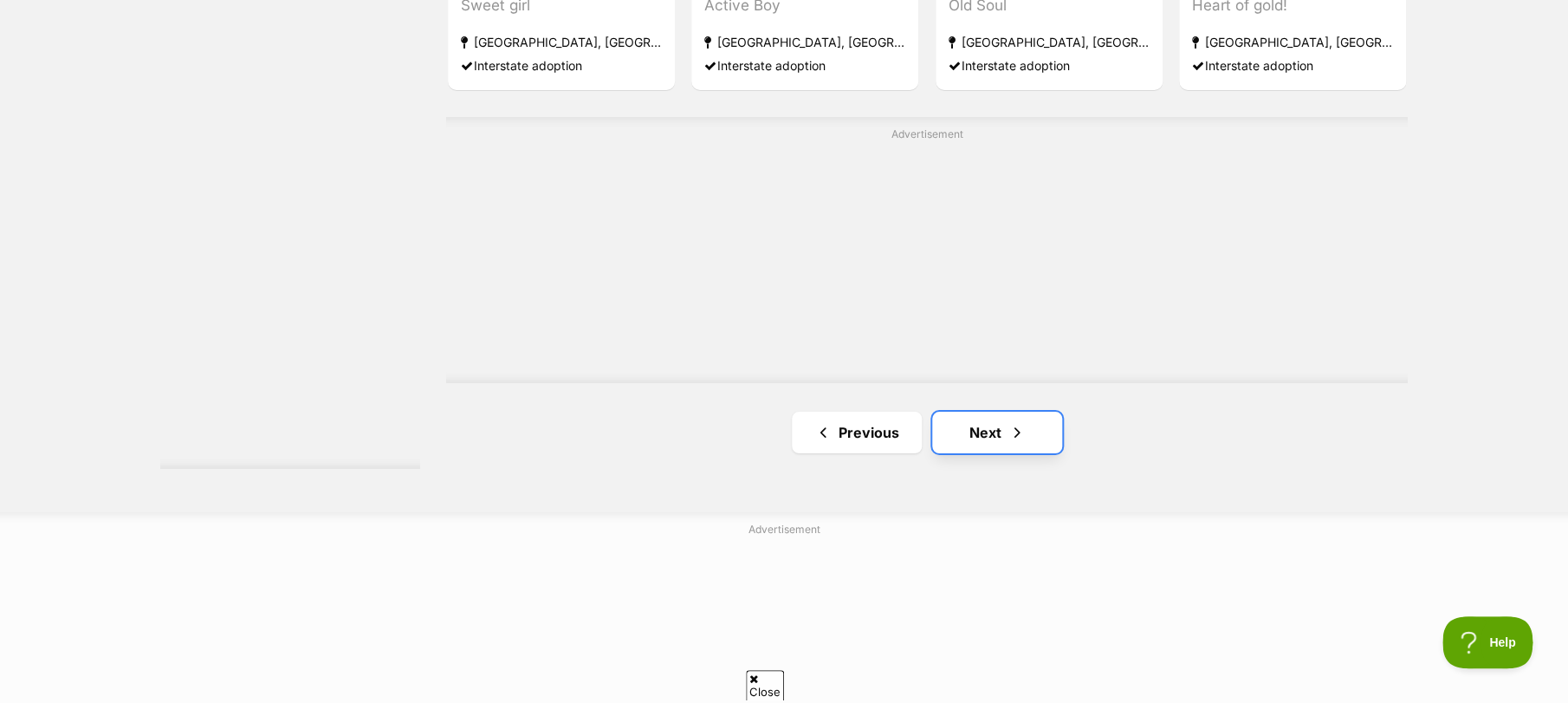
click at [1013, 443] on span "Next page" at bounding box center [1017, 432] width 18 height 21
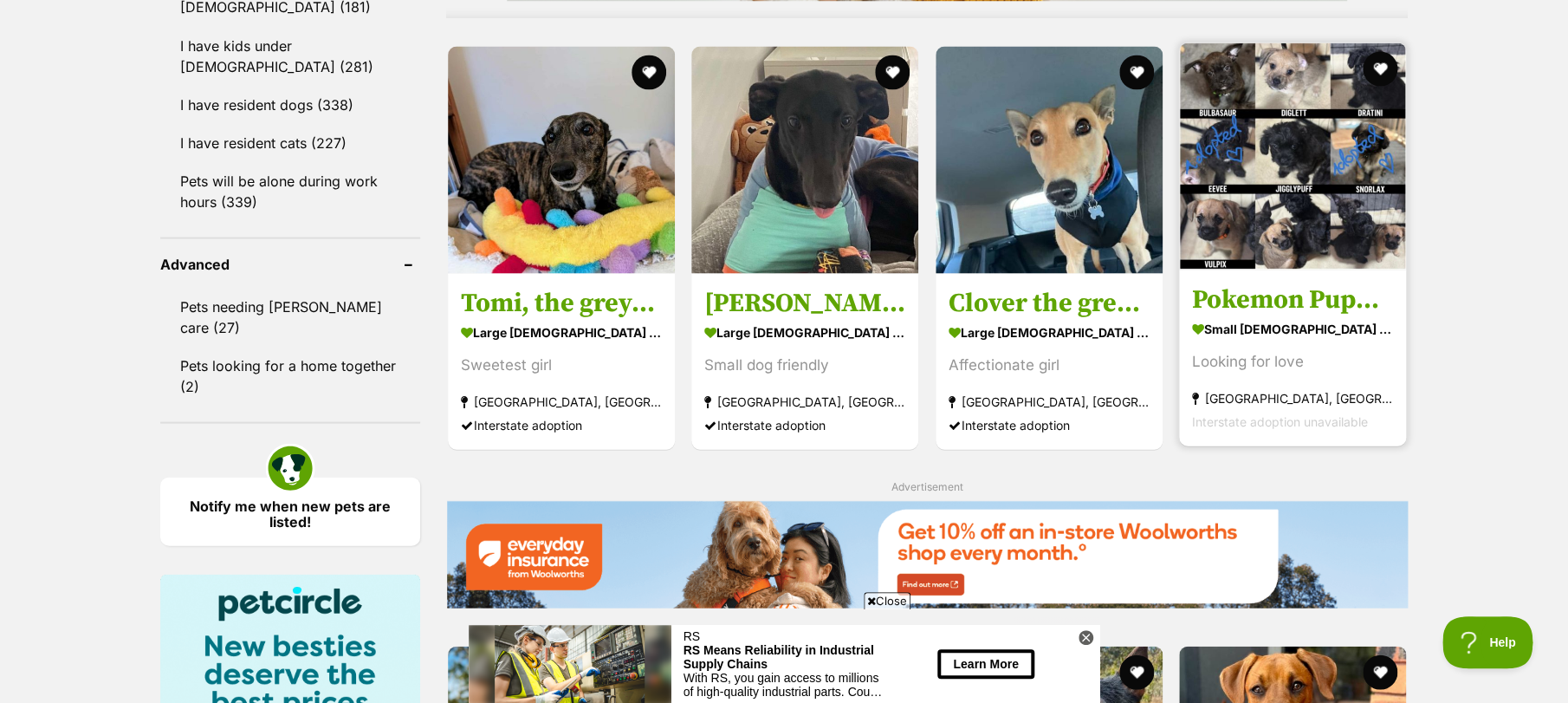
click at [1292, 187] on img at bounding box center [1293, 156] width 227 height 227
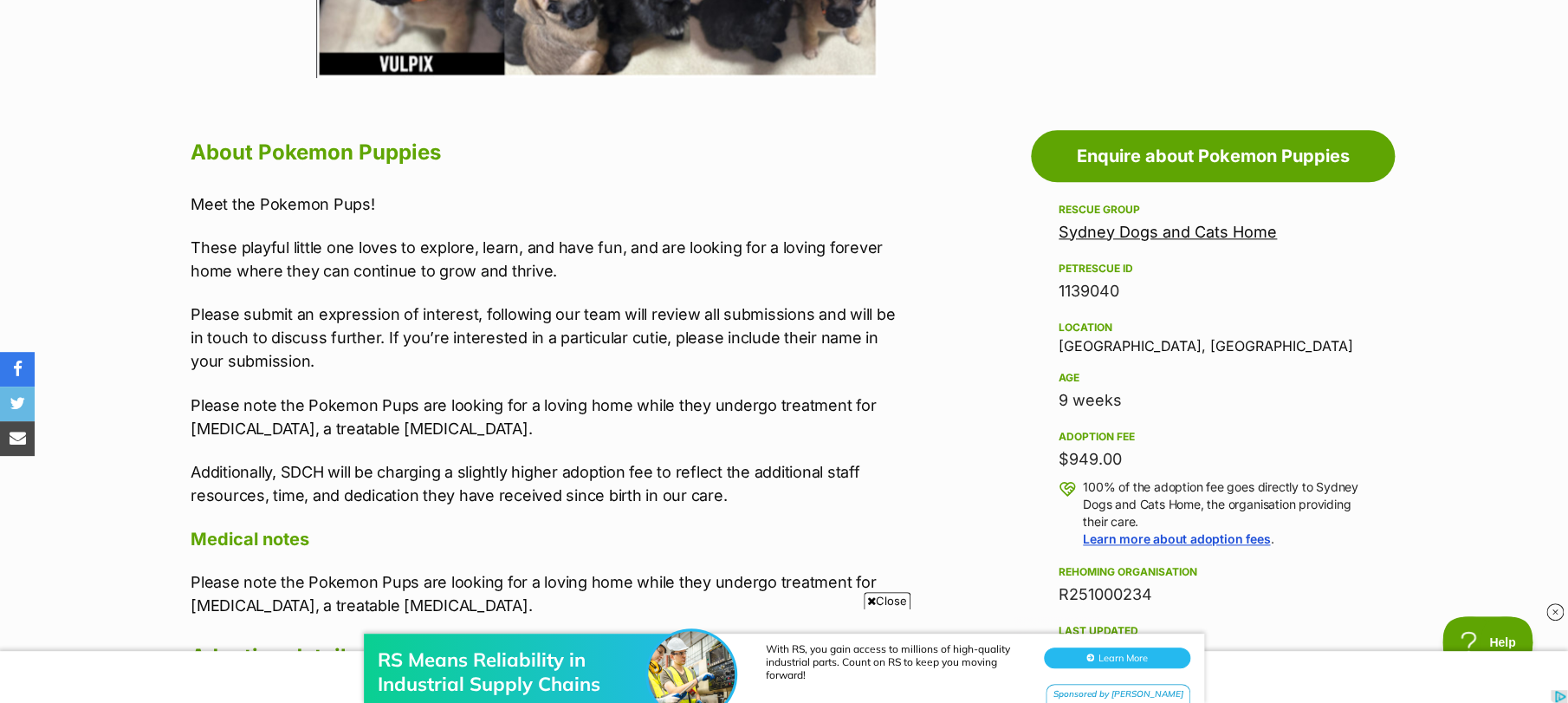
scroll to position [924, 0]
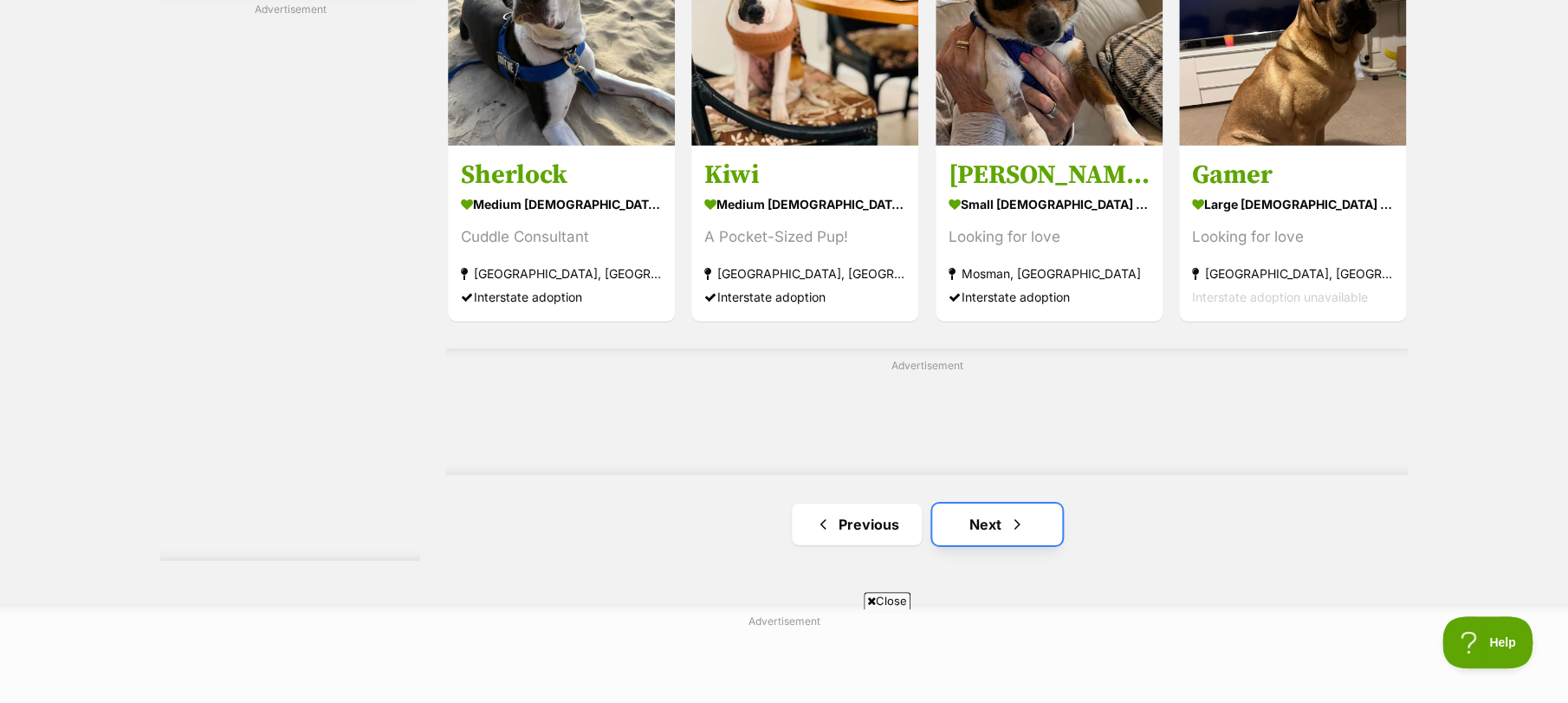
click at [1000, 521] on link "Next" at bounding box center [997, 524] width 130 height 41
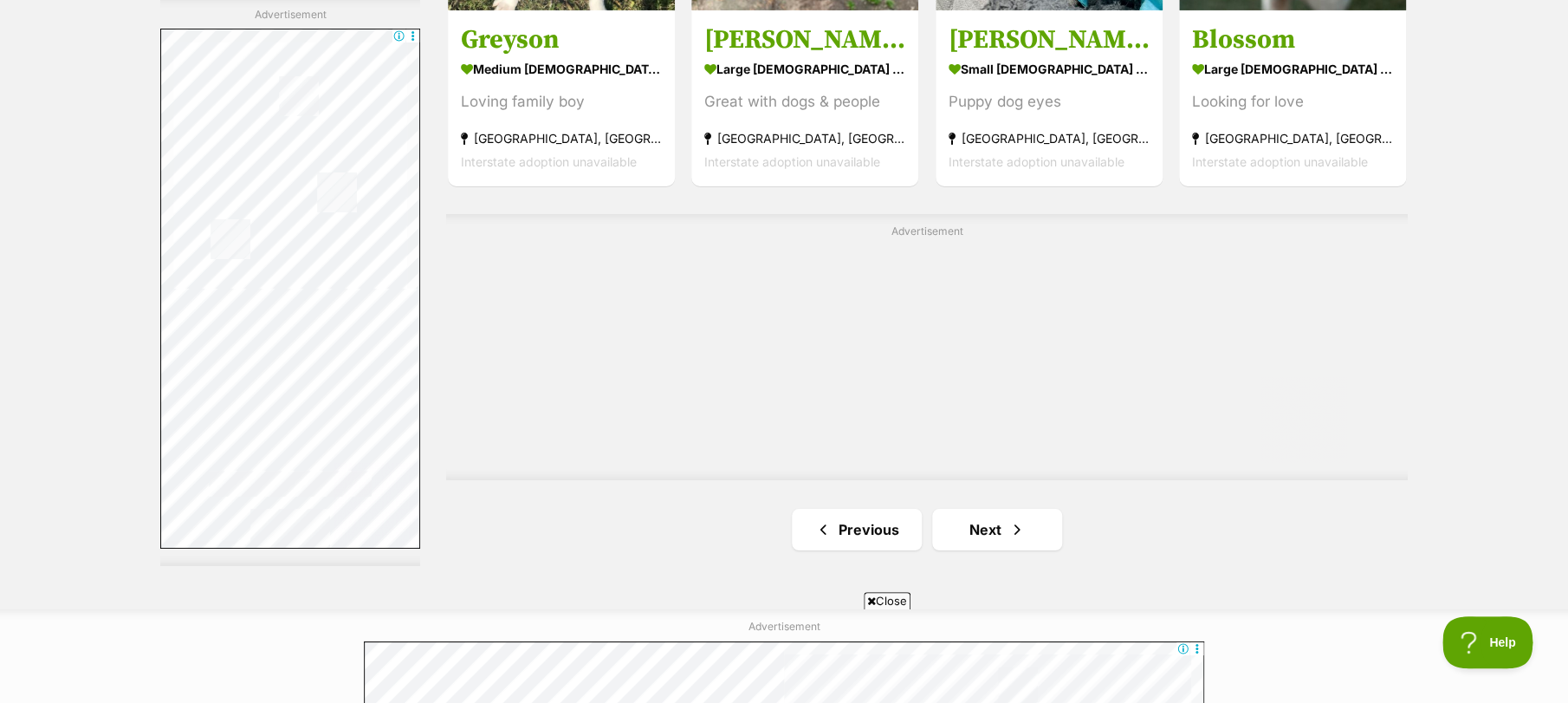
scroll to position [3237, 0]
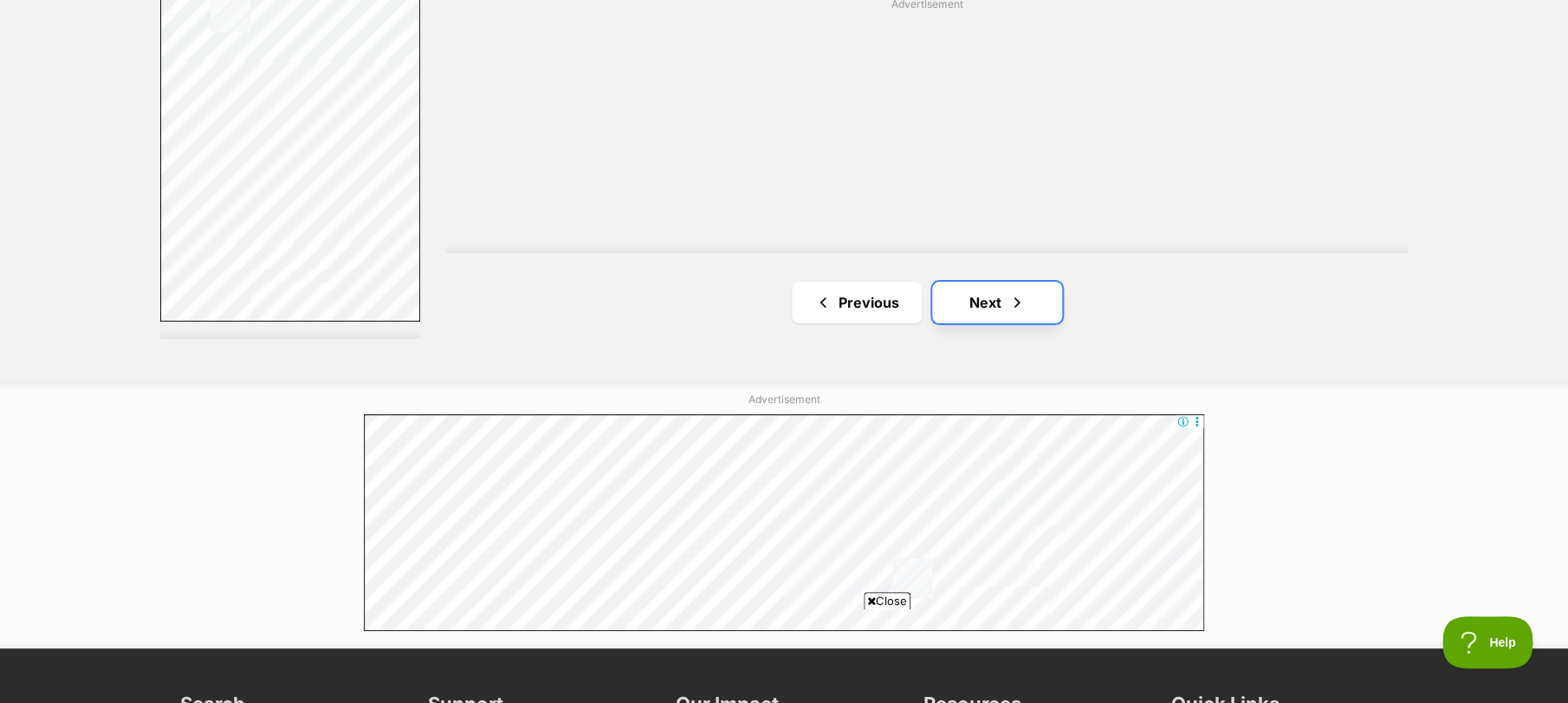
click at [1009, 311] on span "Next page" at bounding box center [1017, 303] width 18 height 21
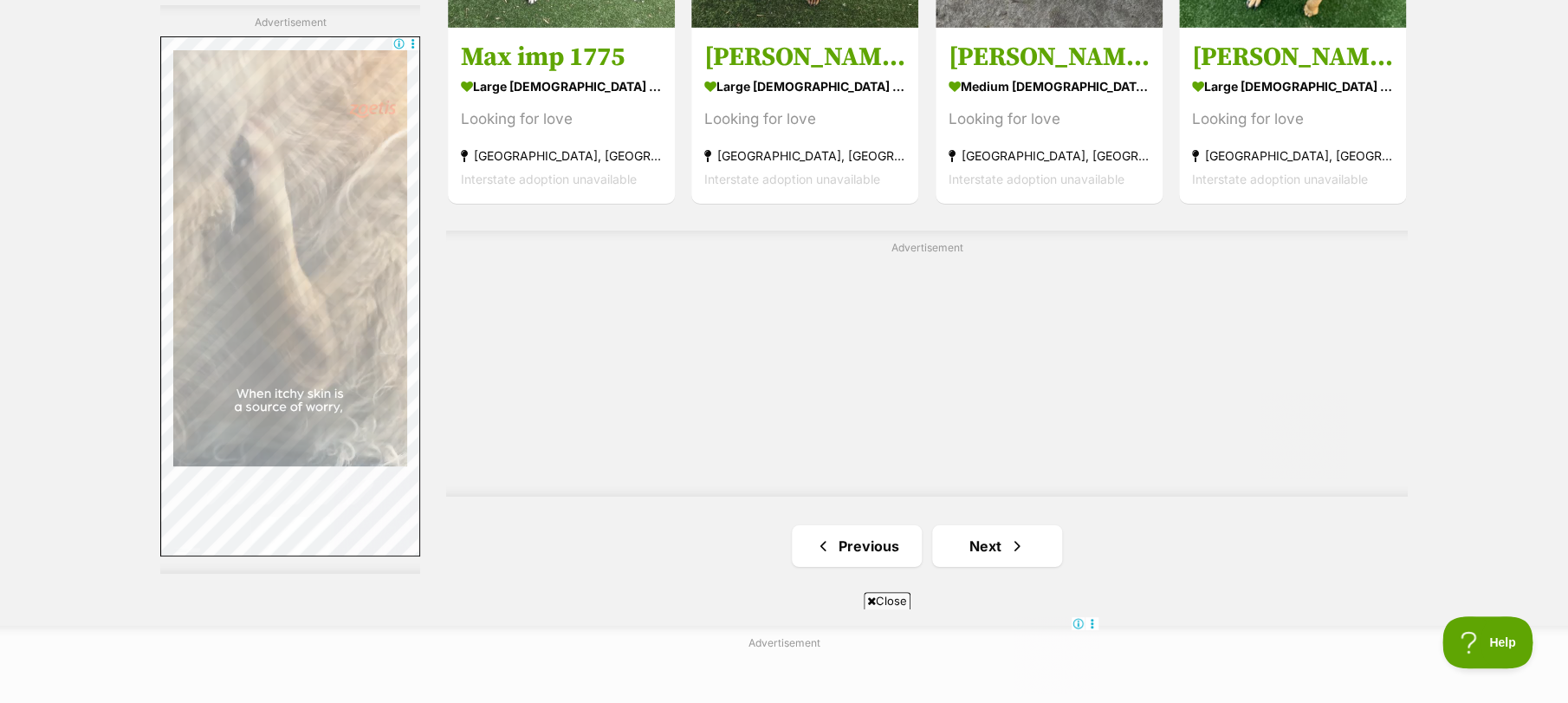
scroll to position [3005, 0]
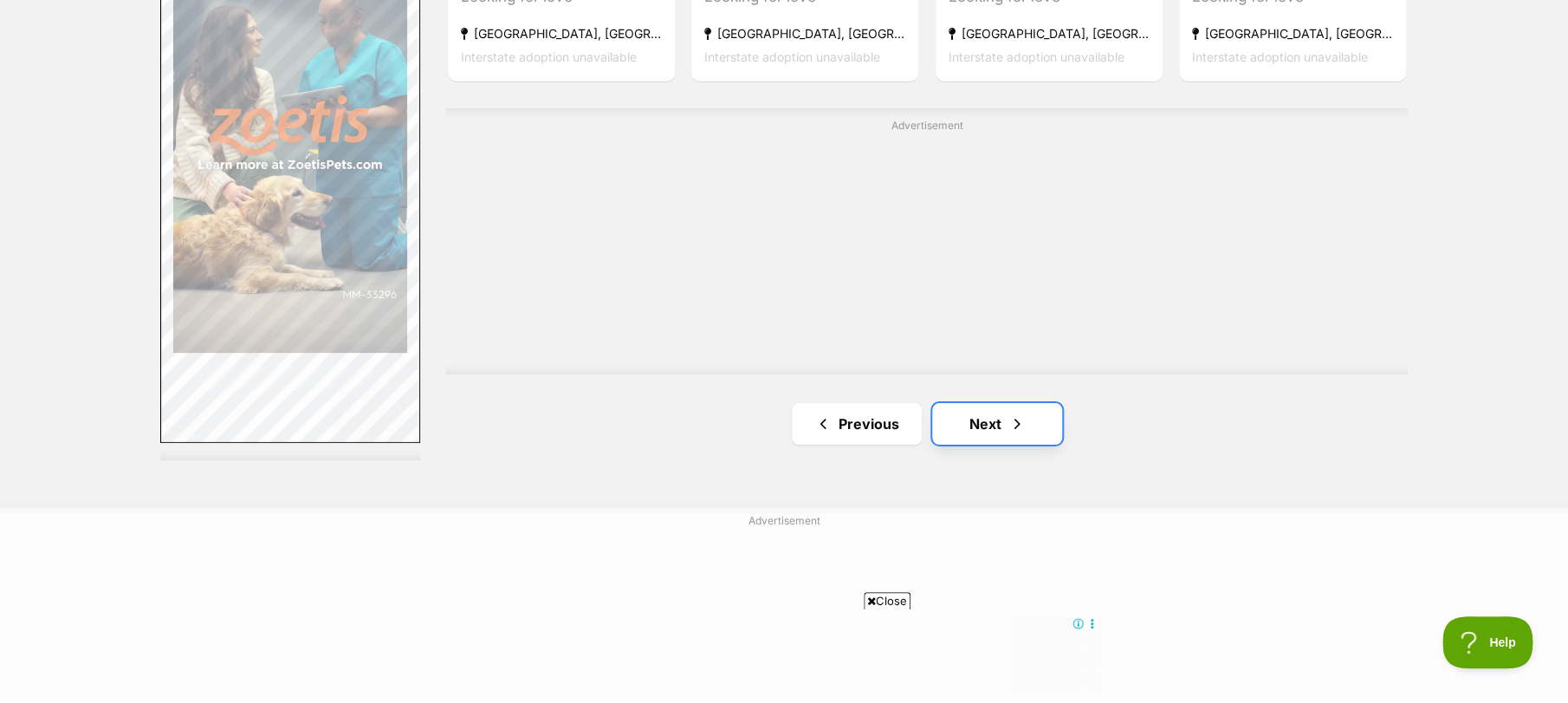
click at [977, 411] on link "Next" at bounding box center [997, 424] width 130 height 41
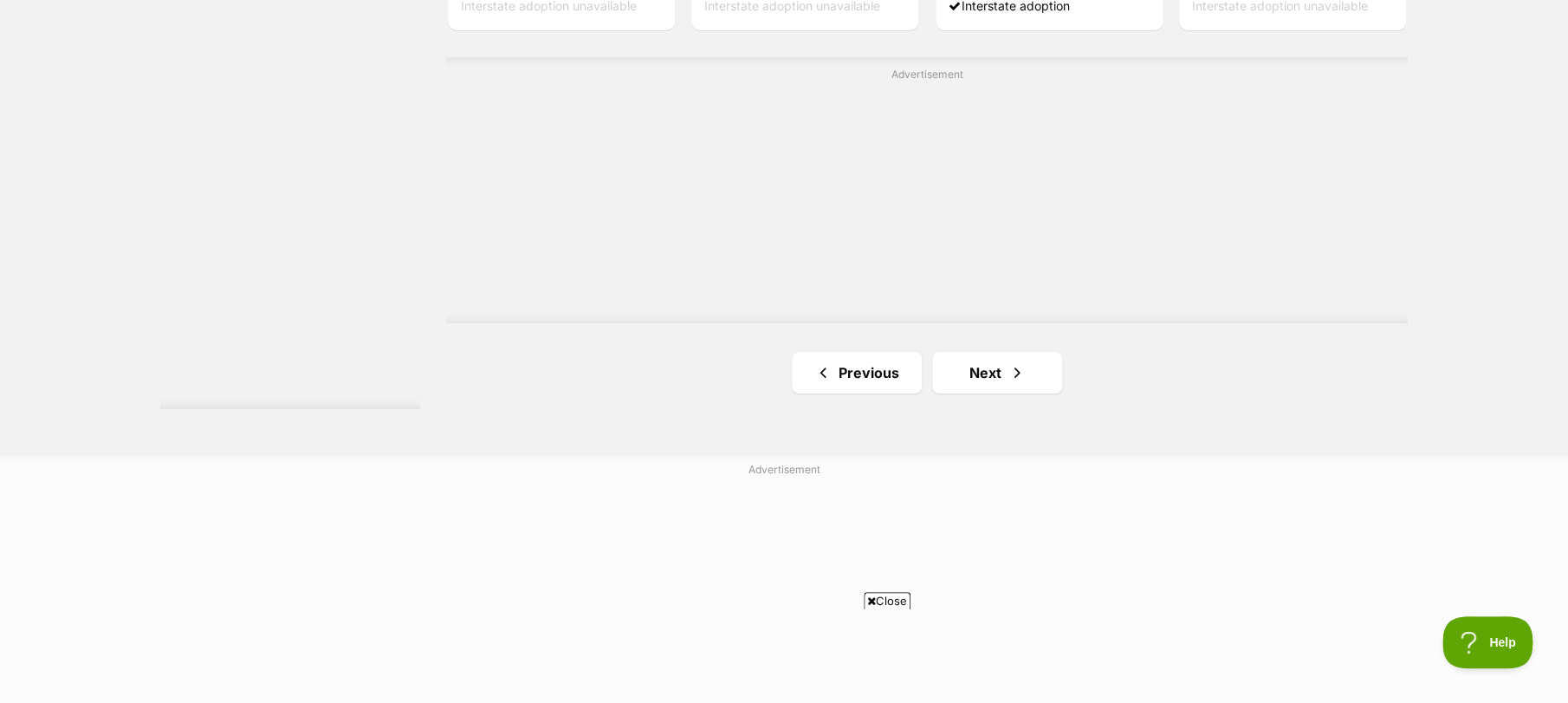
scroll to position [3237, 0]
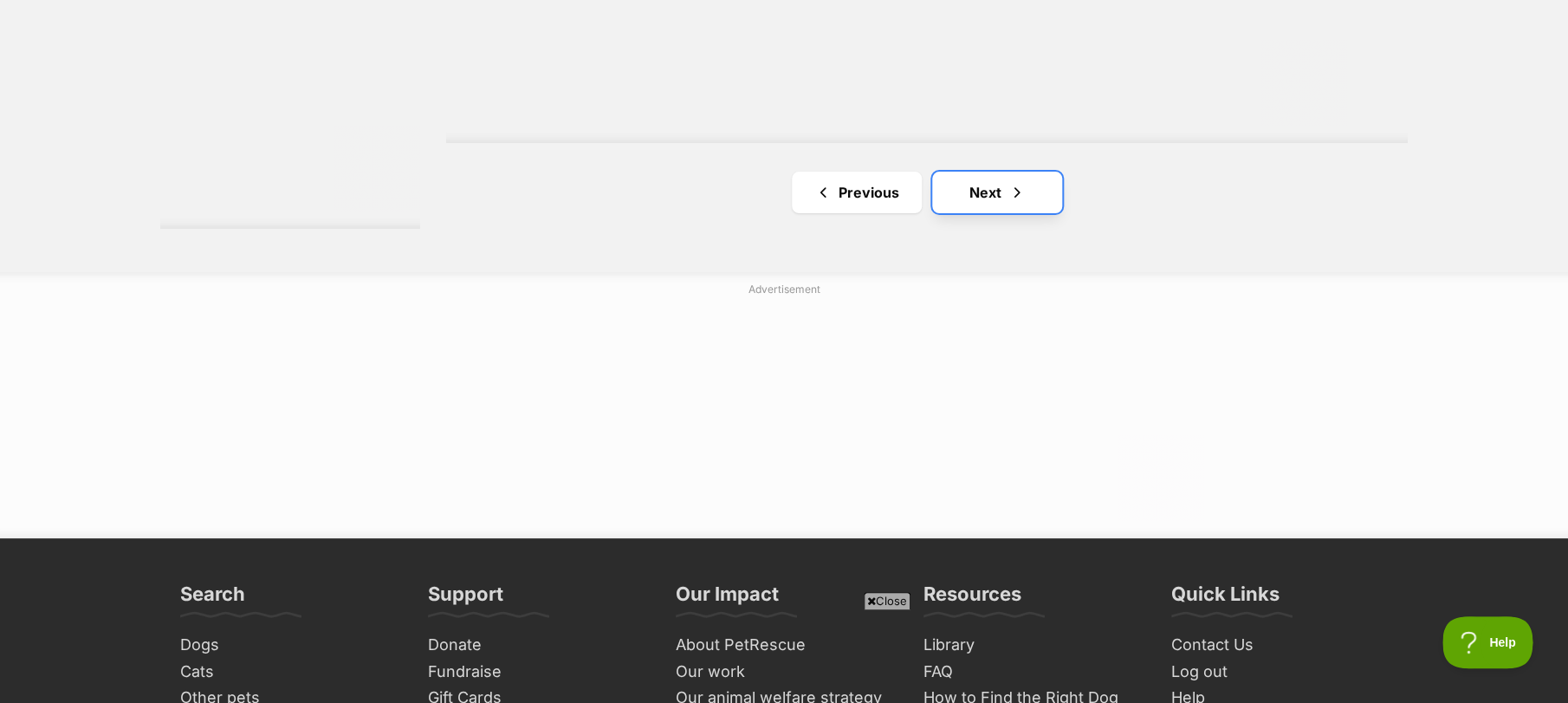
click at [1010, 214] on link "Next" at bounding box center [997, 192] width 130 height 41
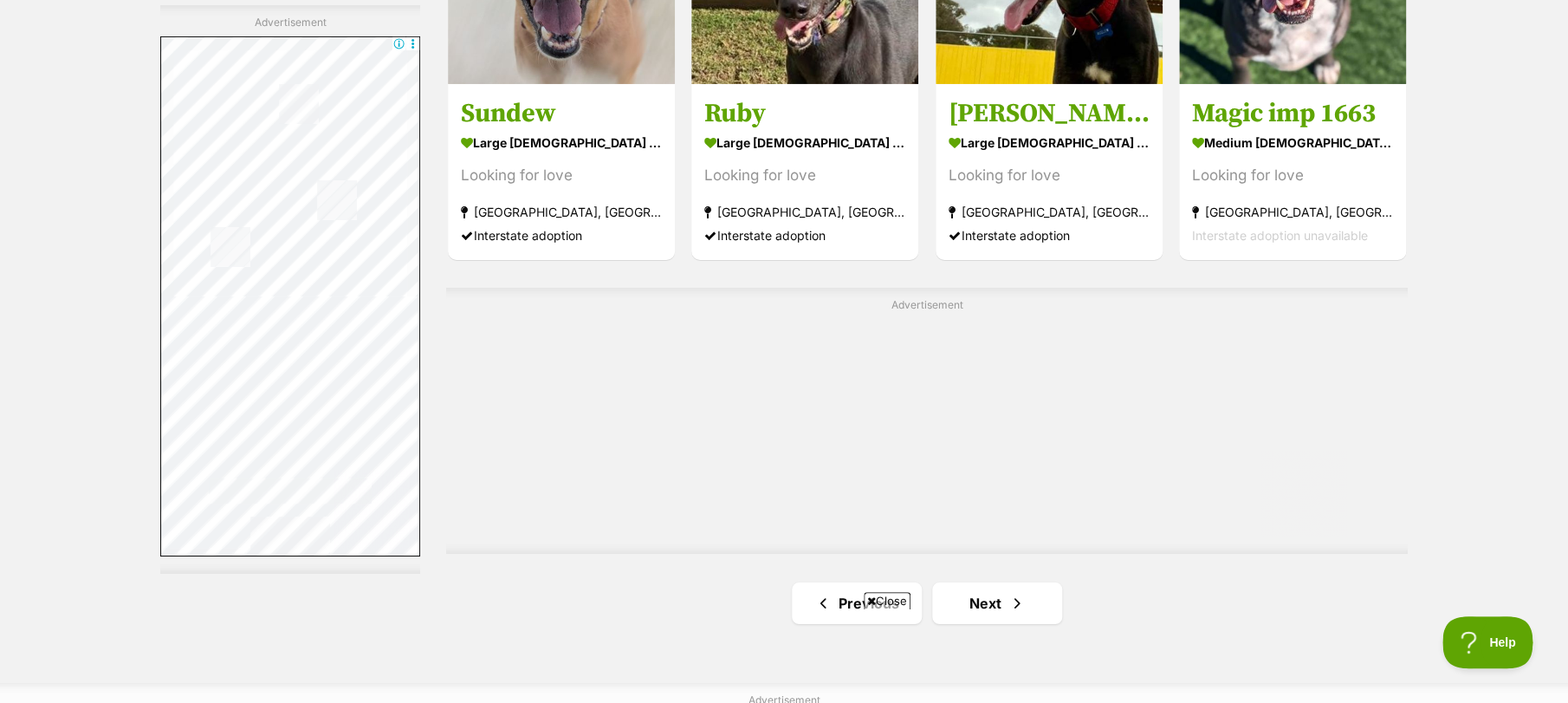
scroll to position [3005, 0]
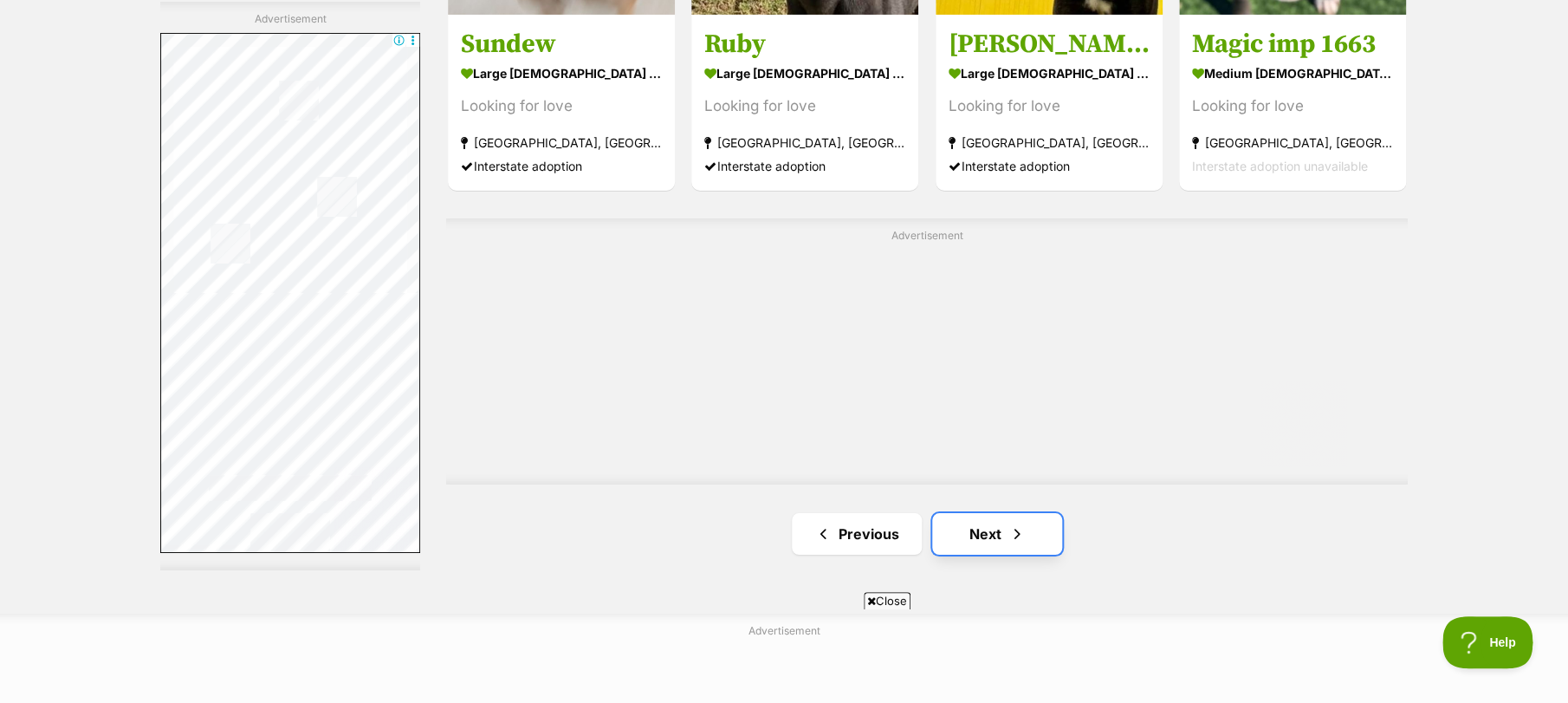
click at [1020, 542] on span "Next page" at bounding box center [1017, 534] width 18 height 21
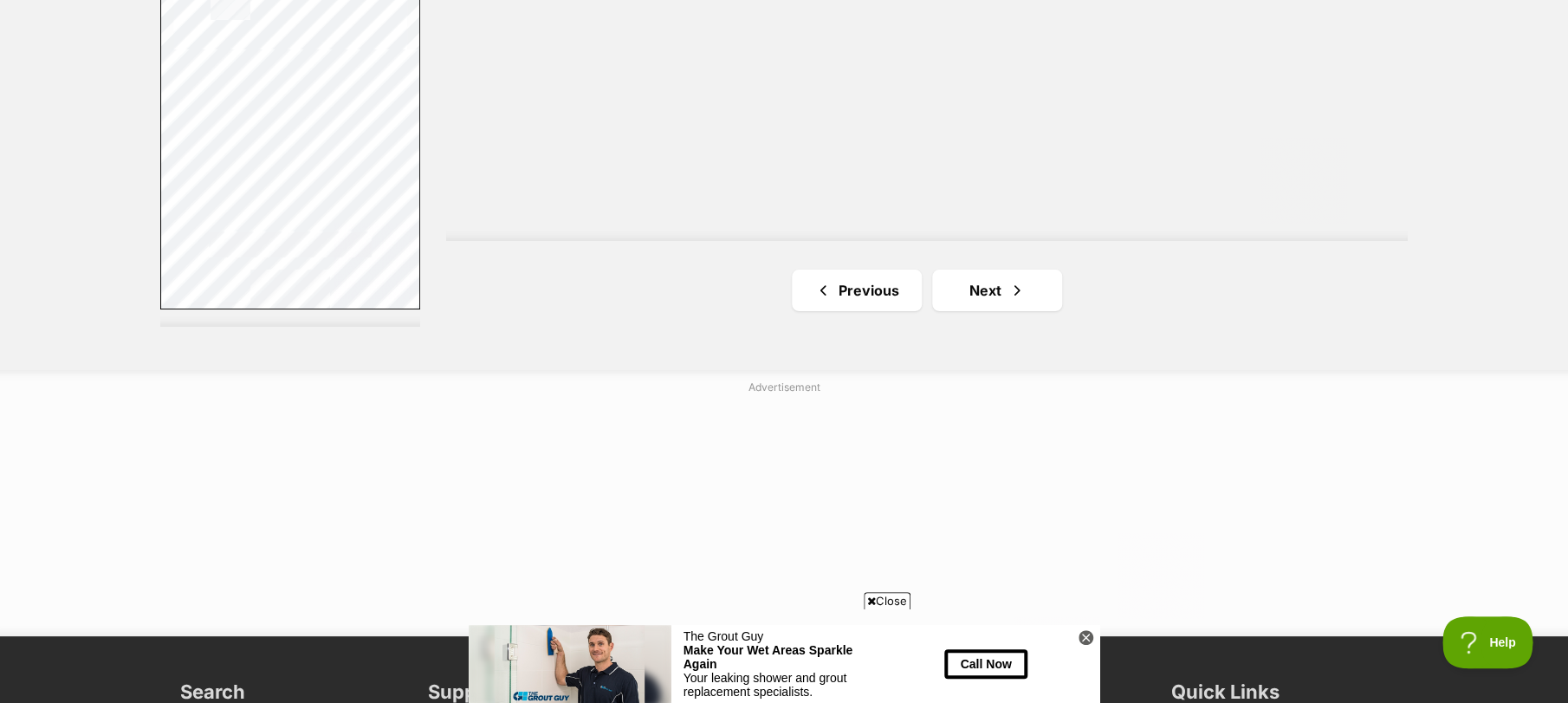
scroll to position [3237, 0]
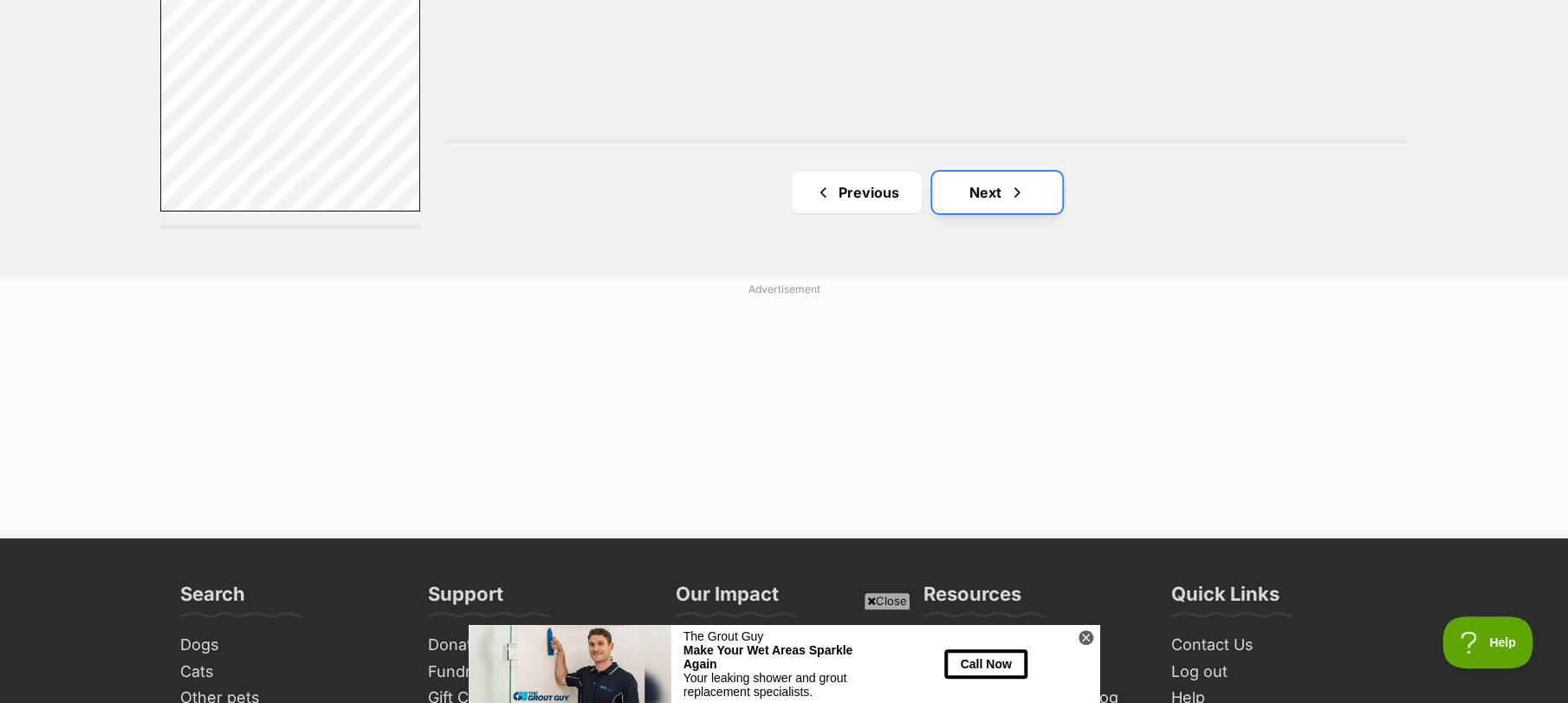
click at [990, 214] on link "Next" at bounding box center [997, 192] width 130 height 41
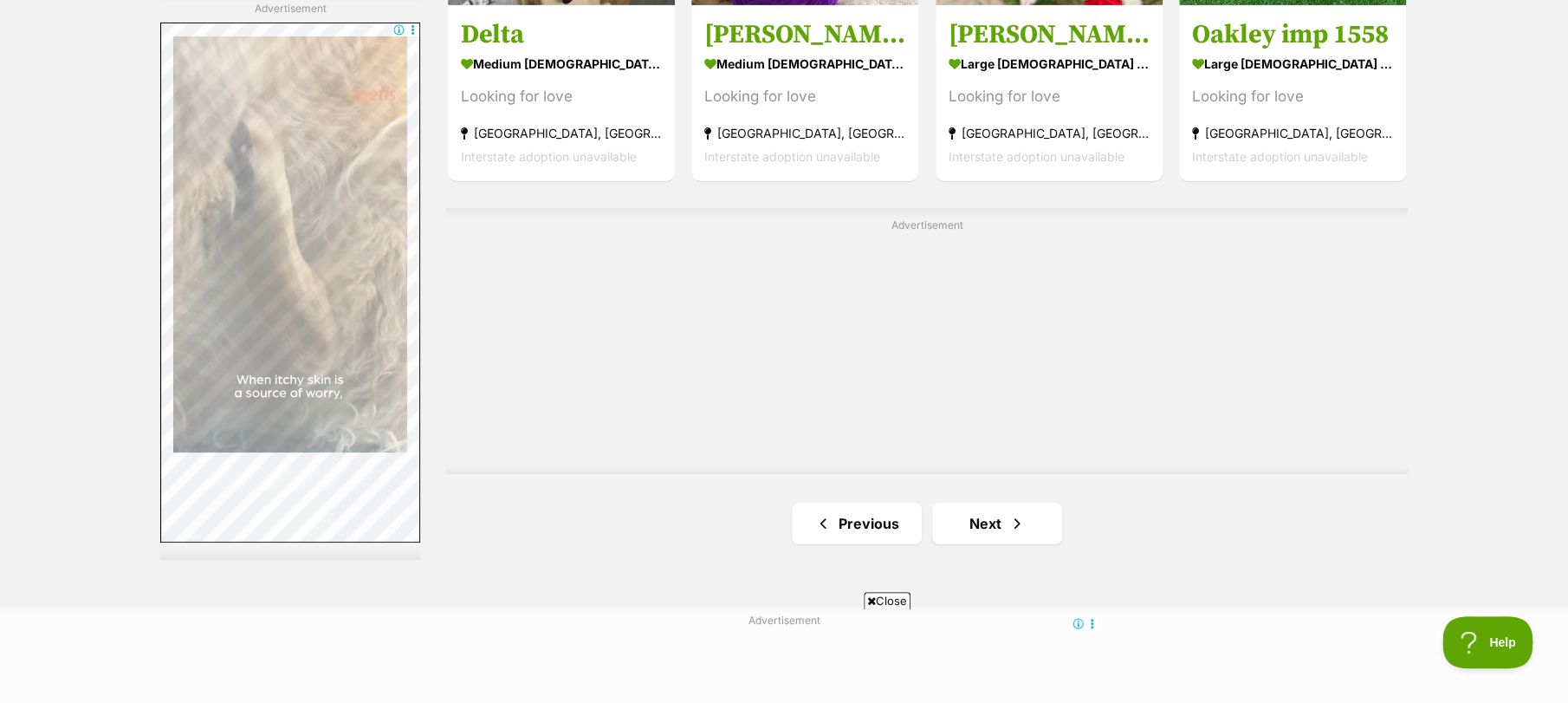
scroll to position [3005, 0]
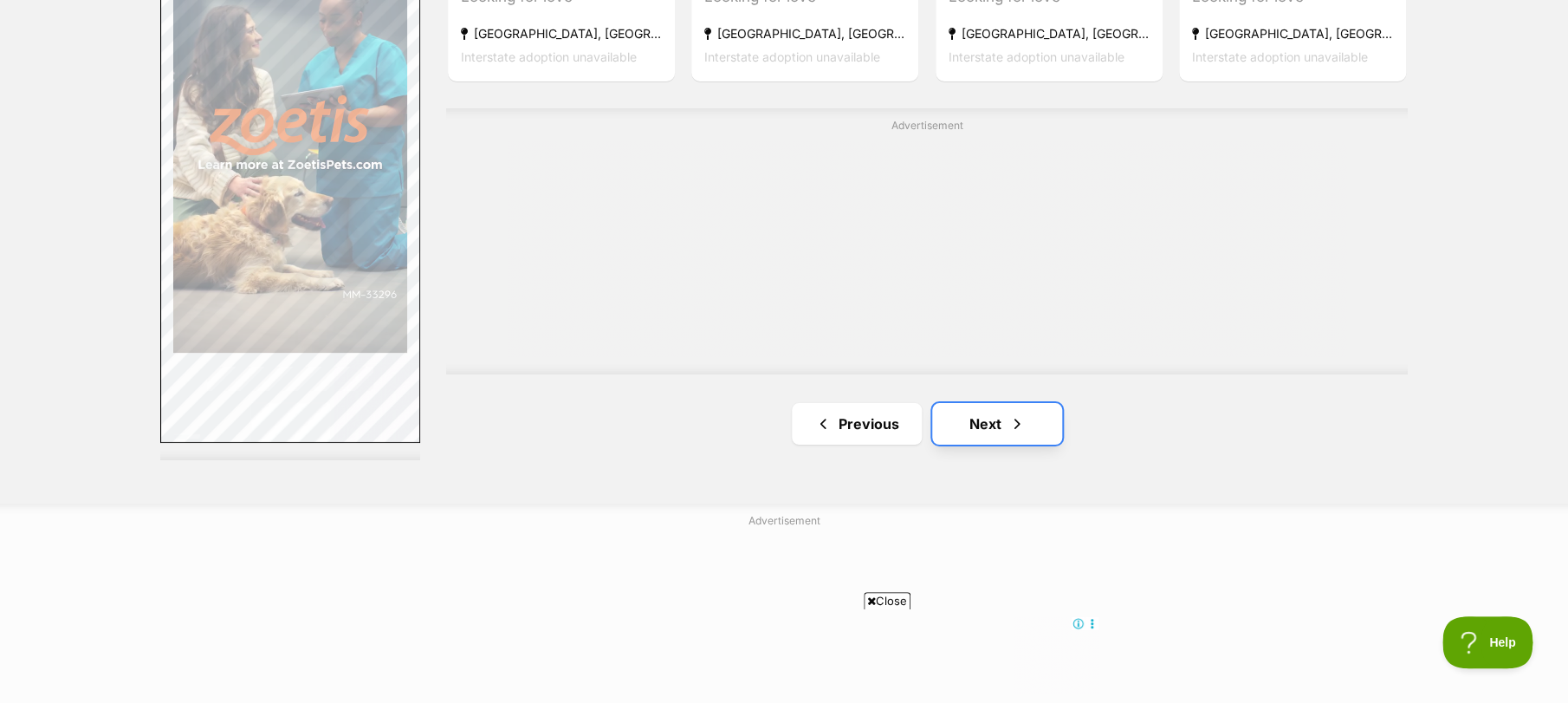
click at [1001, 431] on link "Next" at bounding box center [997, 424] width 130 height 41
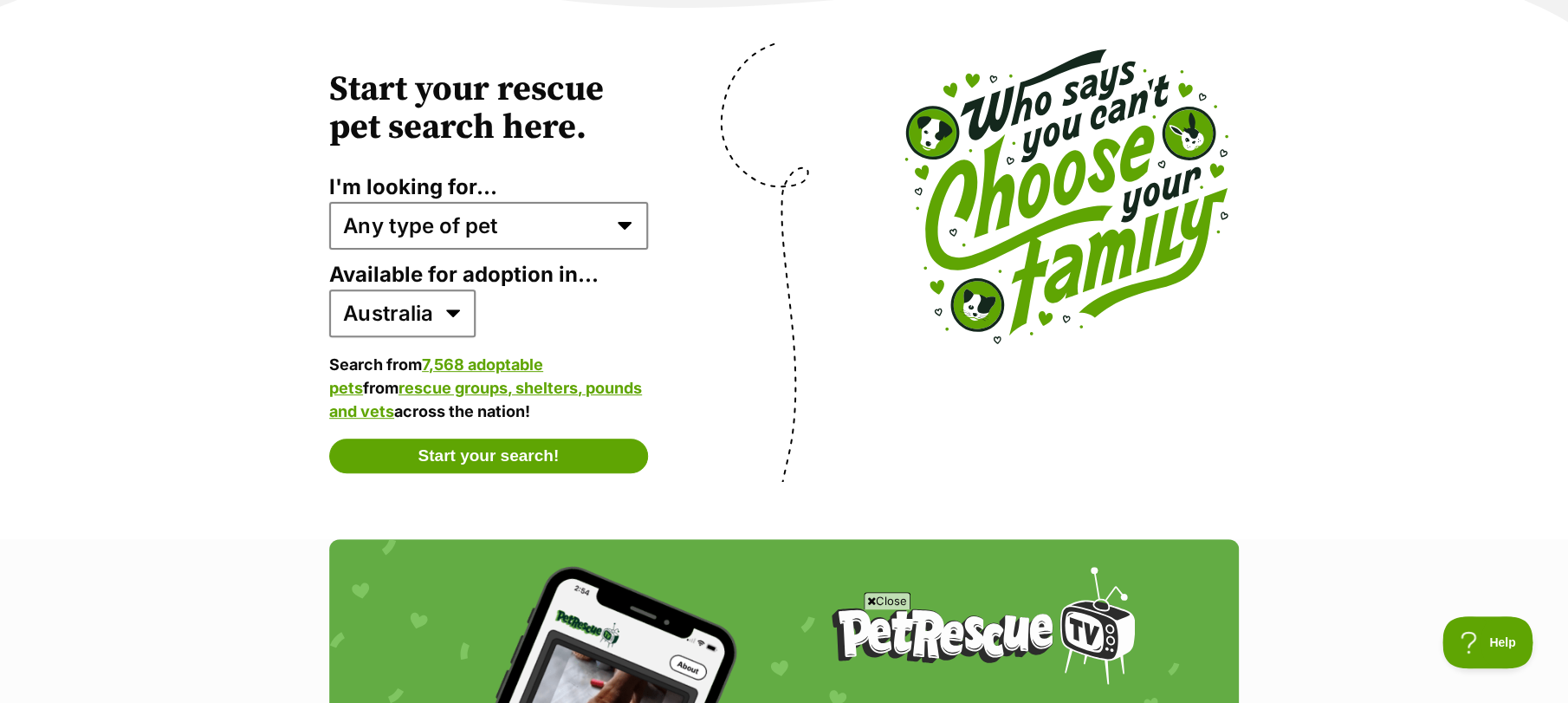
scroll to position [3468, 0]
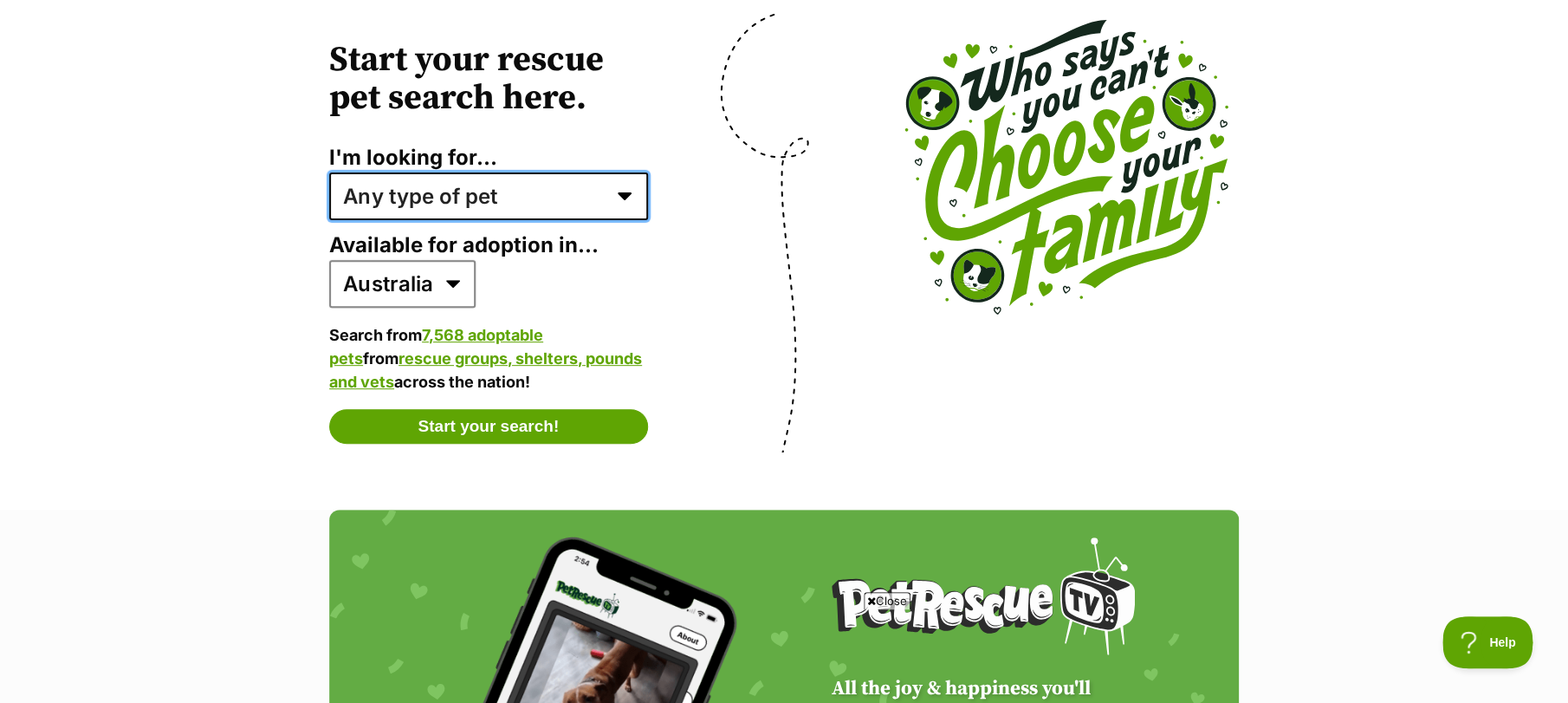
click at [469, 186] on select "Any type of pet Dogs Cats Other pets Pets looking for a home together Pets need…" at bounding box center [489, 196] width 318 height 47
select select "dogs"
click at [330, 172] on select "Any type of pet Dogs Cats Other pets Pets looking for a home together Pets need…" at bounding box center [489, 196] width 318 height 47
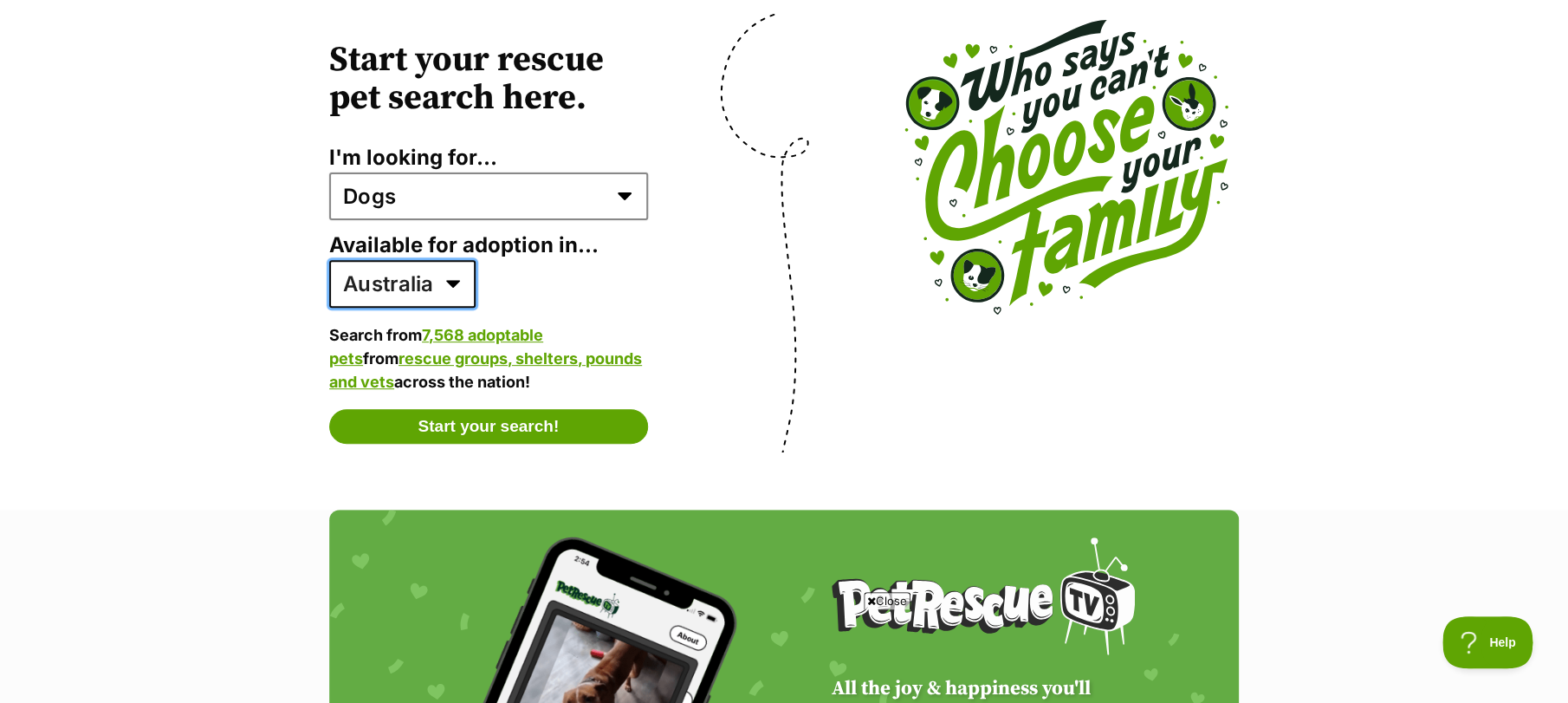
click at [457, 281] on select "Australia ACT NSW NT QLD SA TAS VIC WA" at bounding box center [403, 284] width 146 height 47
select select "1"
click at [330, 261] on select "Australia ACT NSW NT QLD SA TAS VIC WA" at bounding box center [403, 284] width 146 height 47
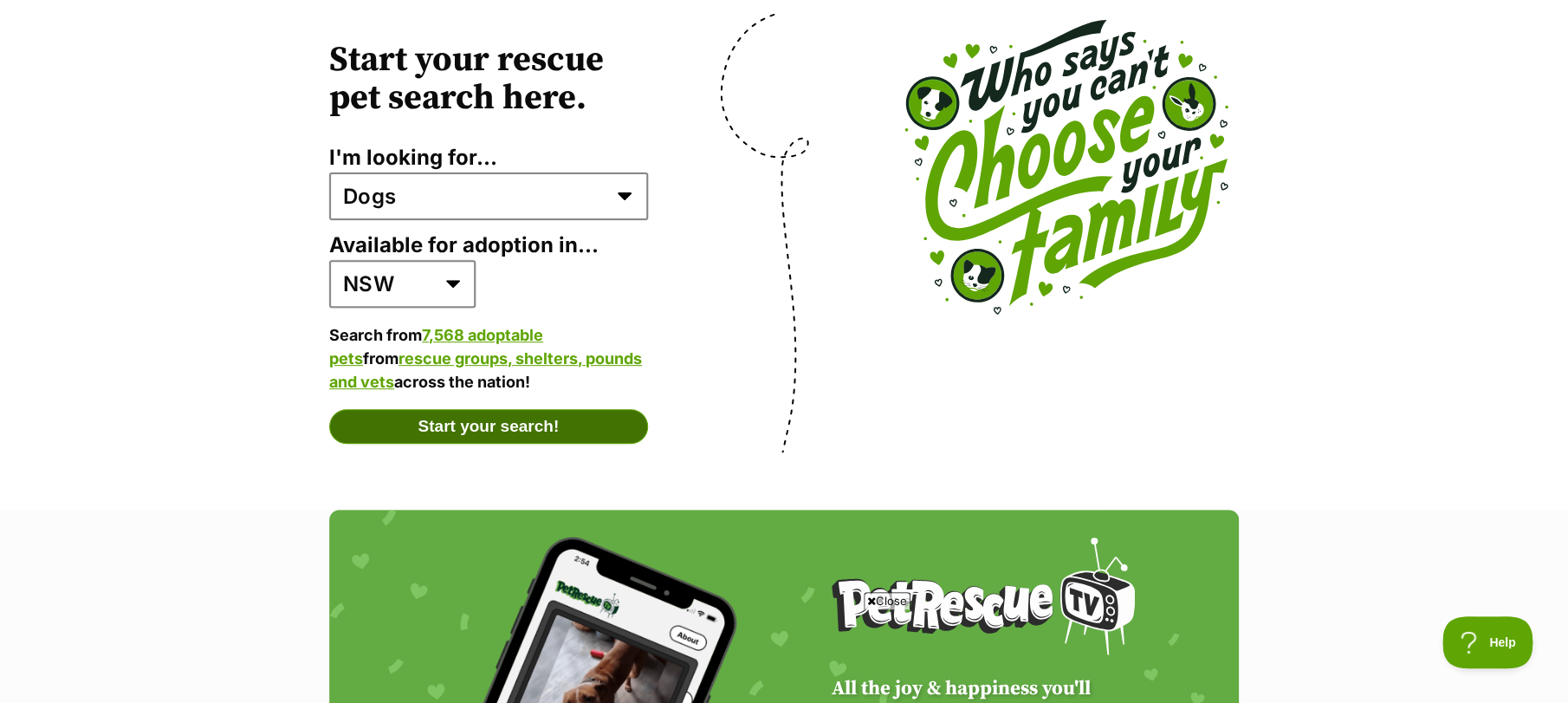
click at [528, 411] on button "Start your search!" at bounding box center [489, 426] width 318 height 35
